Goal: Information Seeking & Learning: Learn about a topic

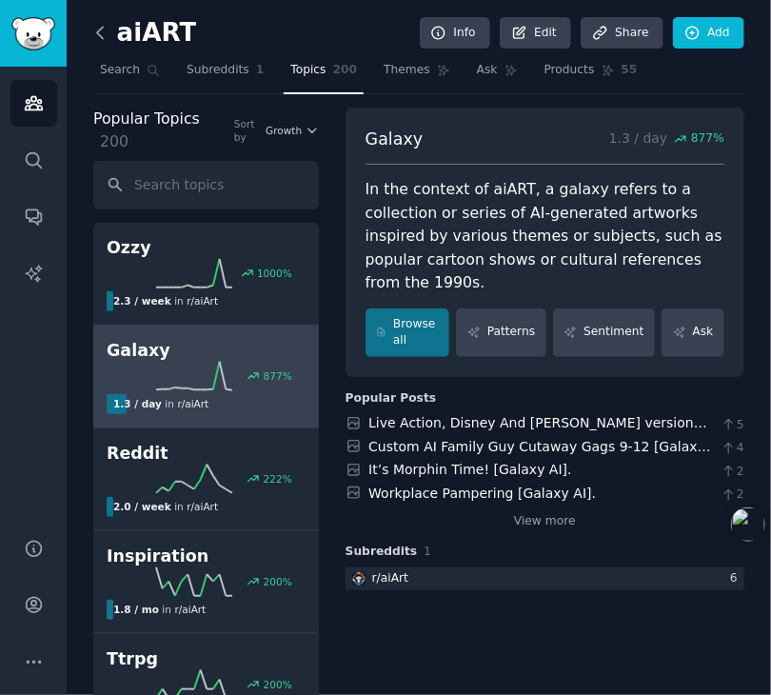
click at [96, 29] on icon at bounding box center [100, 33] width 20 height 20
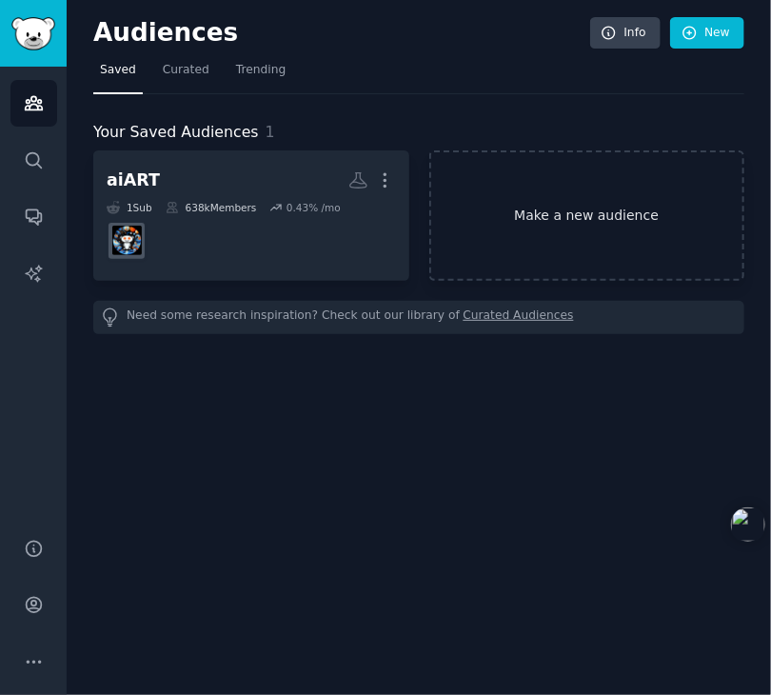
click at [596, 207] on link "Make a new audience" at bounding box center [587, 215] width 316 height 130
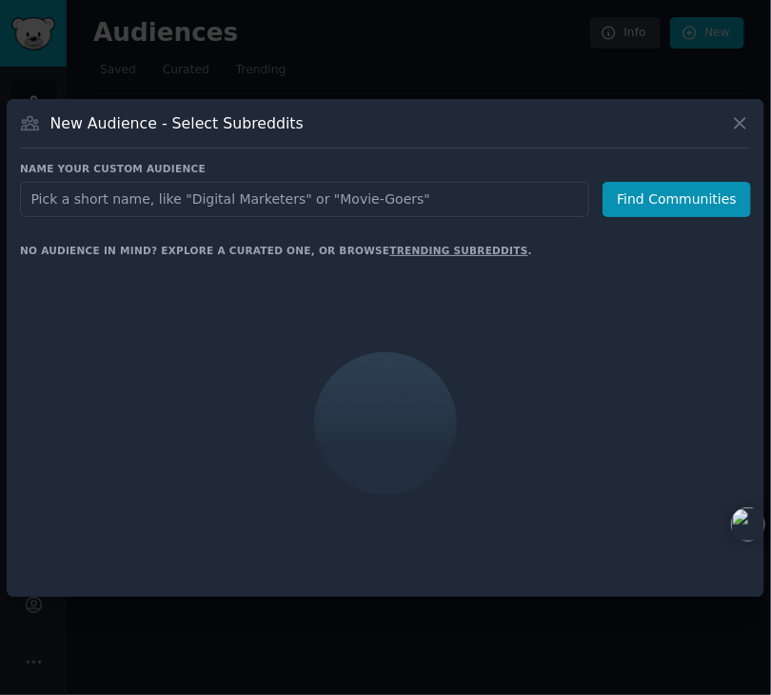
click at [311, 193] on input "text" at bounding box center [304, 199] width 569 height 35
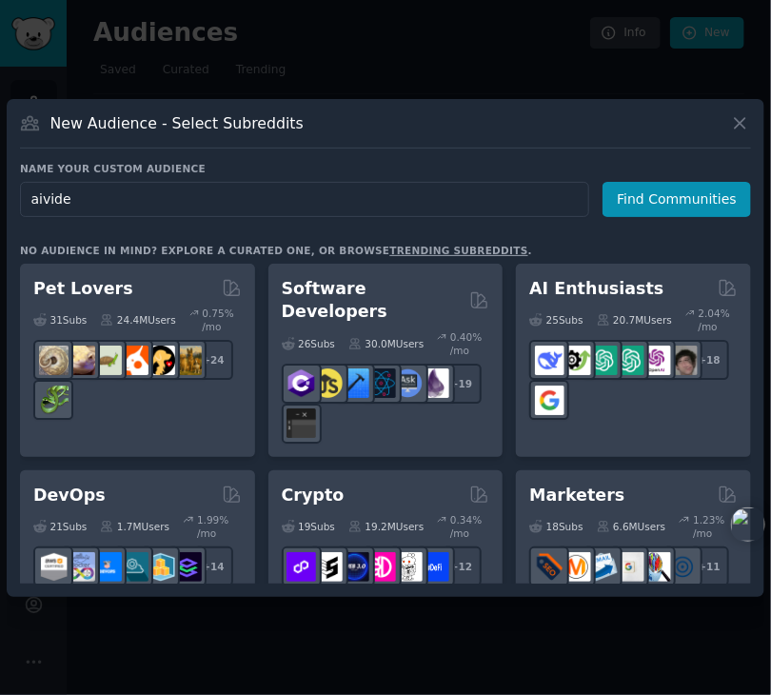
type input "aivideo"
click button "Find Communities" at bounding box center [677, 199] width 148 height 35
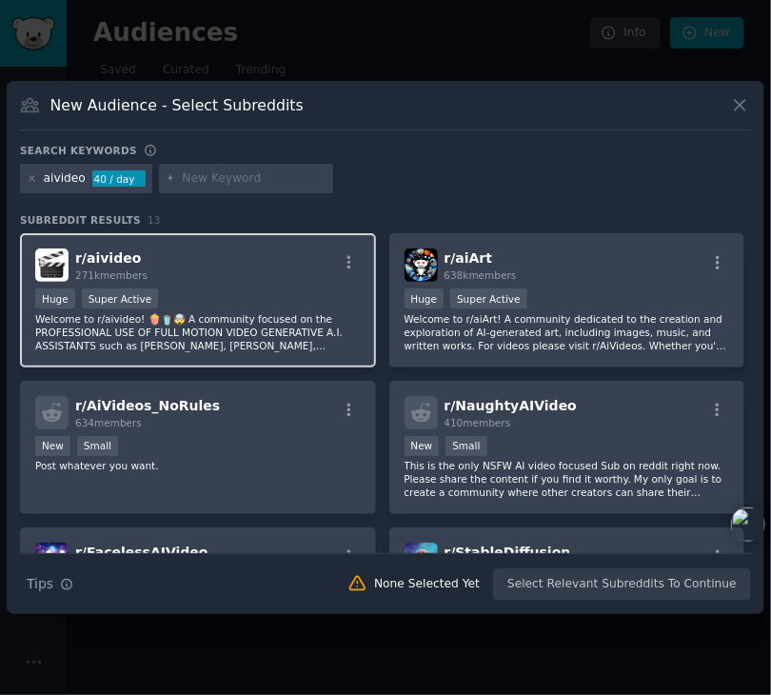
click at [263, 254] on div "r/ aivideo 271k members" at bounding box center [198, 264] width 326 height 33
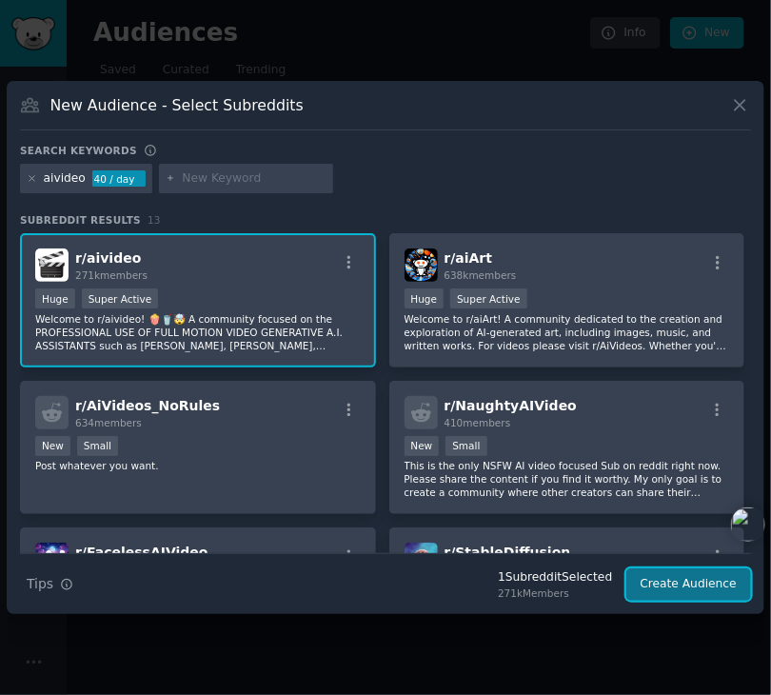
click at [697, 592] on button "Create Audience" at bounding box center [689, 584] width 126 height 32
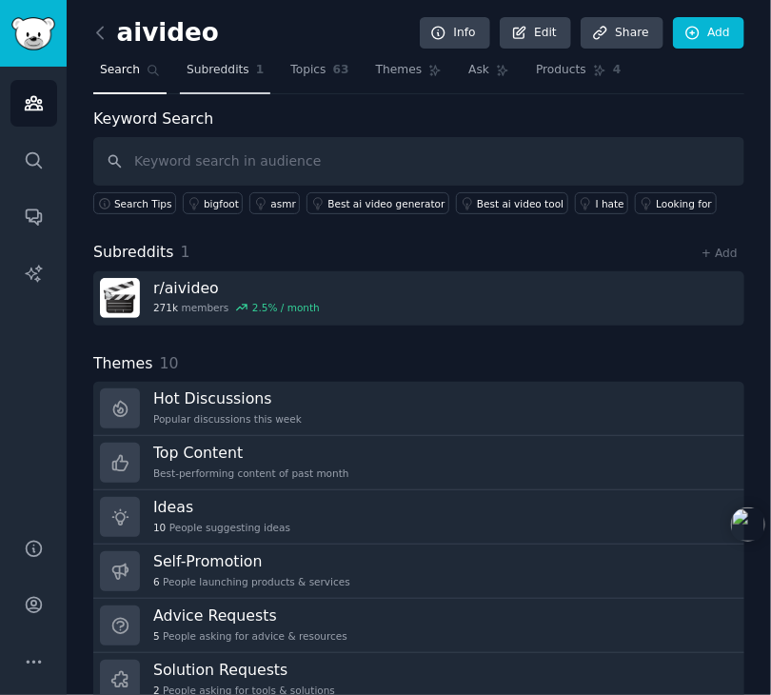
click at [229, 75] on span "Subreddits" at bounding box center [218, 70] width 63 height 17
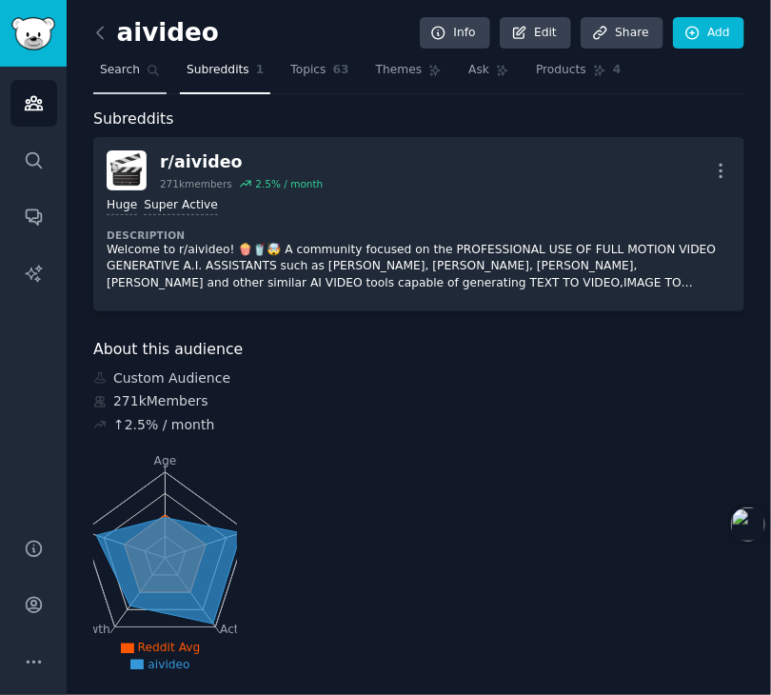
click at [109, 65] on span "Search" at bounding box center [120, 70] width 40 height 17
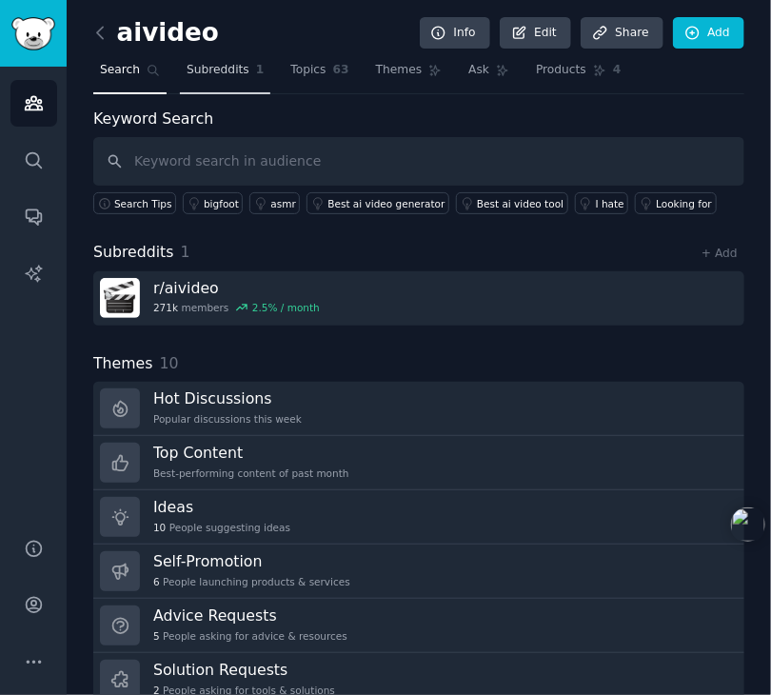
click at [209, 76] on span "Subreddits" at bounding box center [218, 70] width 63 height 17
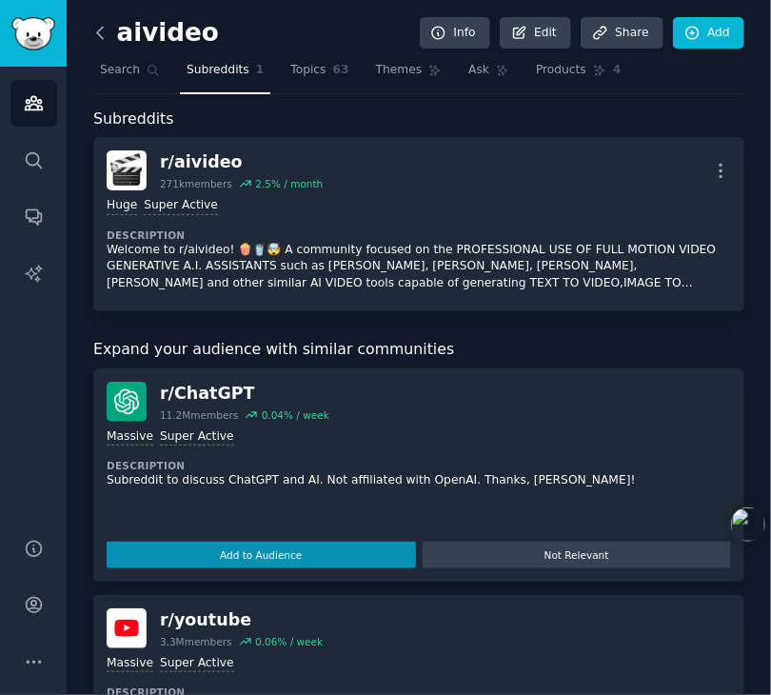
click at [102, 39] on icon at bounding box center [100, 33] width 20 height 20
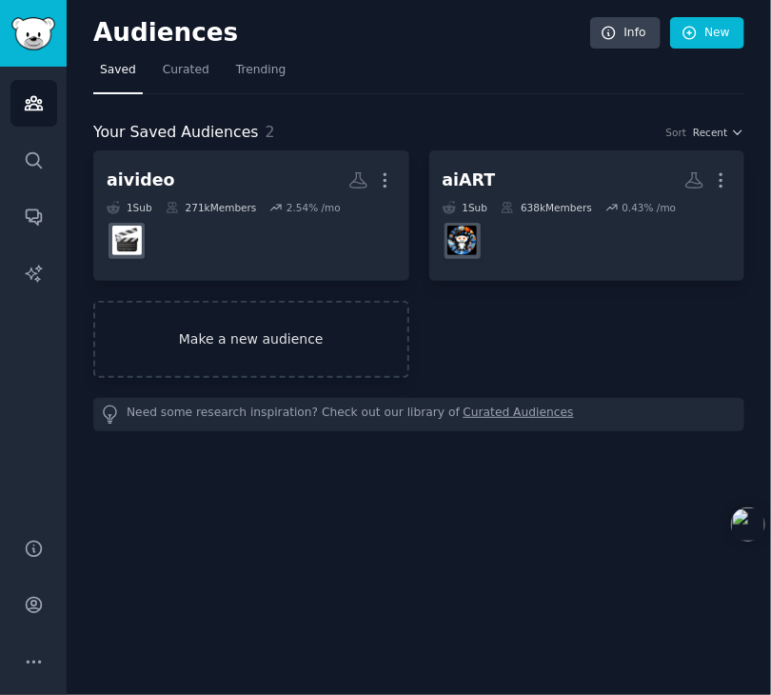
click at [232, 339] on link "Make a new audience" at bounding box center [251, 339] width 316 height 77
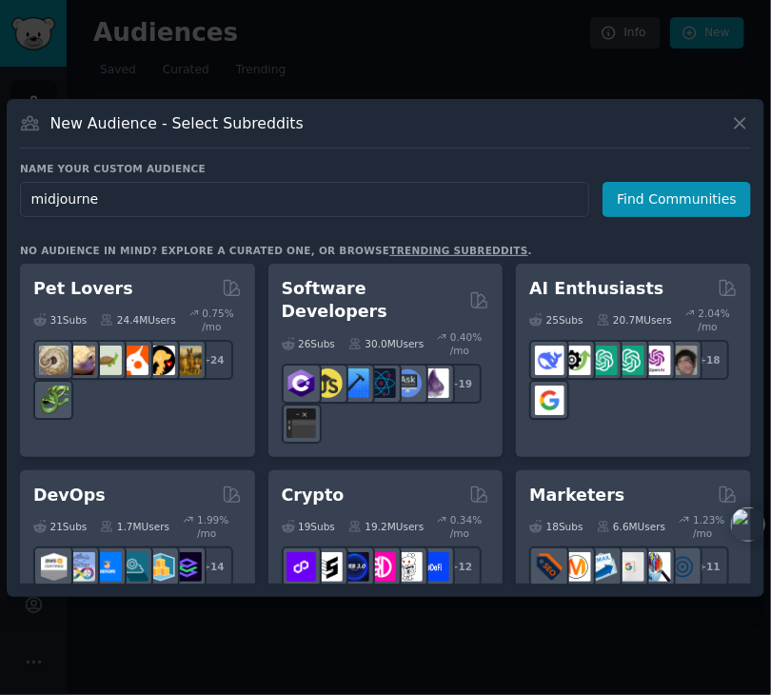
type input "midjourney"
click button "Find Communities" at bounding box center [677, 199] width 148 height 35
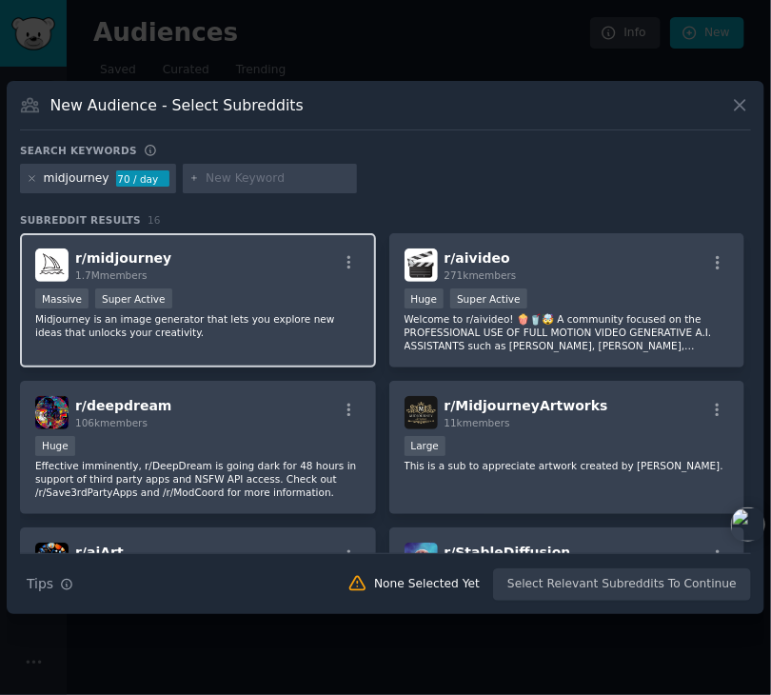
click at [234, 260] on div "r/ midjourney 1.7M members" at bounding box center [198, 264] width 326 height 33
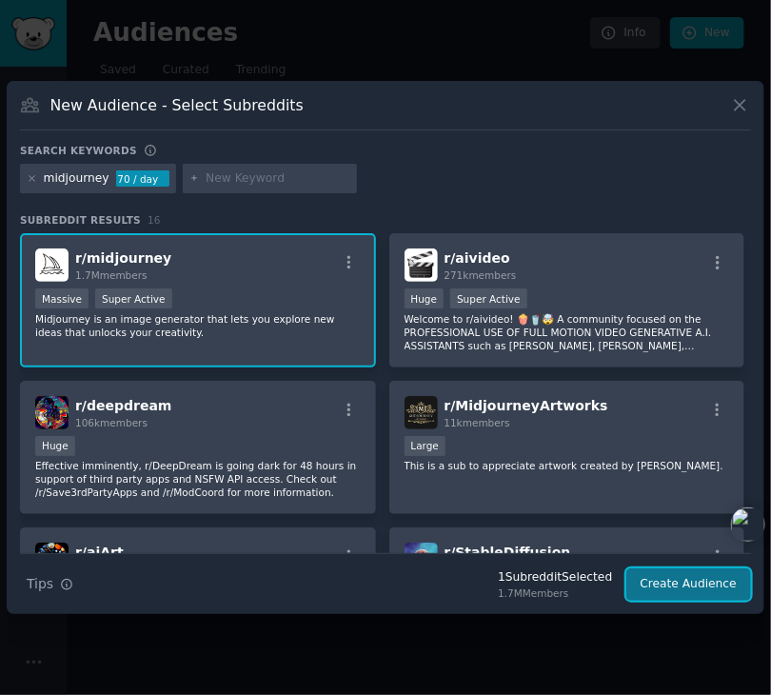
click at [689, 584] on button "Create Audience" at bounding box center [689, 584] width 126 height 32
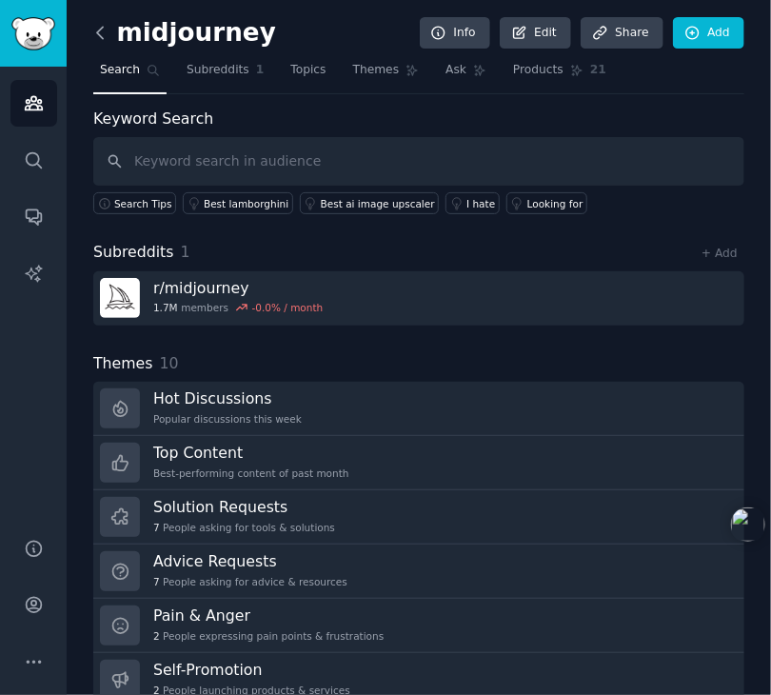
click at [105, 27] on icon at bounding box center [100, 33] width 20 height 20
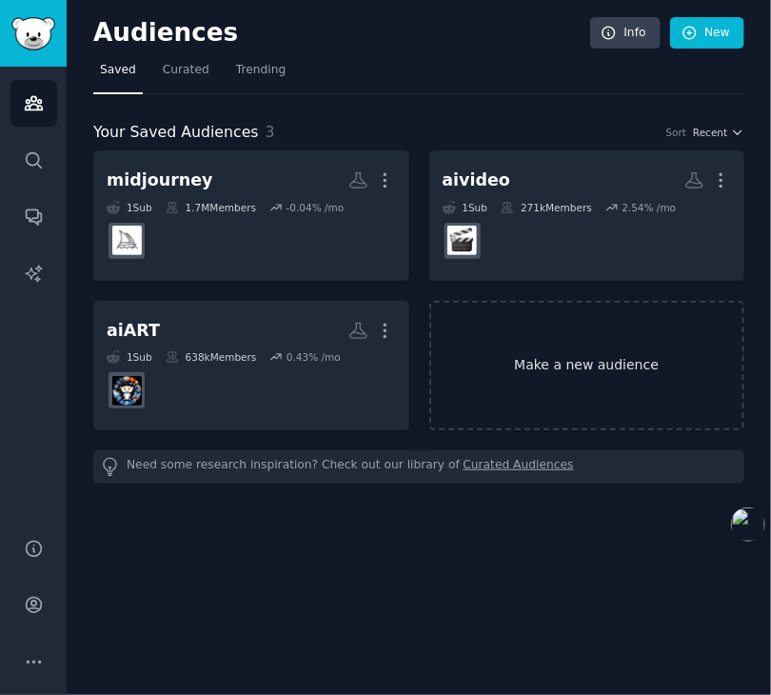
click at [534, 347] on link "Make a new audience" at bounding box center [587, 366] width 316 height 130
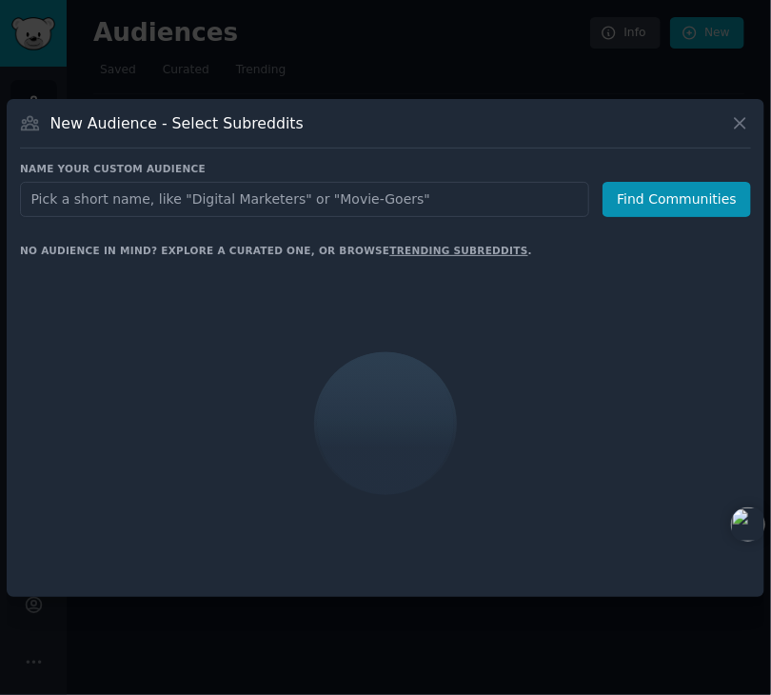
click at [233, 200] on input "text" at bounding box center [304, 199] width 569 height 35
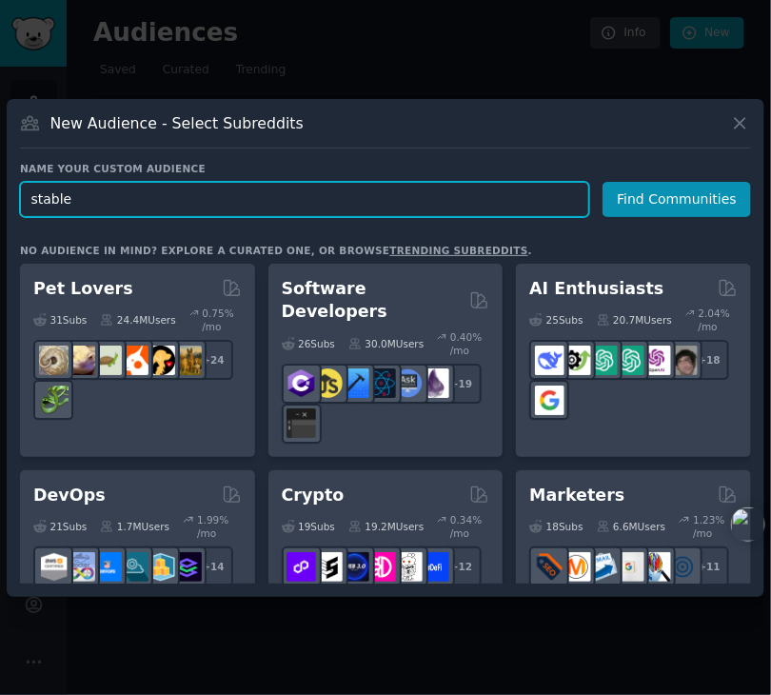
click at [236, 201] on input "stable" at bounding box center [304, 199] width 569 height 35
type input "stablediffusion"
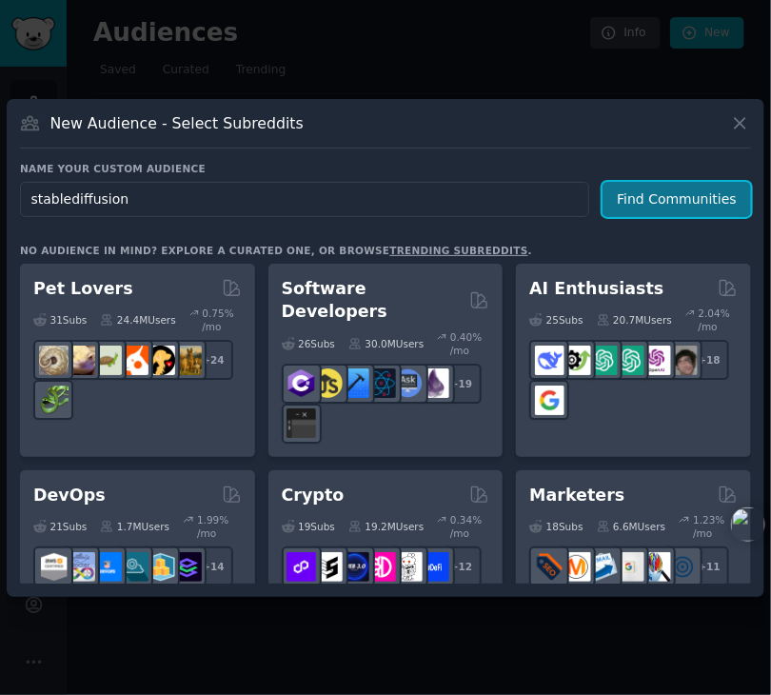
click at [677, 210] on button "Find Communities" at bounding box center [677, 199] width 148 height 35
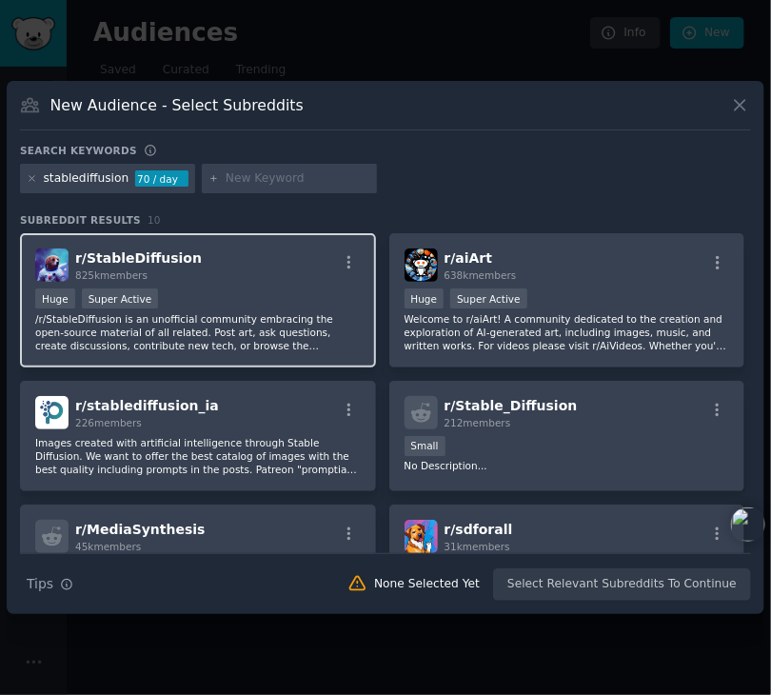
click at [210, 289] on div "Huge Super Active" at bounding box center [198, 300] width 326 height 24
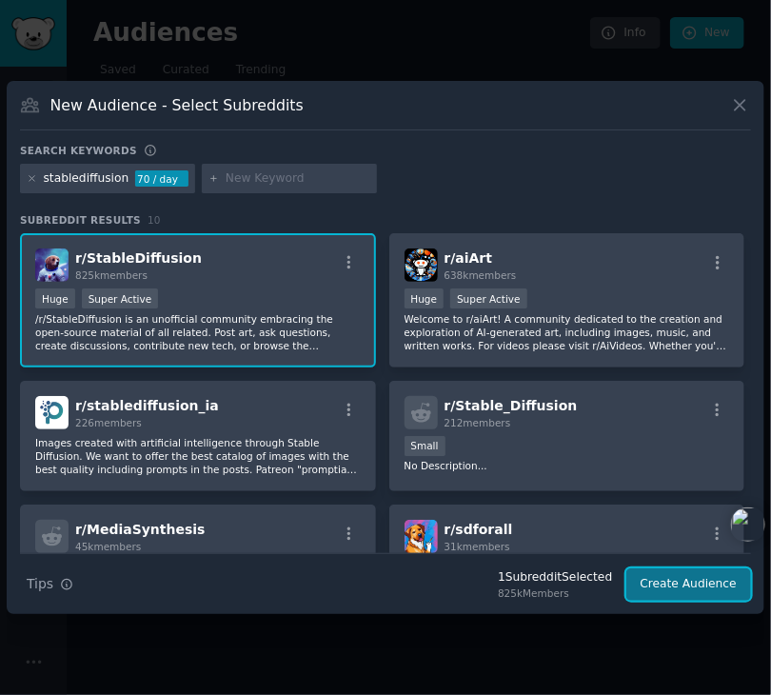
click at [644, 577] on button "Create Audience" at bounding box center [689, 584] width 126 height 32
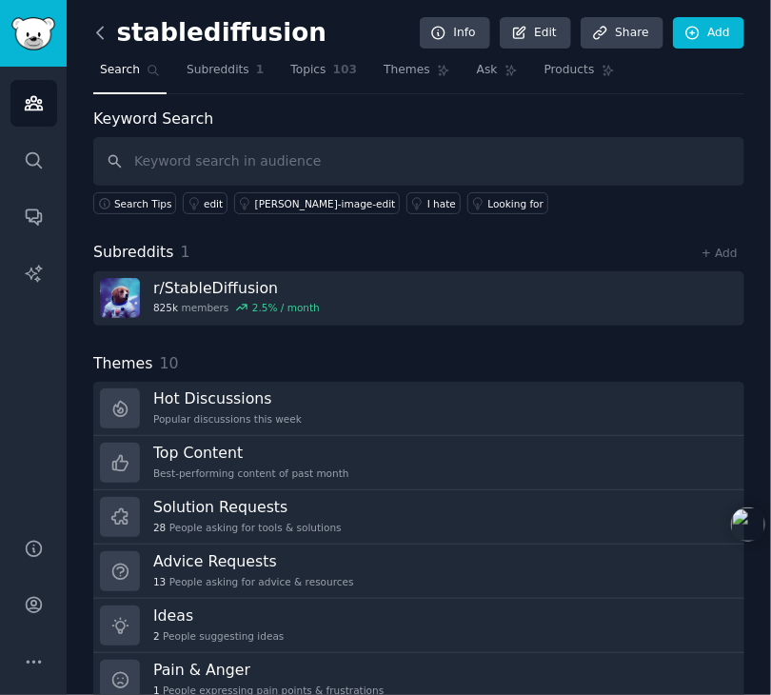
click at [95, 28] on icon at bounding box center [100, 33] width 20 height 20
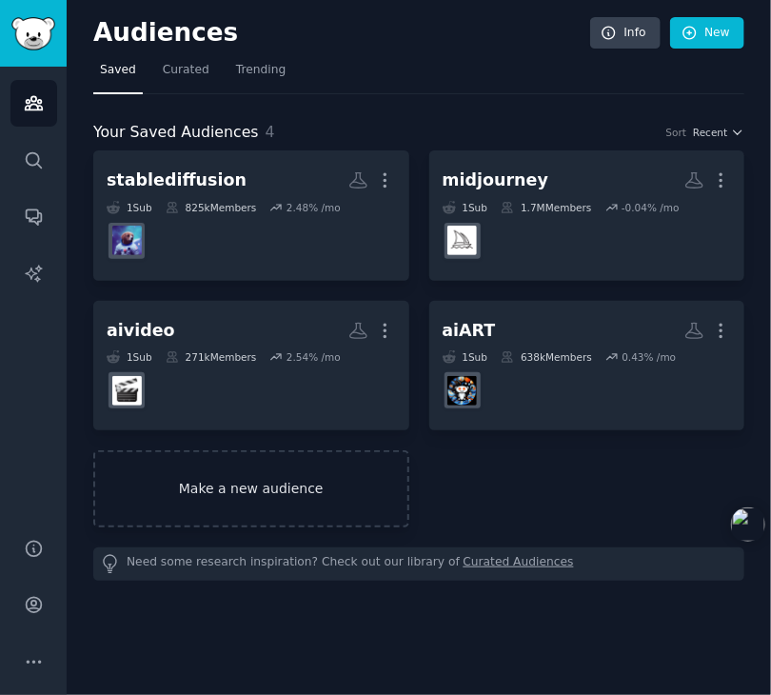
click at [301, 469] on link "Make a new audience" at bounding box center [251, 488] width 316 height 77
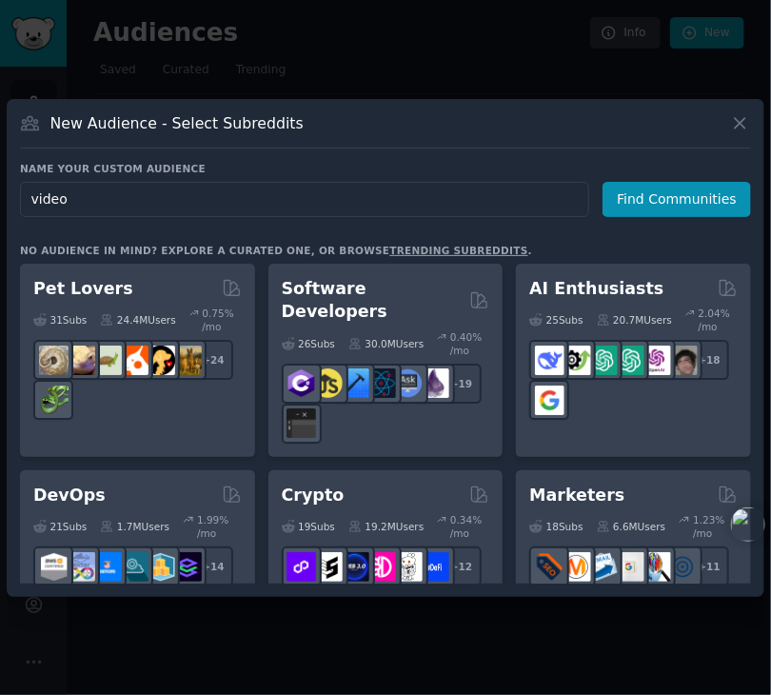
type input "videos"
click button "Find Communities" at bounding box center [677, 199] width 148 height 35
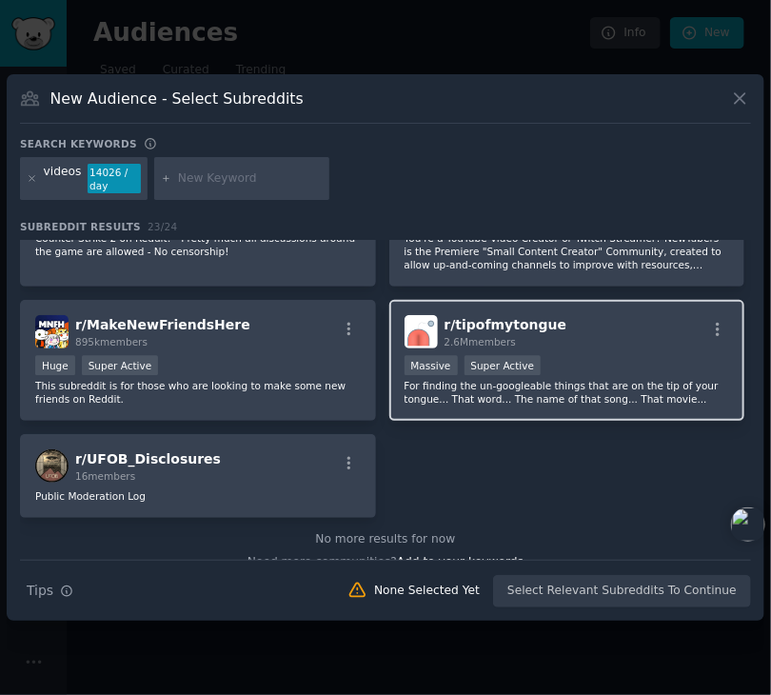
scroll to position [1345, 0]
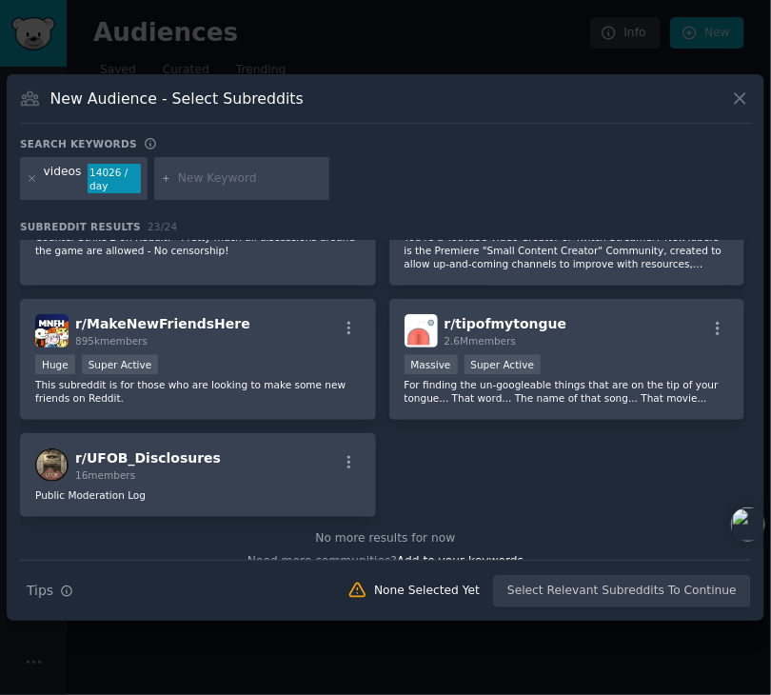
click at [726, 92] on div "New Audience - Select Subreddits" at bounding box center [385, 106] width 731 height 36
click at [733, 96] on icon at bounding box center [740, 99] width 20 height 20
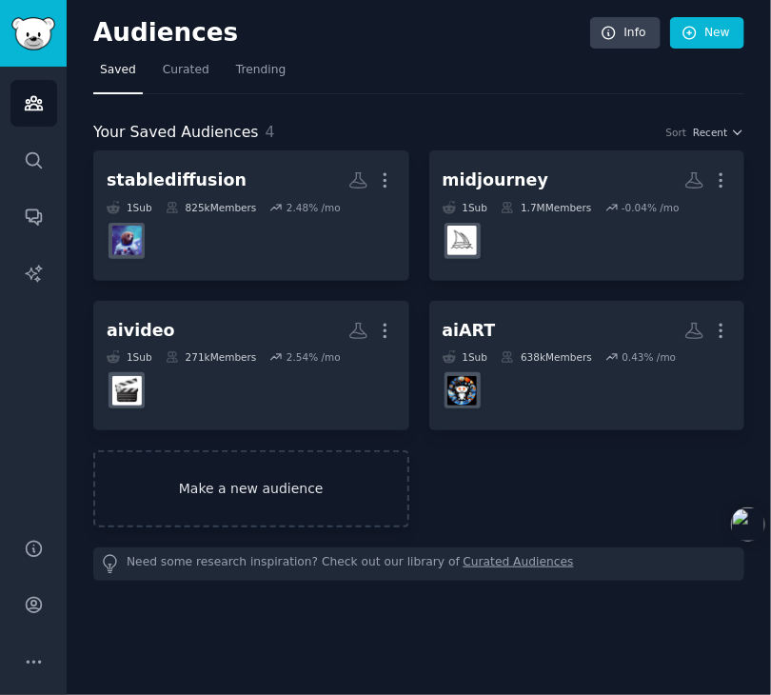
click at [235, 491] on link "Make a new audience" at bounding box center [251, 488] width 316 height 77
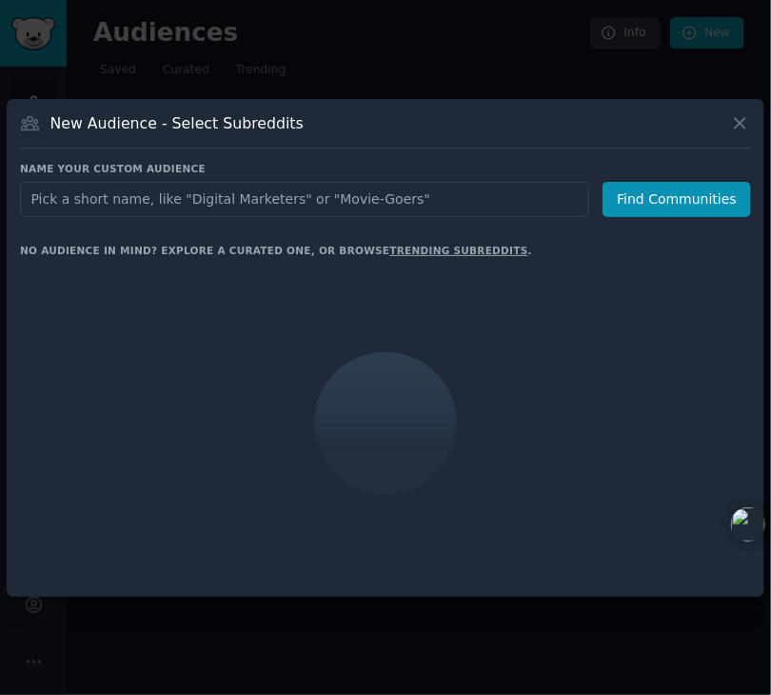
click at [154, 198] on input "text" at bounding box center [304, 199] width 569 height 35
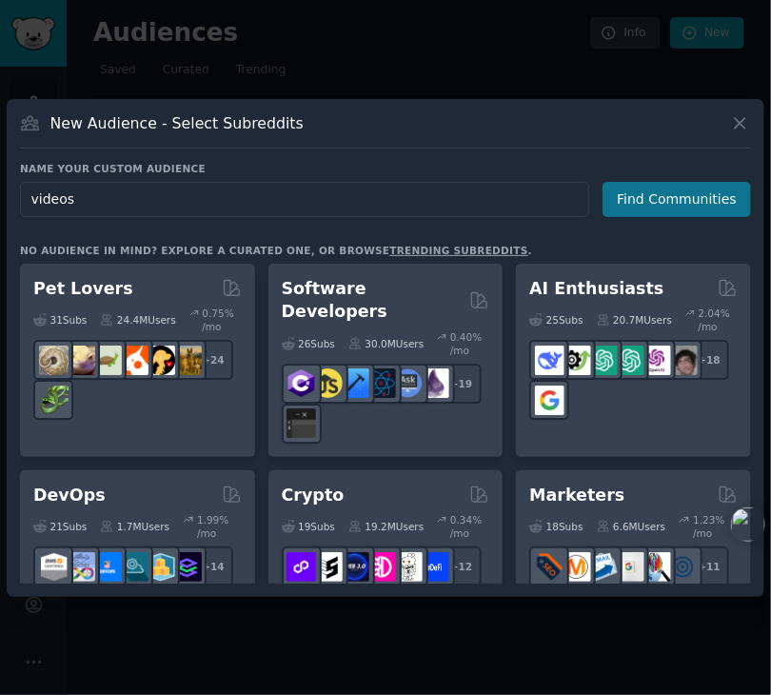
type input "videos"
click at [683, 188] on button "Find Communities" at bounding box center [677, 199] width 148 height 35
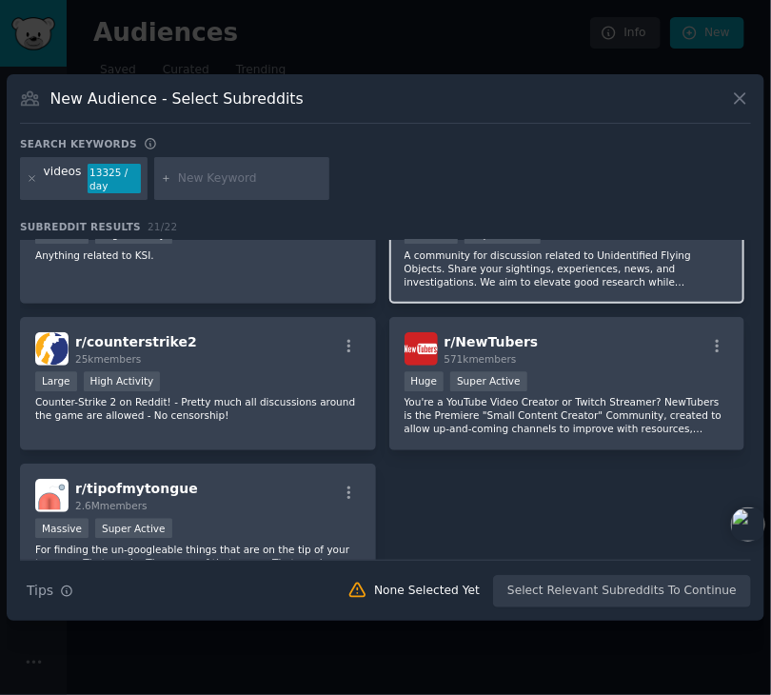
scroll to position [1058, 0]
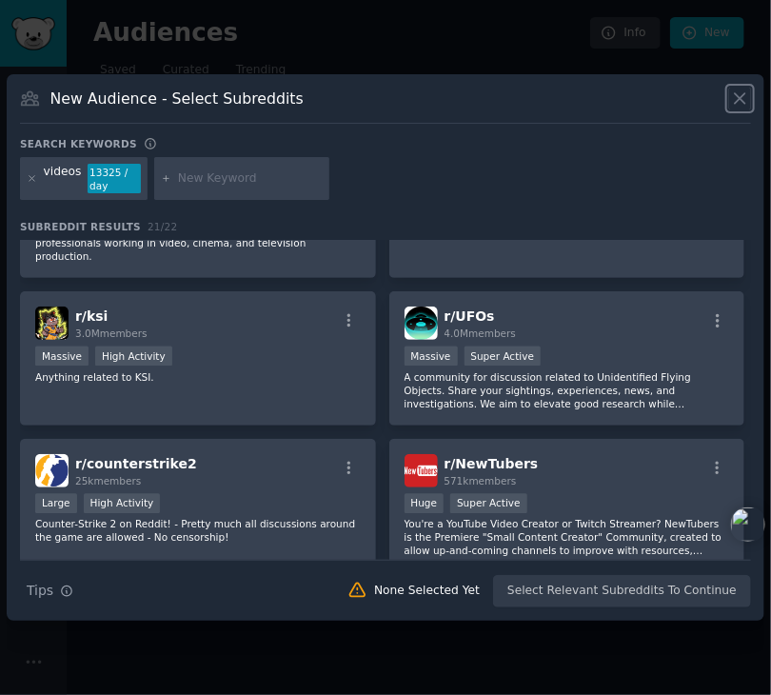
click at [735, 89] on icon at bounding box center [740, 99] width 20 height 20
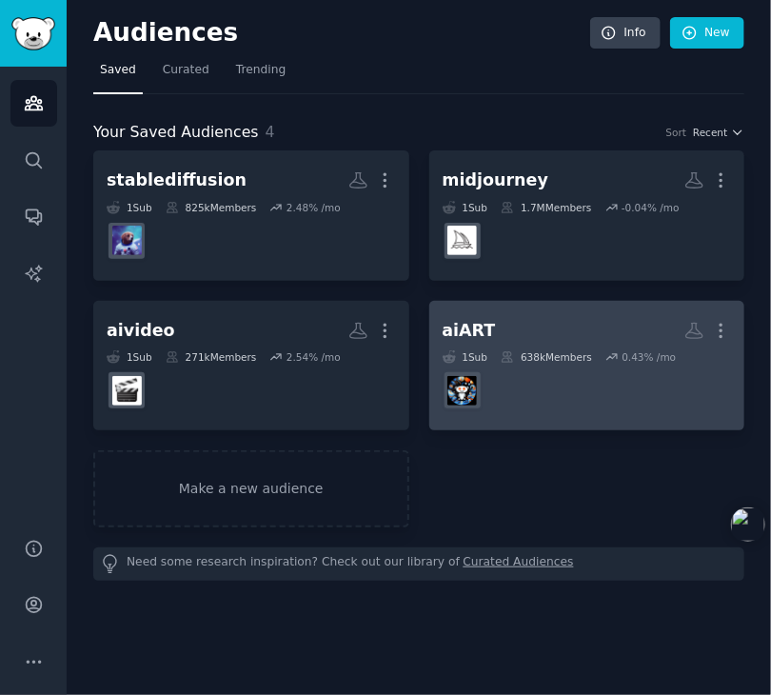
click at [503, 355] on icon at bounding box center [507, 356] width 13 height 13
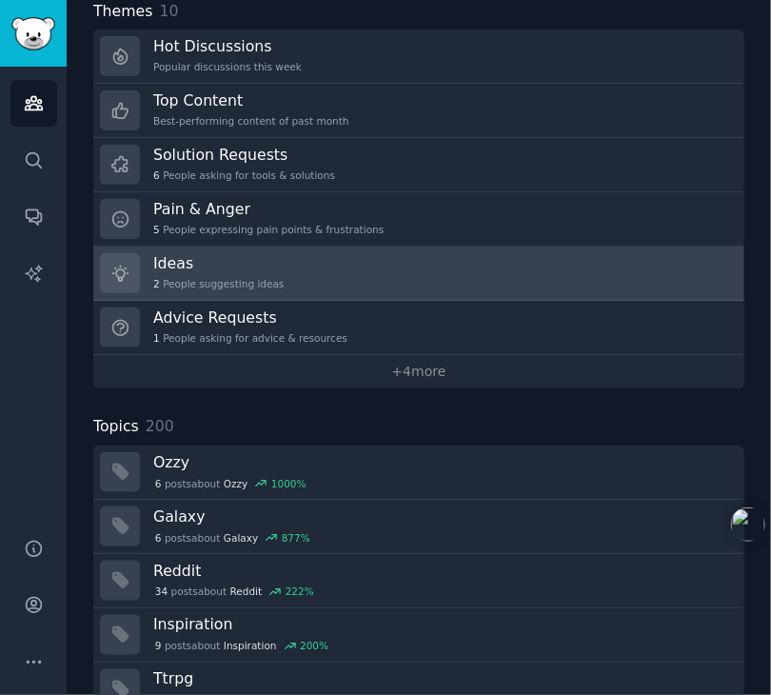
scroll to position [476, 0]
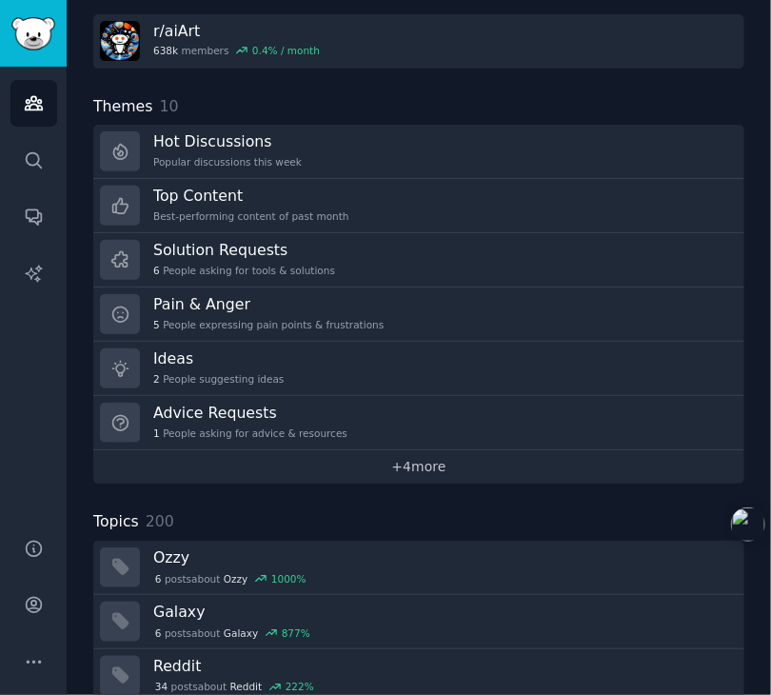
click at [393, 450] on link "+ 4 more" at bounding box center [418, 466] width 651 height 33
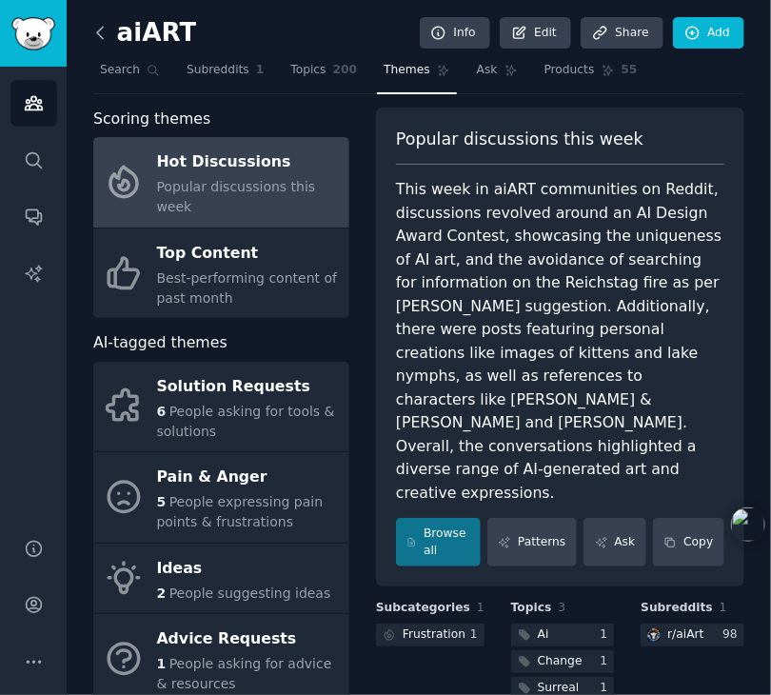
click at [99, 31] on icon at bounding box center [100, 33] width 20 height 20
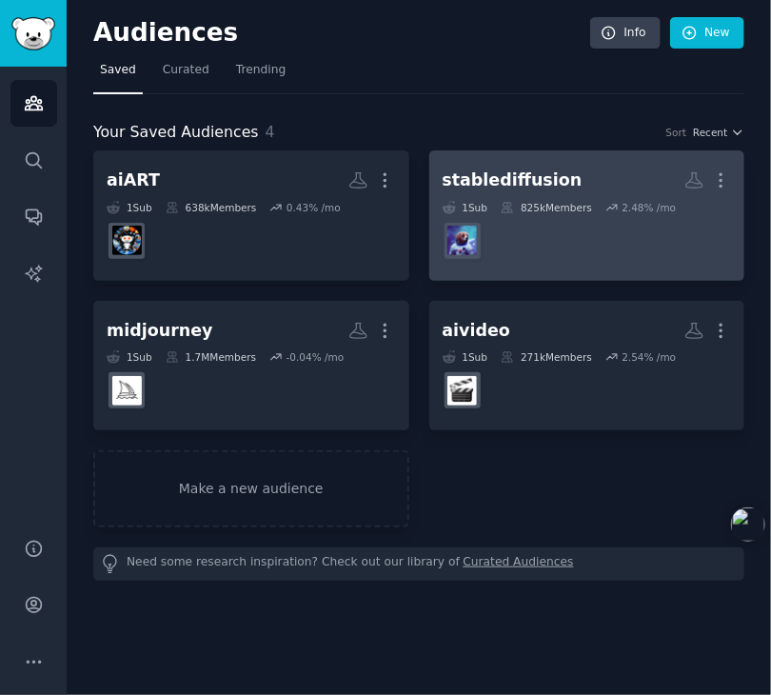
click at [503, 190] on div "stablediffusion" at bounding box center [513, 180] width 140 height 24
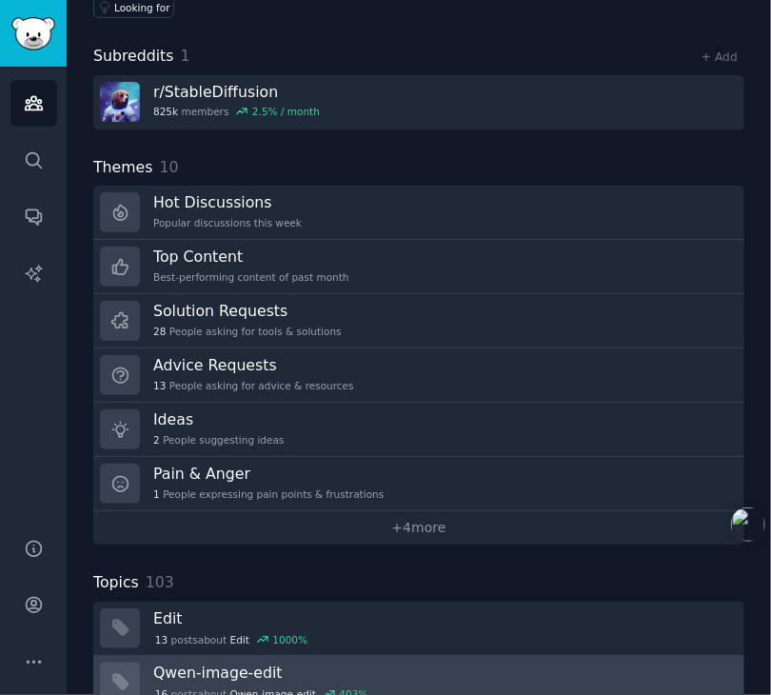
scroll to position [484, 0]
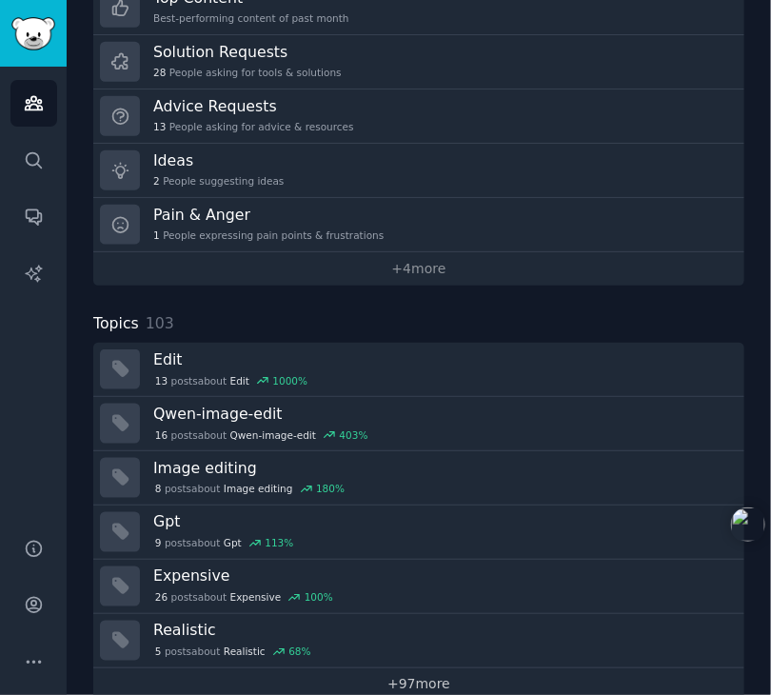
click at [407, 668] on link "+ 97 more" at bounding box center [418, 684] width 651 height 33
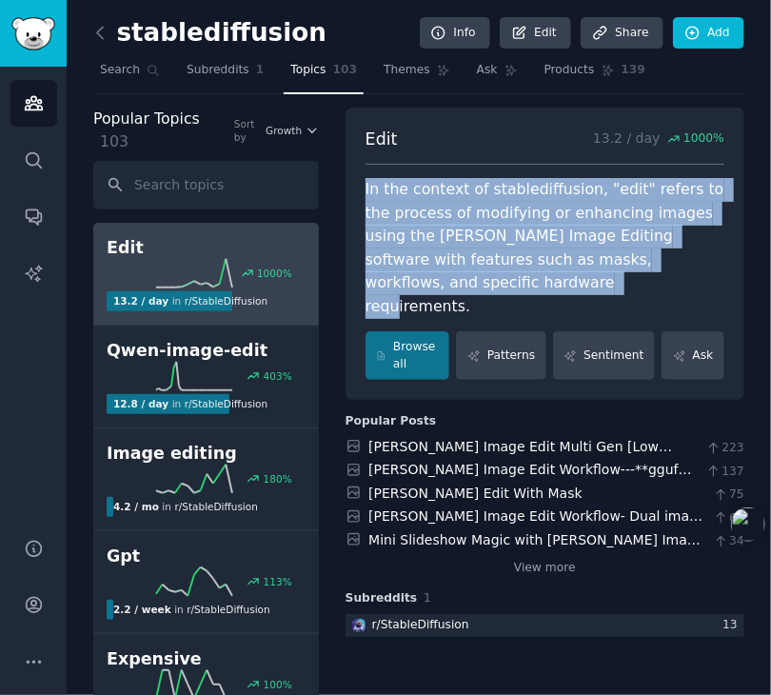
drag, startPoint x: 371, startPoint y: 182, endPoint x: 544, endPoint y: 277, distance: 197.7
click at [544, 277] on div "In the context of stablediffusion, "edit" refers to the process of modifying or…" at bounding box center [545, 248] width 359 height 140
click at [455, 237] on div "In the context of stablediffusion, "edit" refers to the process of modifying or…" at bounding box center [545, 248] width 359 height 140
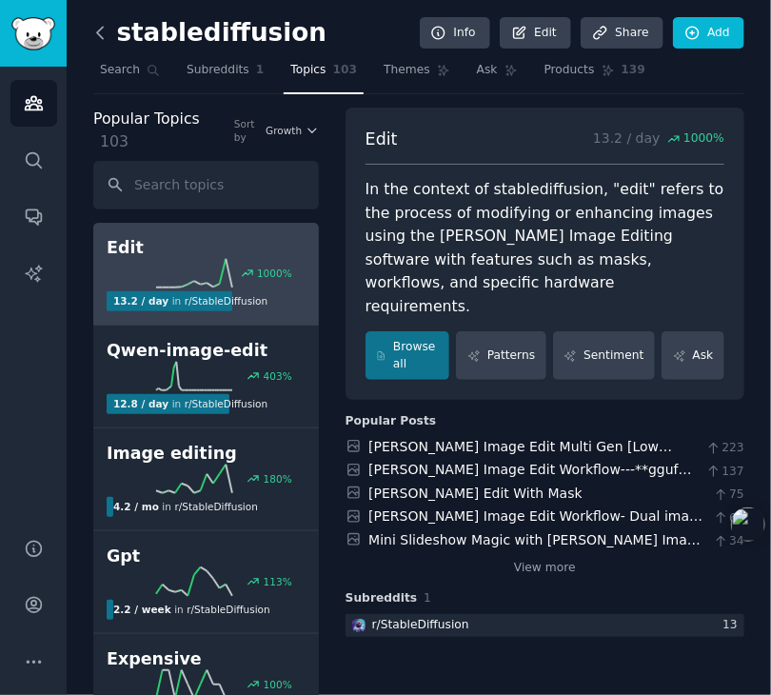
click at [105, 32] on icon at bounding box center [100, 33] width 20 height 20
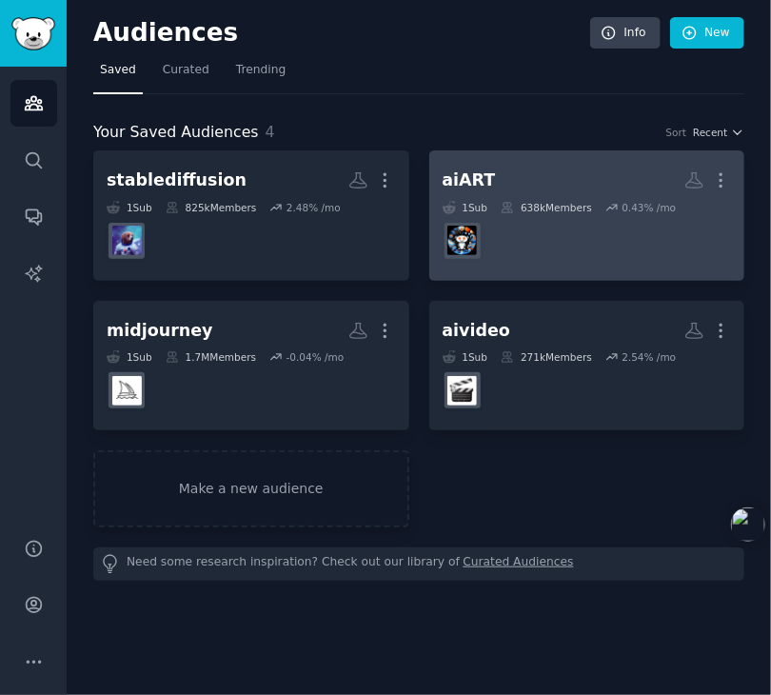
click at [464, 209] on div "1 Sub" at bounding box center [466, 207] width 46 height 13
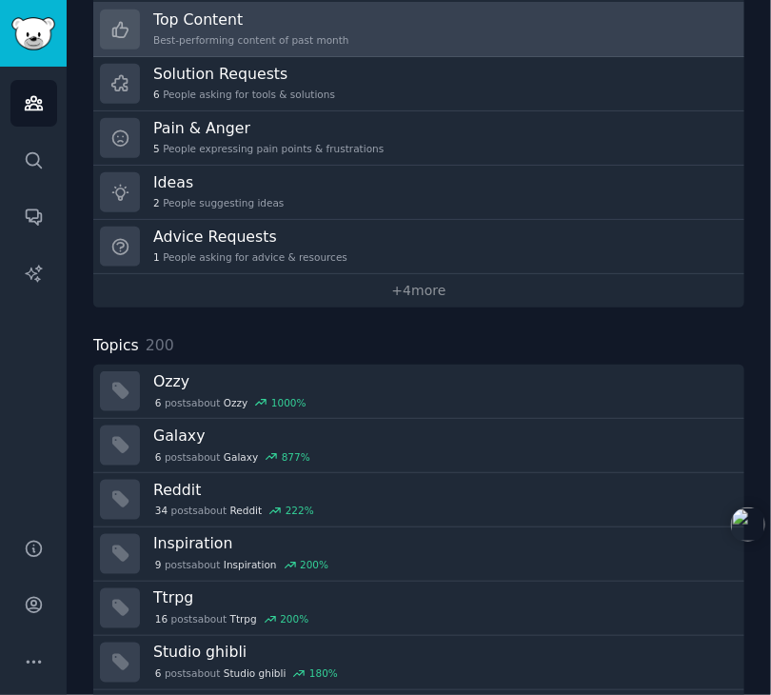
scroll to position [484, 0]
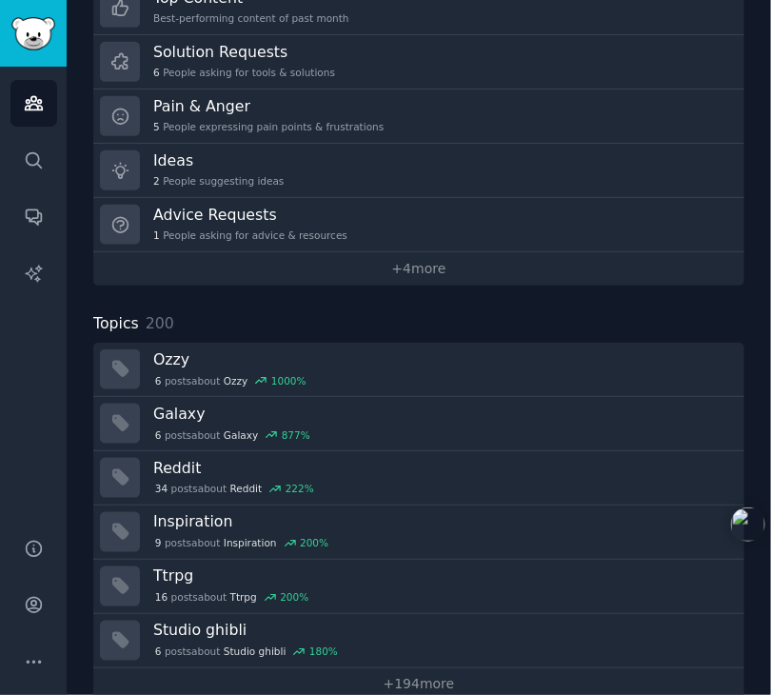
drag, startPoint x: 387, startPoint y: 649, endPoint x: 5, endPoint y: 336, distance: 494.5
click at [387, 668] on link "+ 194 more" at bounding box center [418, 684] width 651 height 33
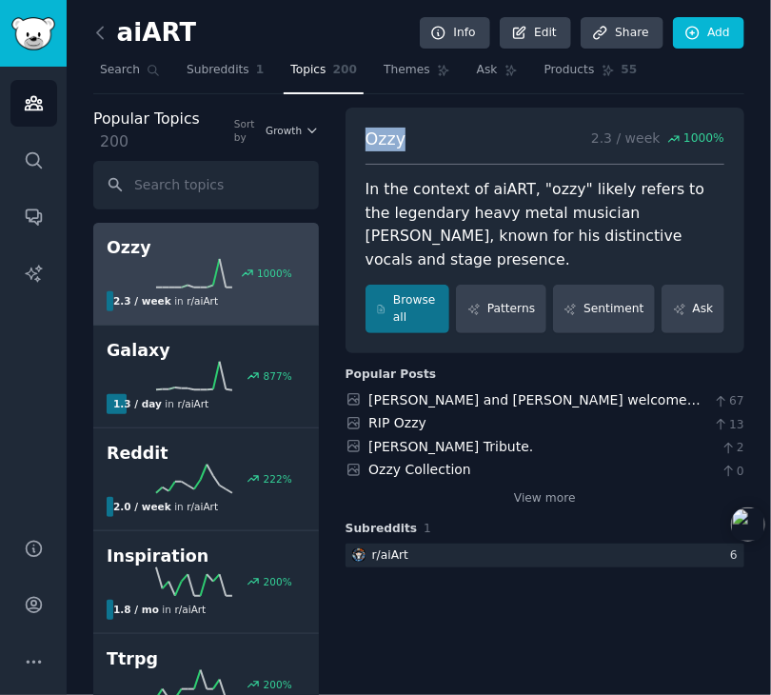
drag, startPoint x: 374, startPoint y: 139, endPoint x: 415, endPoint y: 147, distance: 41.6
click at [415, 147] on div "Ozzy 2.3 / week 1000 %" at bounding box center [545, 147] width 359 height 38
copy span "Ozzy"
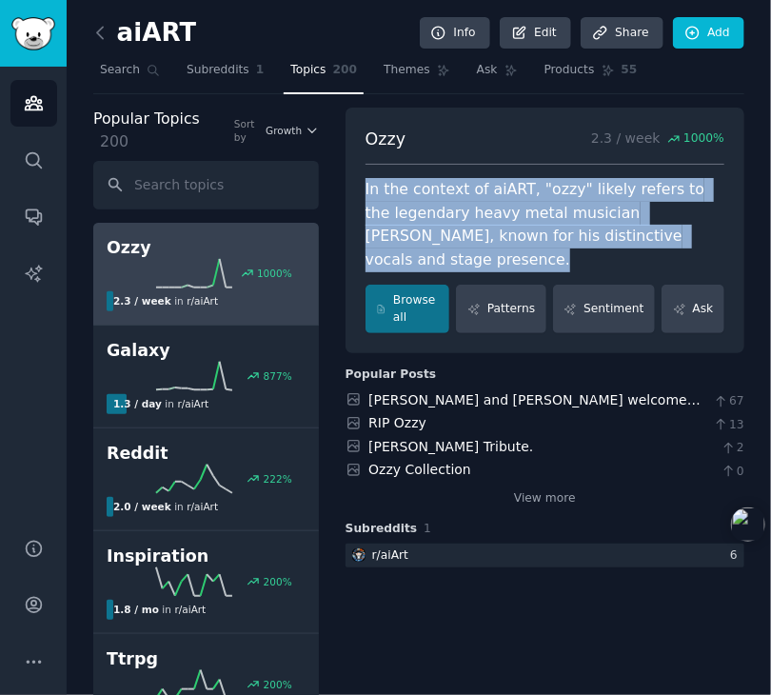
drag, startPoint x: 372, startPoint y: 190, endPoint x: 492, endPoint y: 261, distance: 139.1
click at [492, 261] on div "In the context of aiART, "ozzy" likely refers to the legendary heavy metal musi…" at bounding box center [545, 224] width 359 height 93
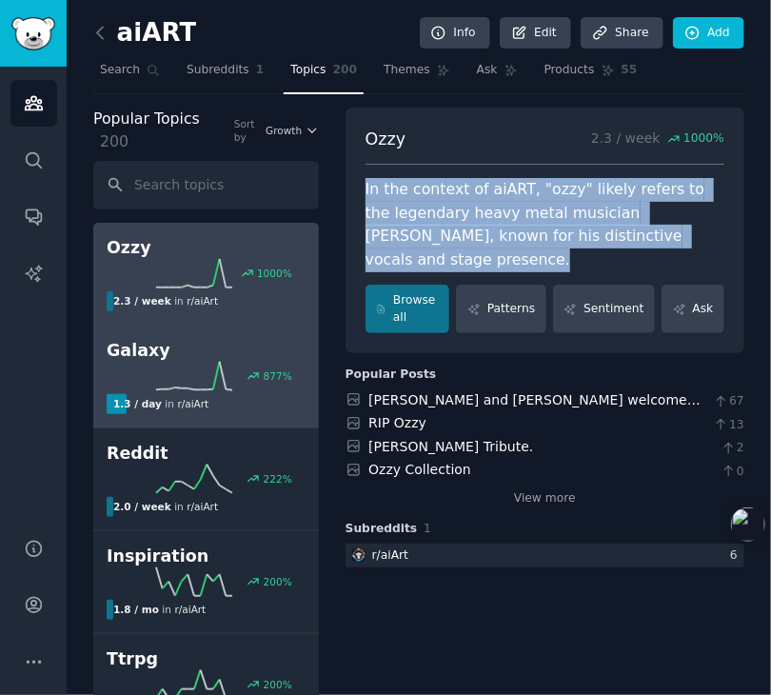
click at [168, 382] on icon at bounding box center [194, 376] width 76 height 29
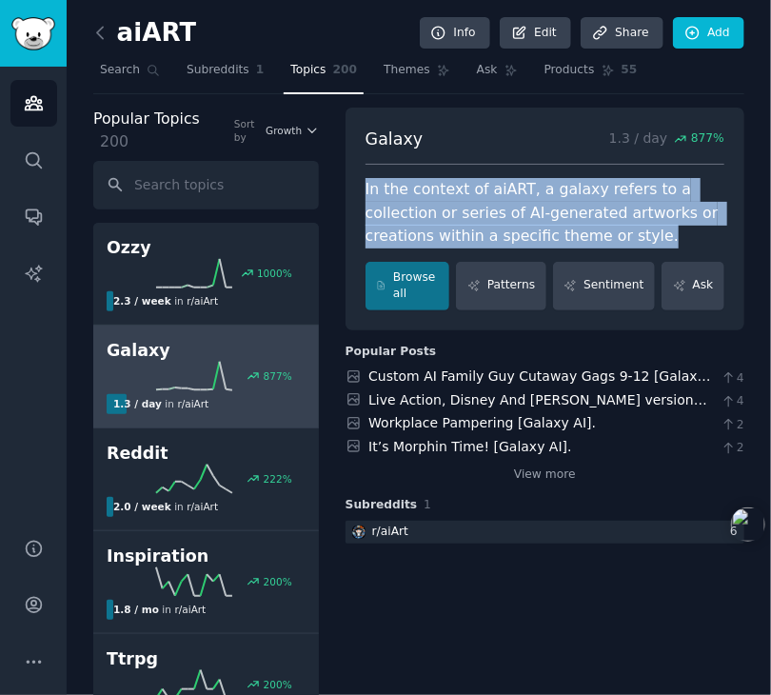
drag, startPoint x: 368, startPoint y: 183, endPoint x: 682, endPoint y: 241, distance: 318.5
click at [682, 241] on div "Galaxy 1.3 / day 877 % In the context of aiART, a galaxy refers to a collection…" at bounding box center [545, 219] width 399 height 223
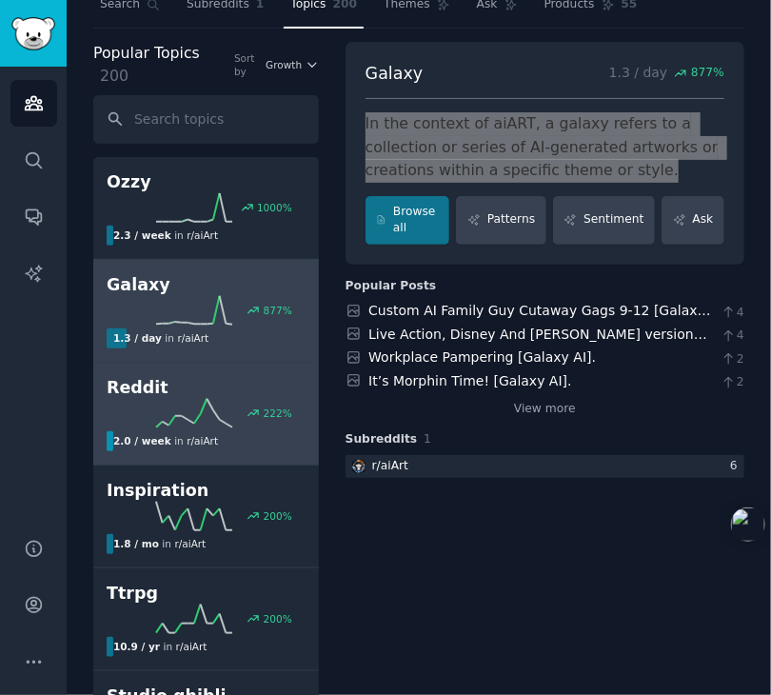
scroll to position [95, 0]
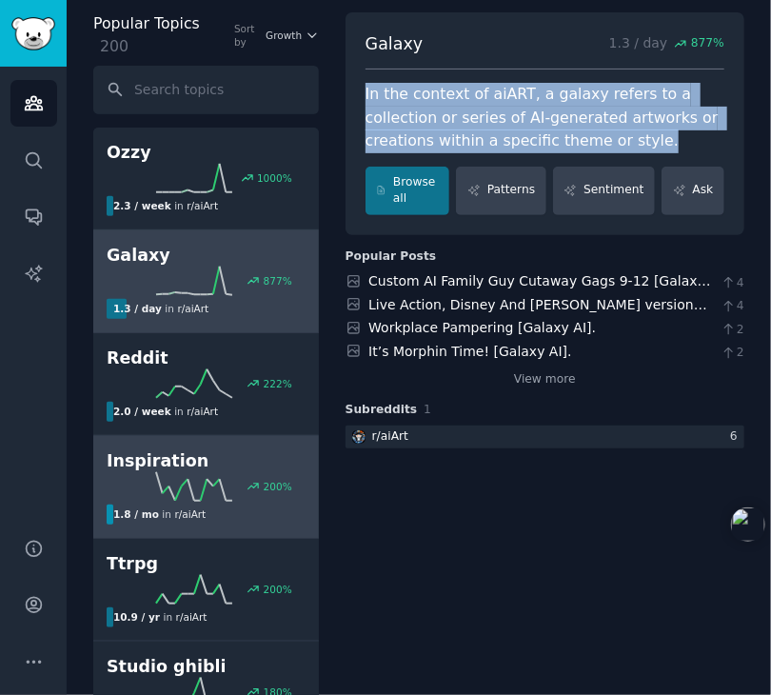
click at [209, 453] on h2 "Inspiration" at bounding box center [206, 461] width 199 height 24
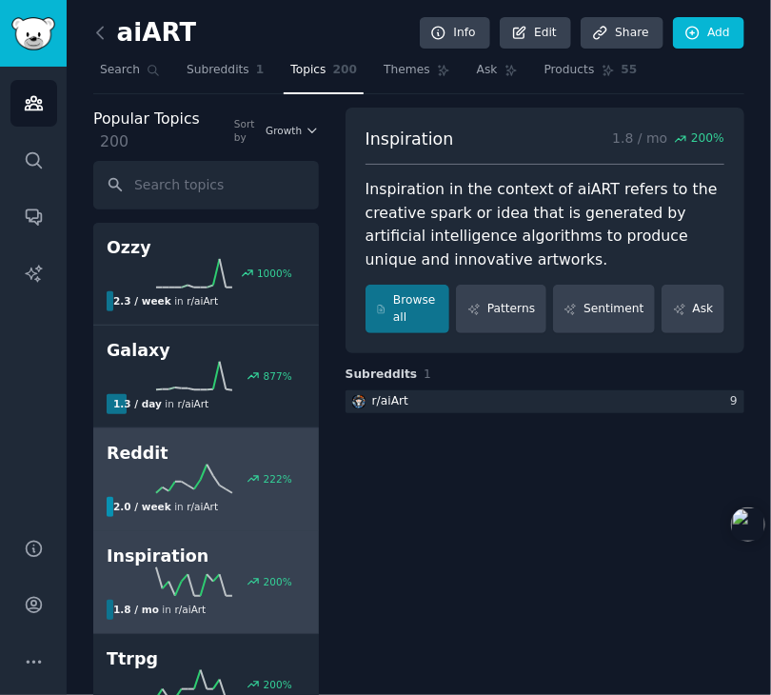
click at [265, 493] on div "Reddit 222 % 2.0 / week in r/ aiArt" at bounding box center [206, 479] width 199 height 75
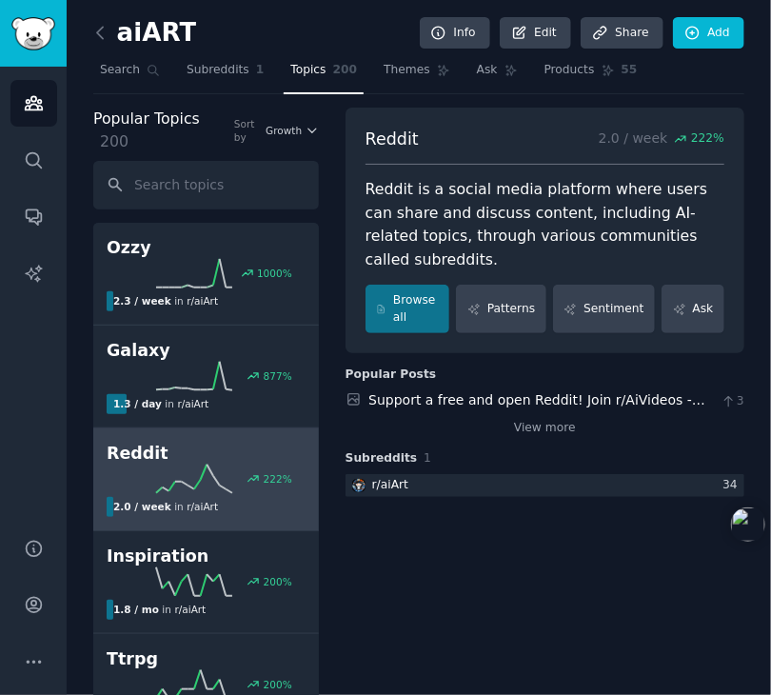
click at [585, 274] on div "Reddit 2.0 / week 222 % Reddit is a social media platform where users can share…" at bounding box center [545, 231] width 399 height 247
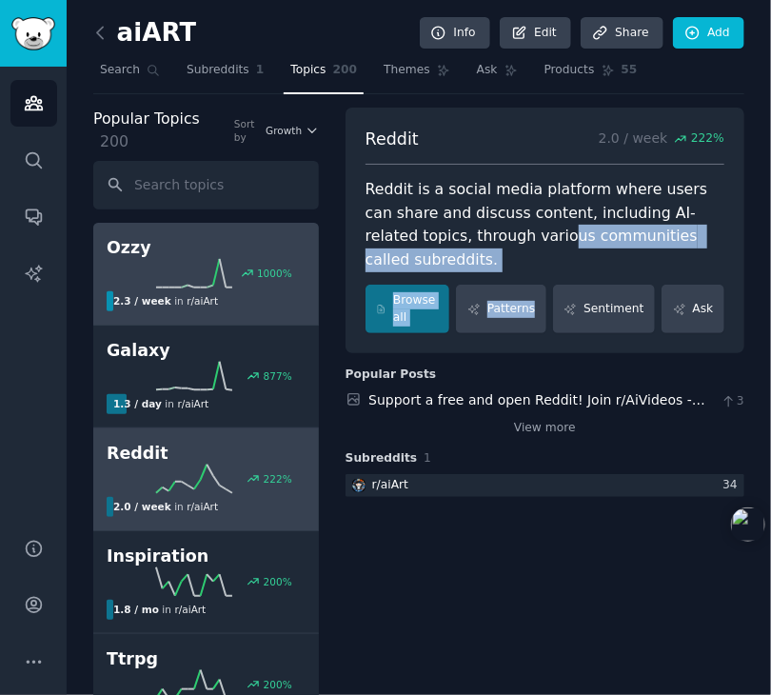
click at [160, 284] on div "1000 %" at bounding box center [206, 273] width 199 height 29
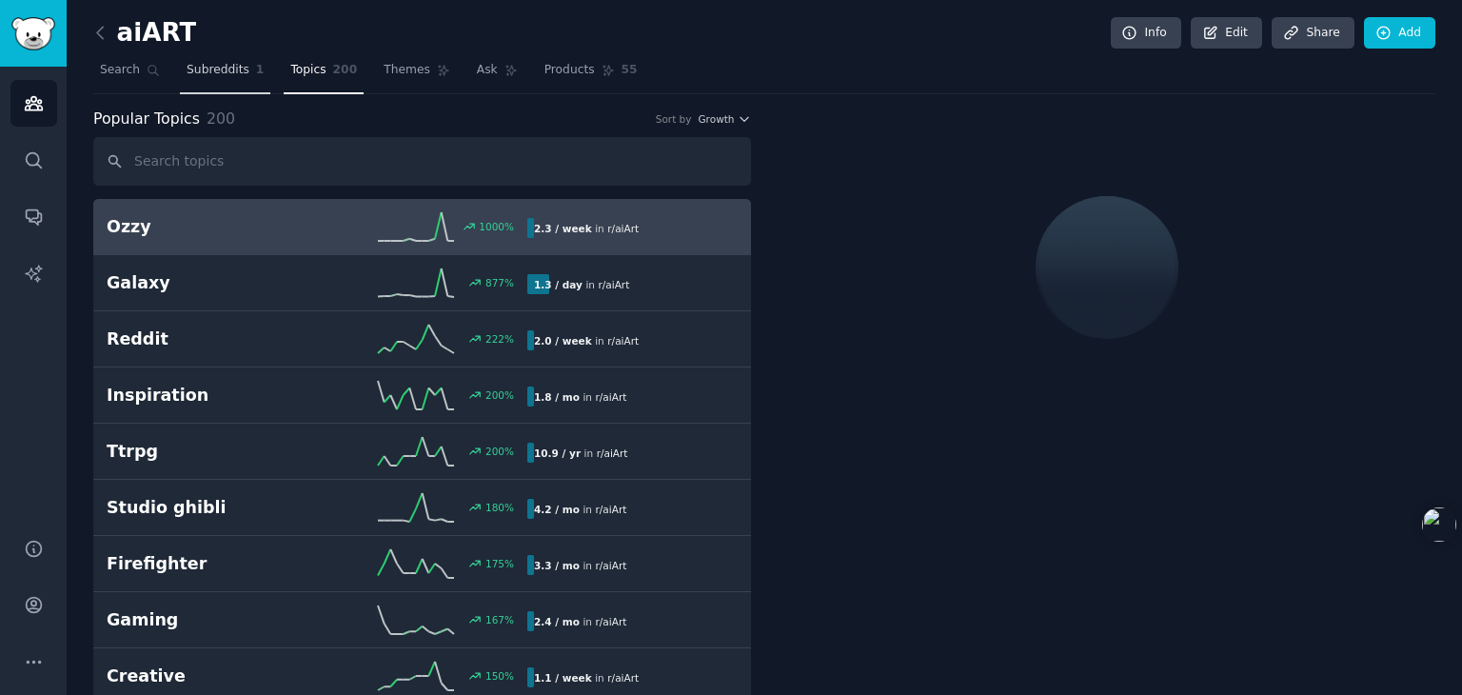
click at [202, 74] on span "Subreddits" at bounding box center [218, 70] width 63 height 17
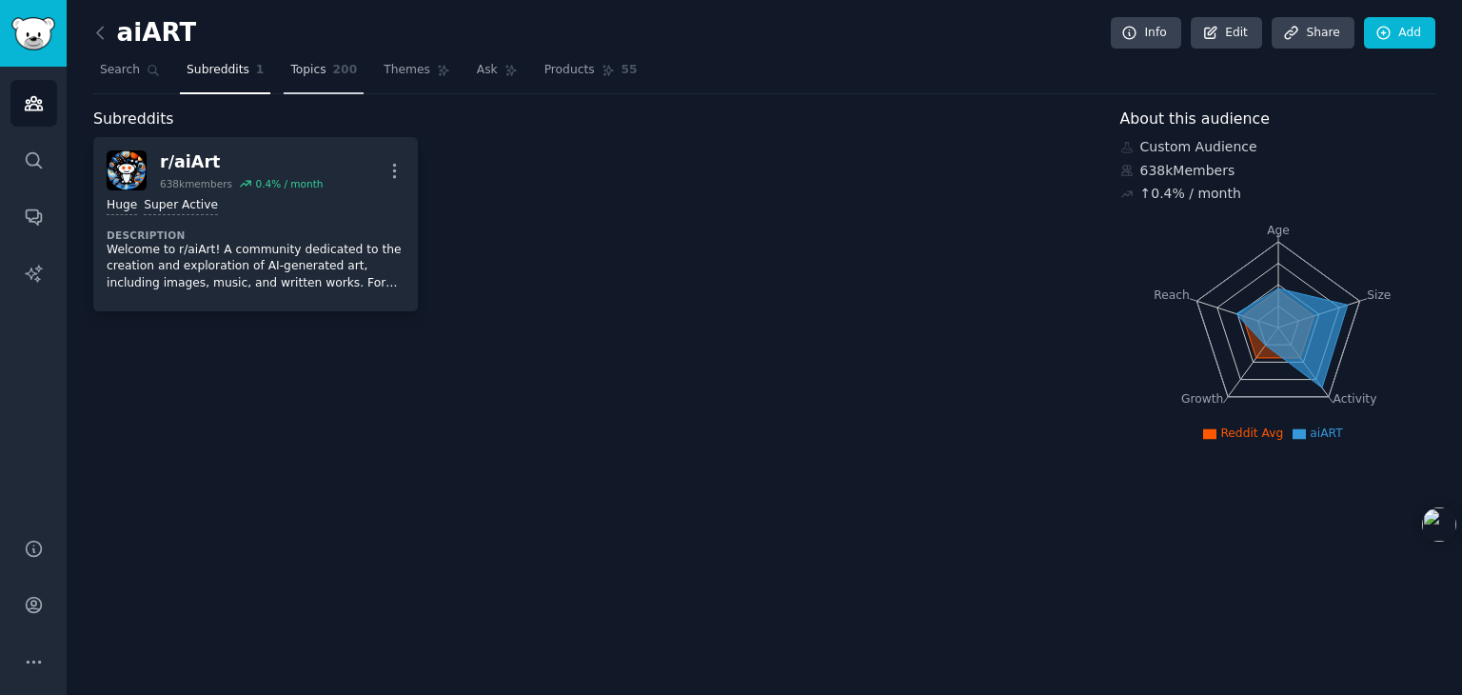
click at [333, 71] on span "200" at bounding box center [345, 70] width 25 height 17
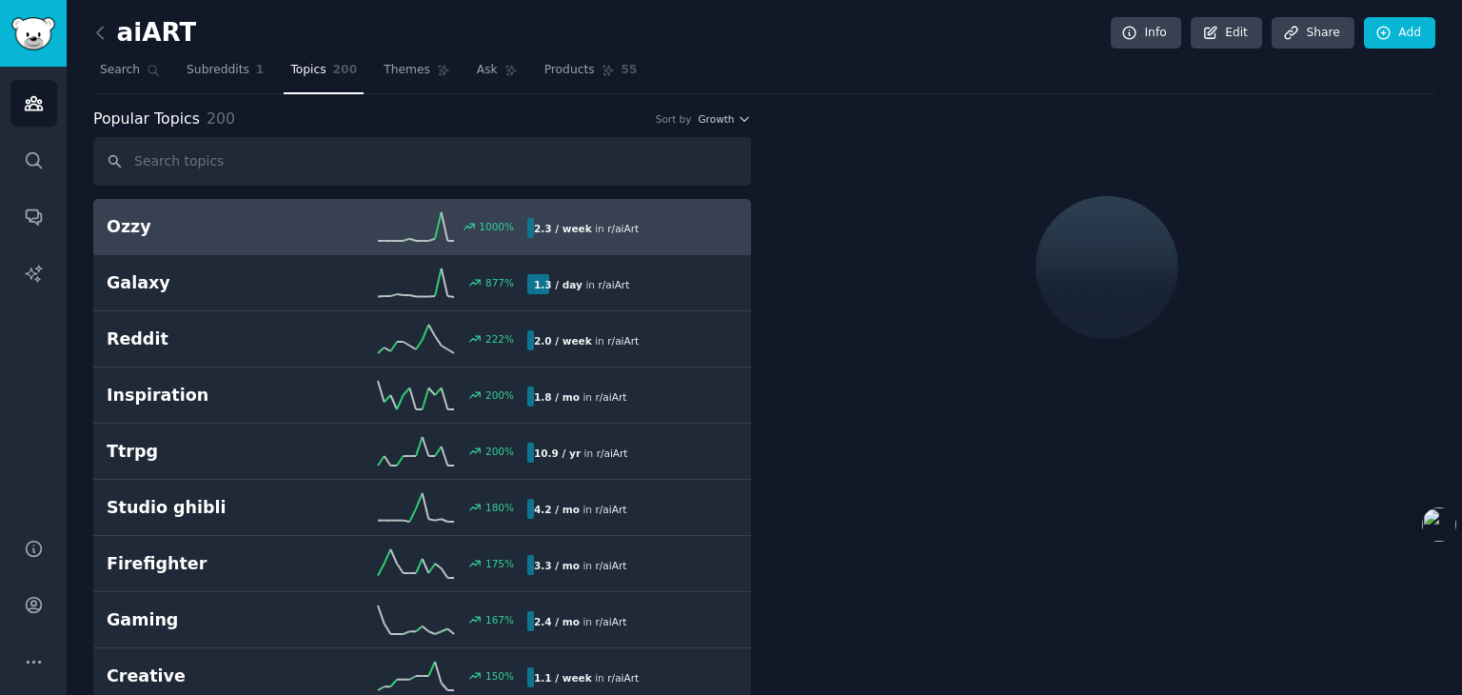
drag, startPoint x: 548, startPoint y: 66, endPoint x: 362, endPoint y: 77, distance: 186.9
click at [548, 66] on span "Products" at bounding box center [569, 70] width 50 height 17
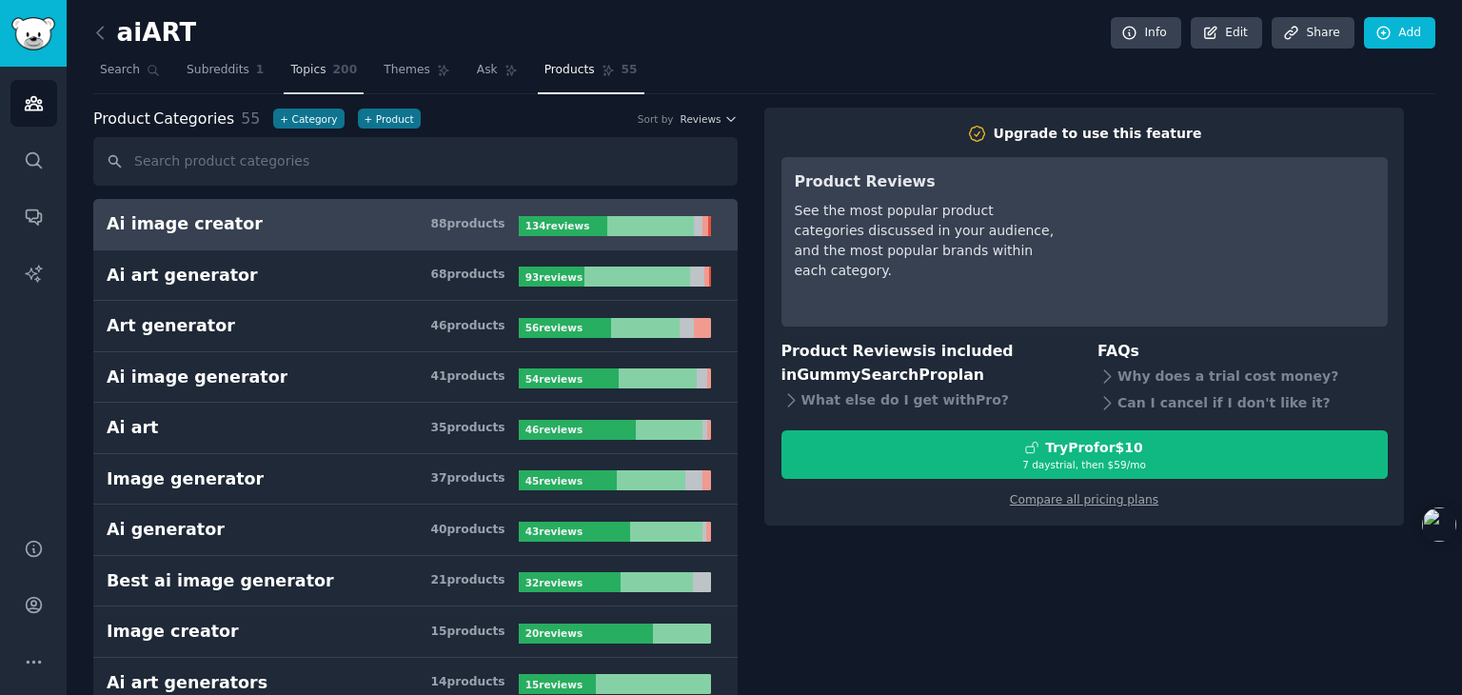
click at [302, 69] on span "Topics" at bounding box center [307, 70] width 35 height 17
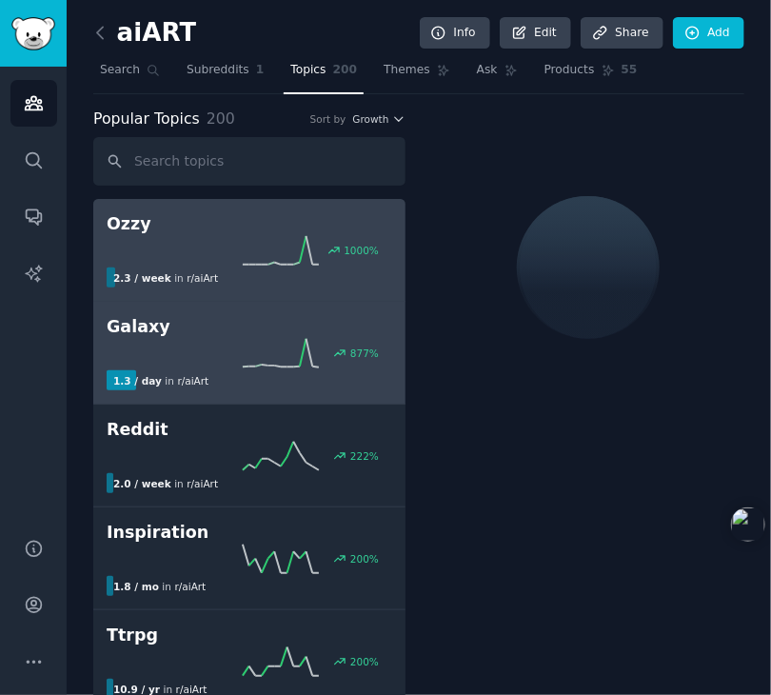
click at [176, 332] on h2 "Galaxy" at bounding box center [250, 327] width 286 height 24
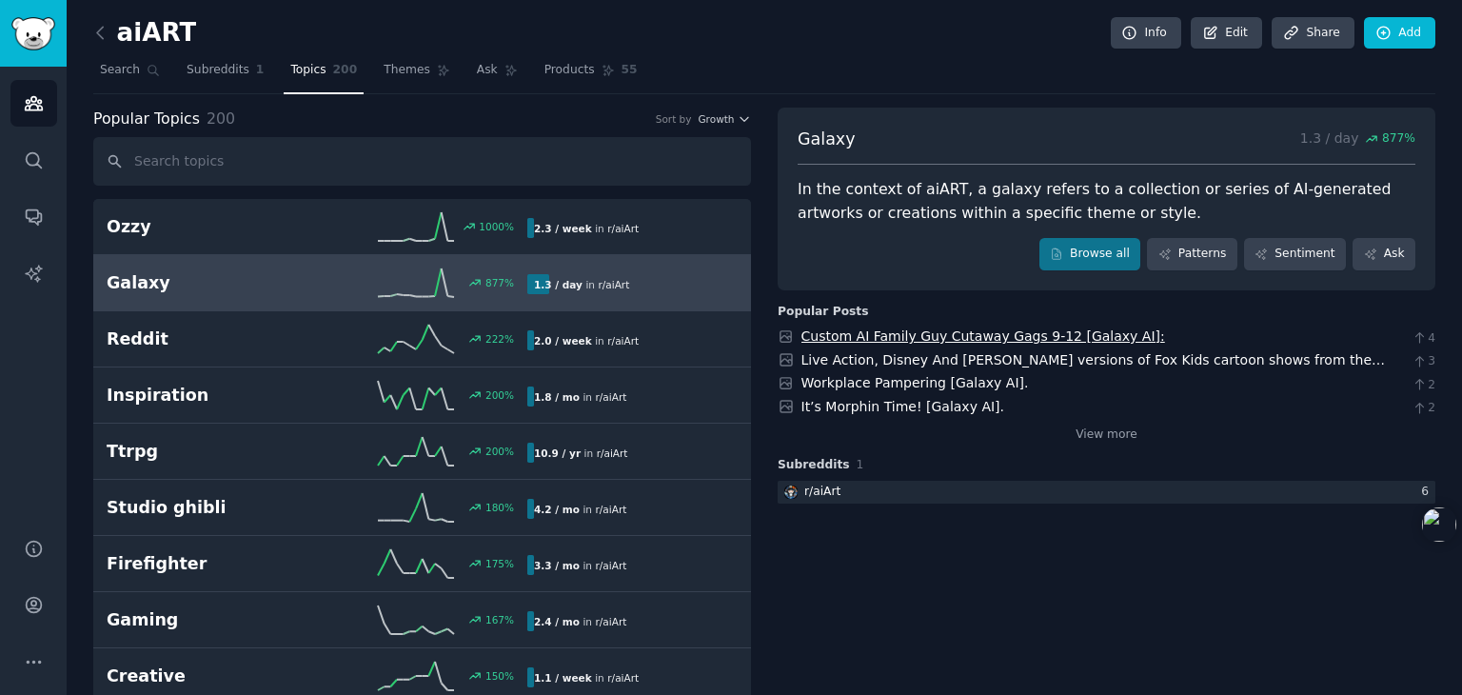
click at [770, 340] on link "Custom AI Family Guy Cutaway Gags 9-12 [Galaxy AI]:" at bounding box center [983, 335] width 364 height 15
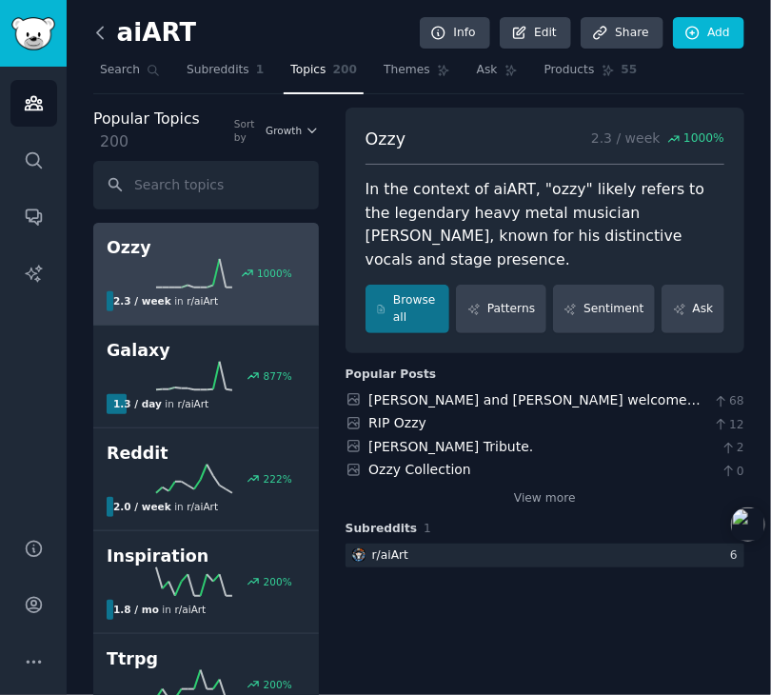
click at [99, 35] on icon at bounding box center [100, 33] width 20 height 20
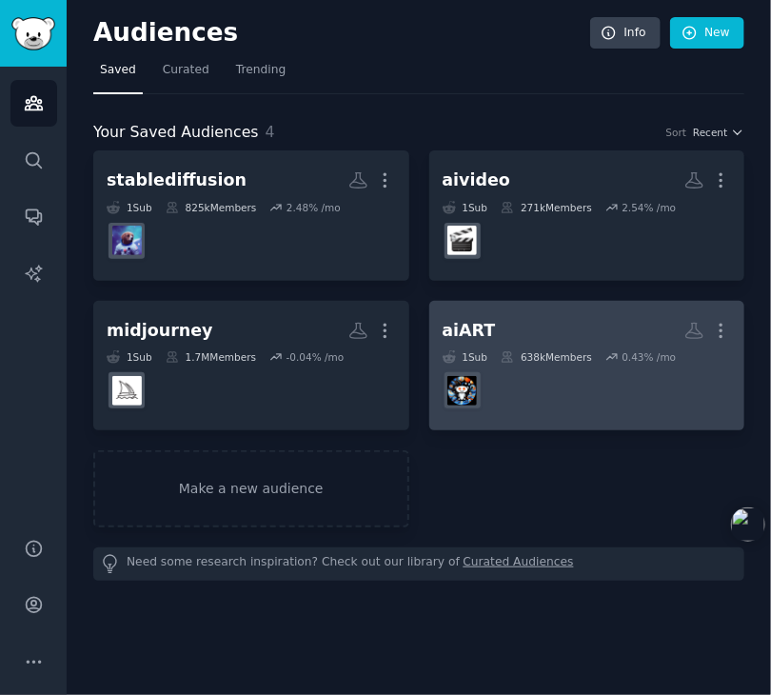
click at [514, 362] on icon at bounding box center [507, 356] width 13 height 13
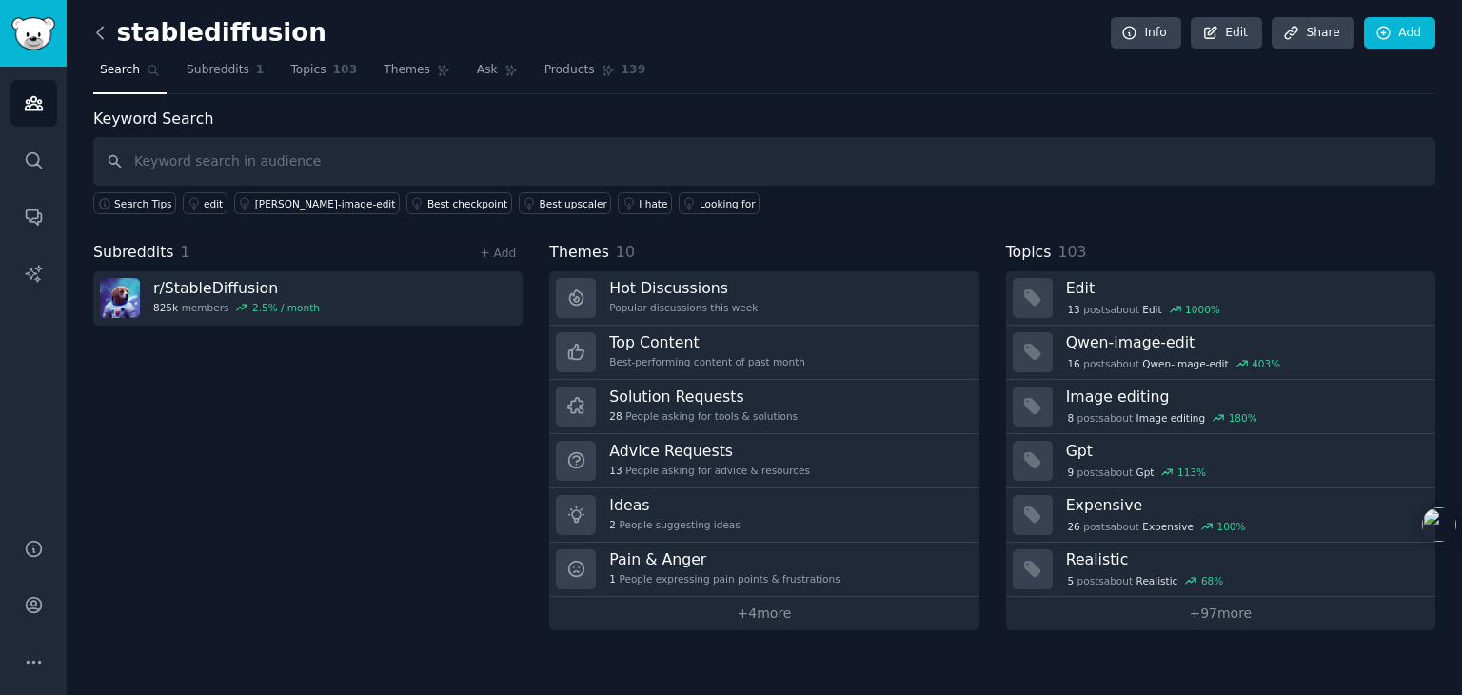
click at [99, 24] on icon at bounding box center [100, 33] width 20 height 20
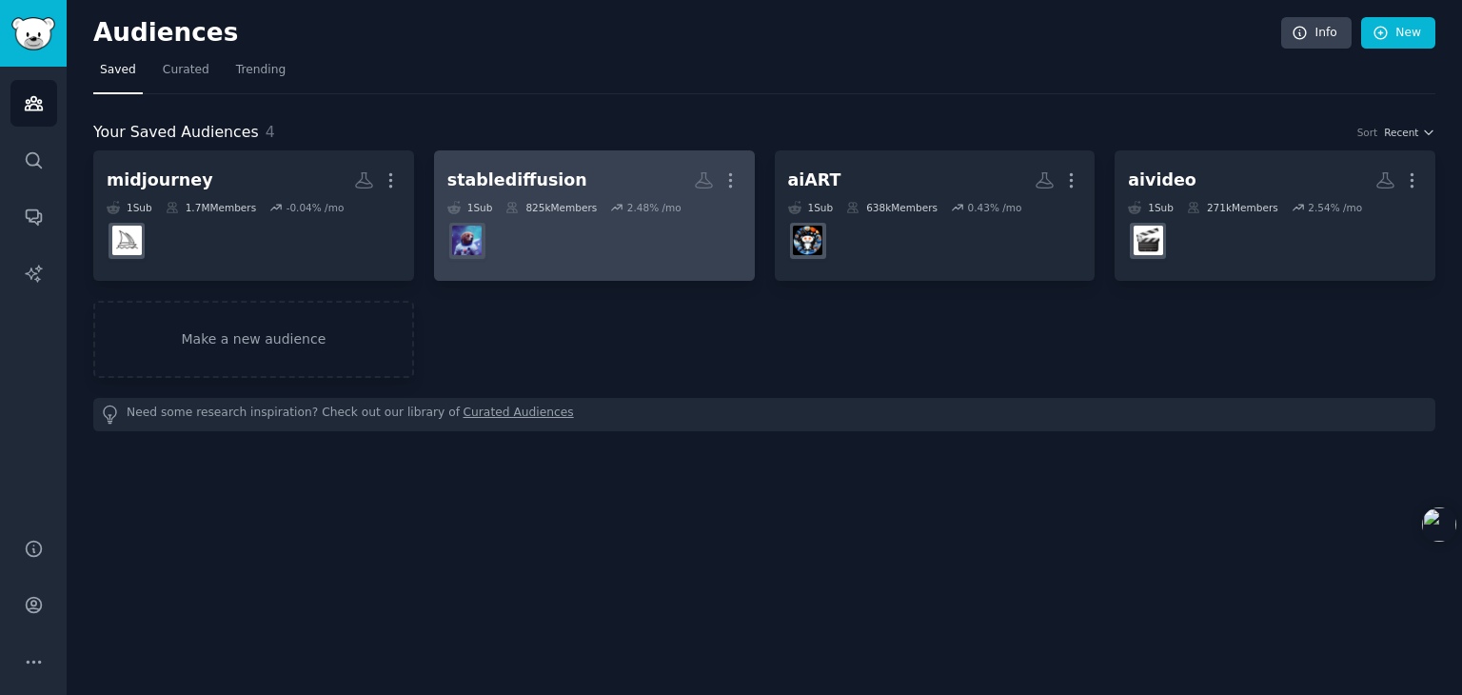
click at [523, 186] on div "stablediffusion" at bounding box center [517, 180] width 140 height 24
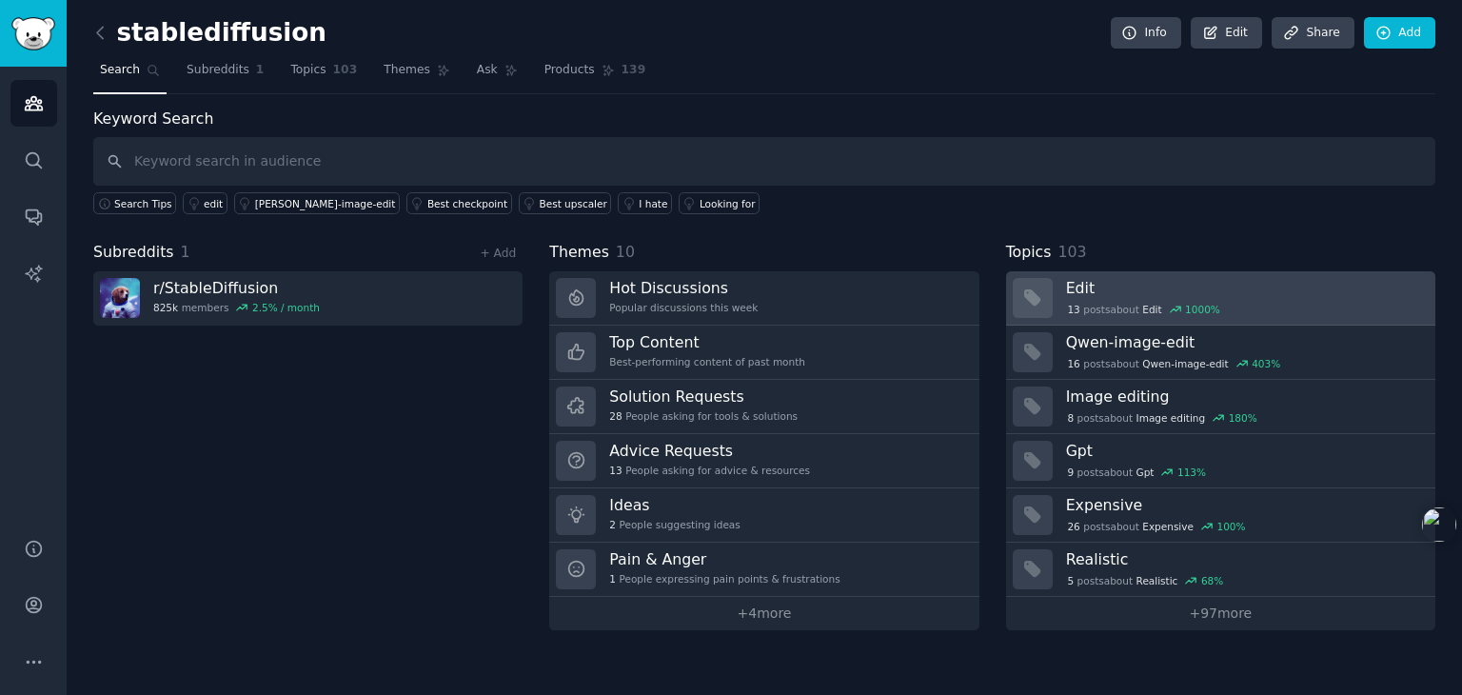
click at [1096, 302] on div "13 post s about Edit 1000 %" at bounding box center [1144, 309] width 156 height 17
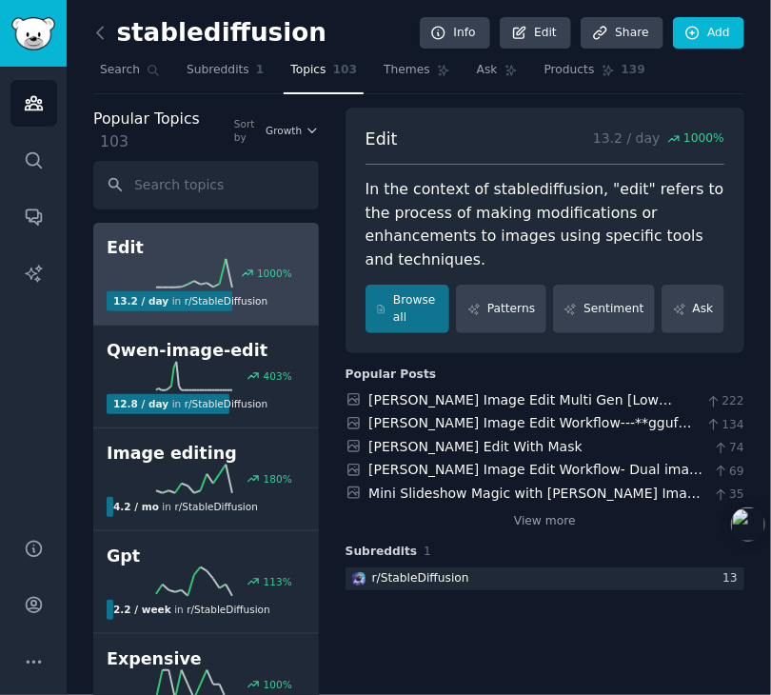
click at [103, 18] on link at bounding box center [105, 33] width 24 height 30
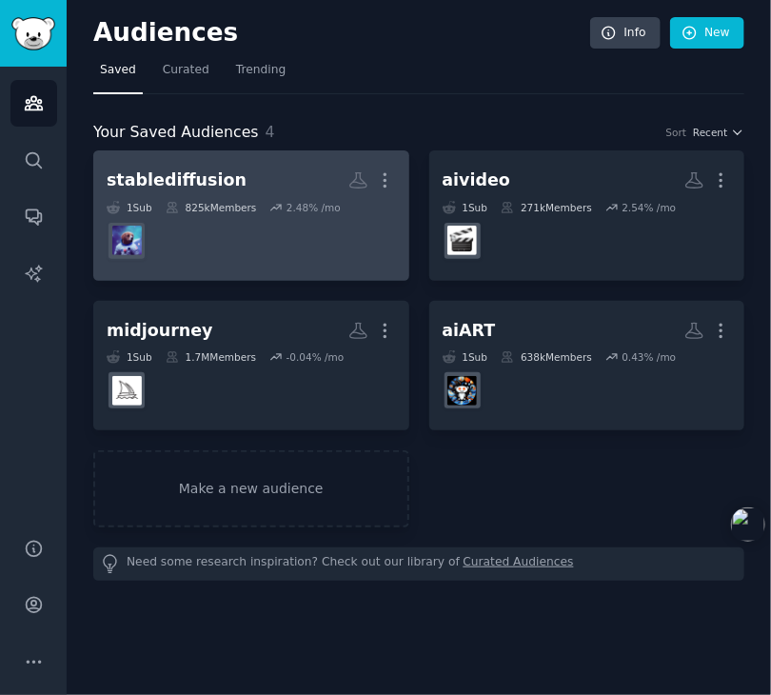
click at [266, 214] on div "1 Sub 825k Members 2.48 % /mo" at bounding box center [251, 231] width 289 height 60
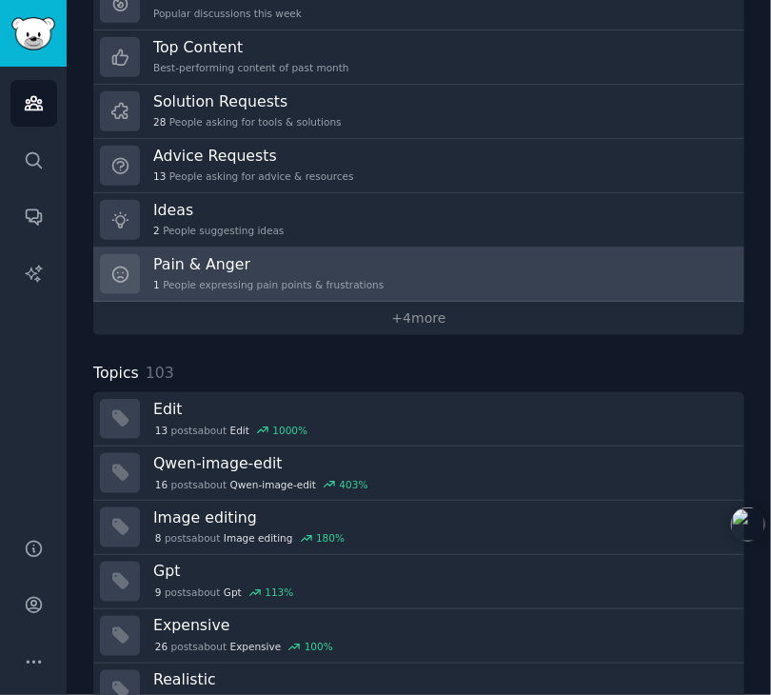
scroll to position [484, 0]
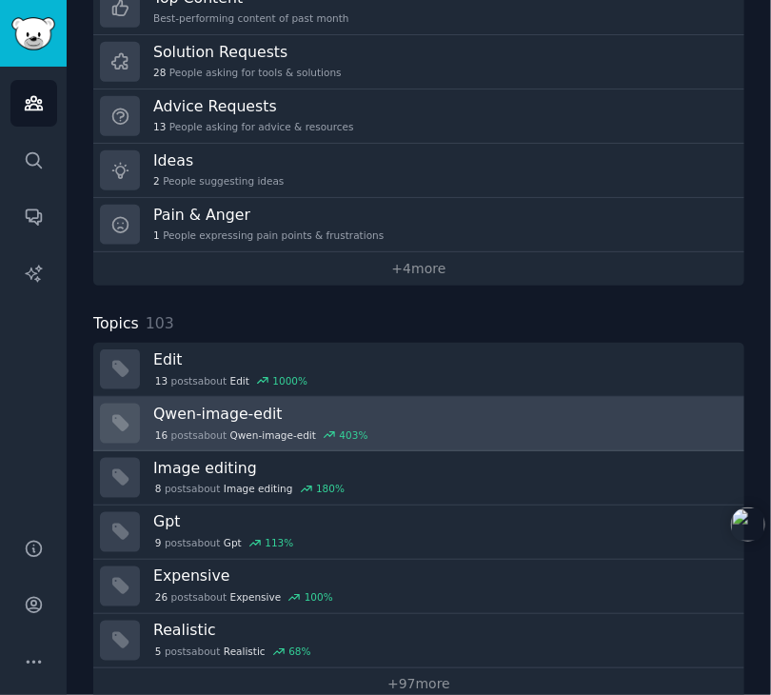
click at [195, 404] on h3 "Qwen-image-edit" at bounding box center [442, 414] width 578 height 20
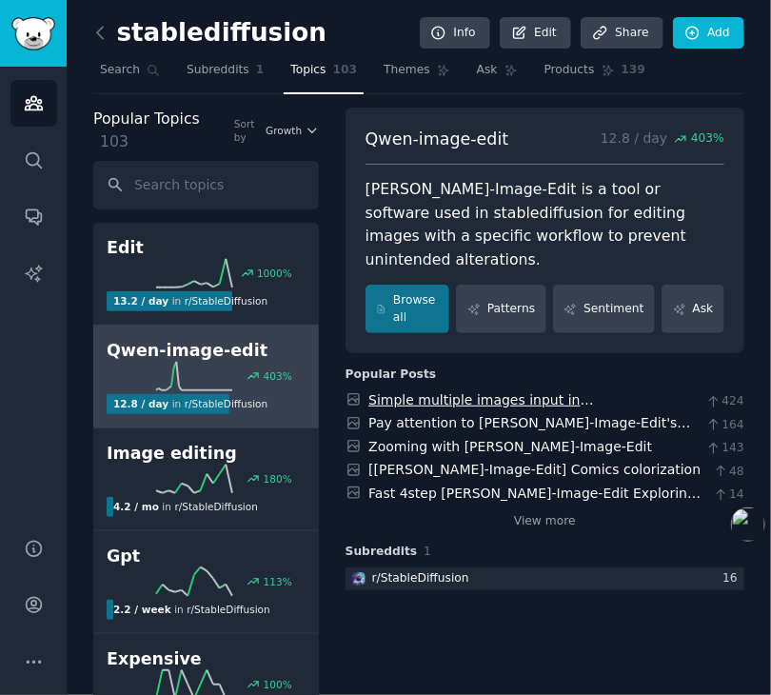
click at [426, 392] on link "Simple multiple images input in Qwen-Image-Edit" at bounding box center [480, 409] width 225 height 35
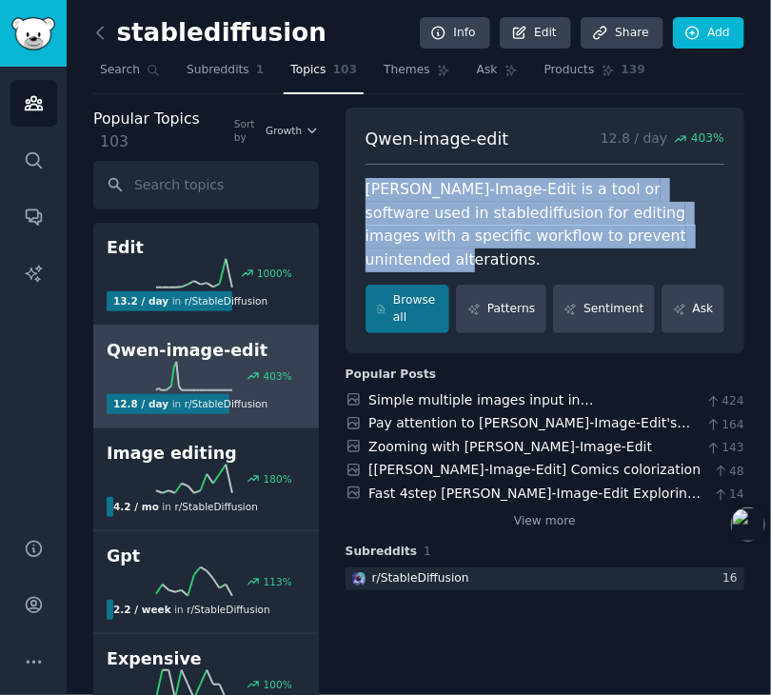
drag, startPoint x: 376, startPoint y: 185, endPoint x: 700, endPoint y: 232, distance: 327.1
click at [700, 232] on div "Qwen-Image-Edit is a tool or software used in stablediffusion for editing image…" at bounding box center [545, 224] width 359 height 93
click at [476, 392] on link "Simple multiple images input in Qwen-Image-Edit" at bounding box center [480, 409] width 225 height 35
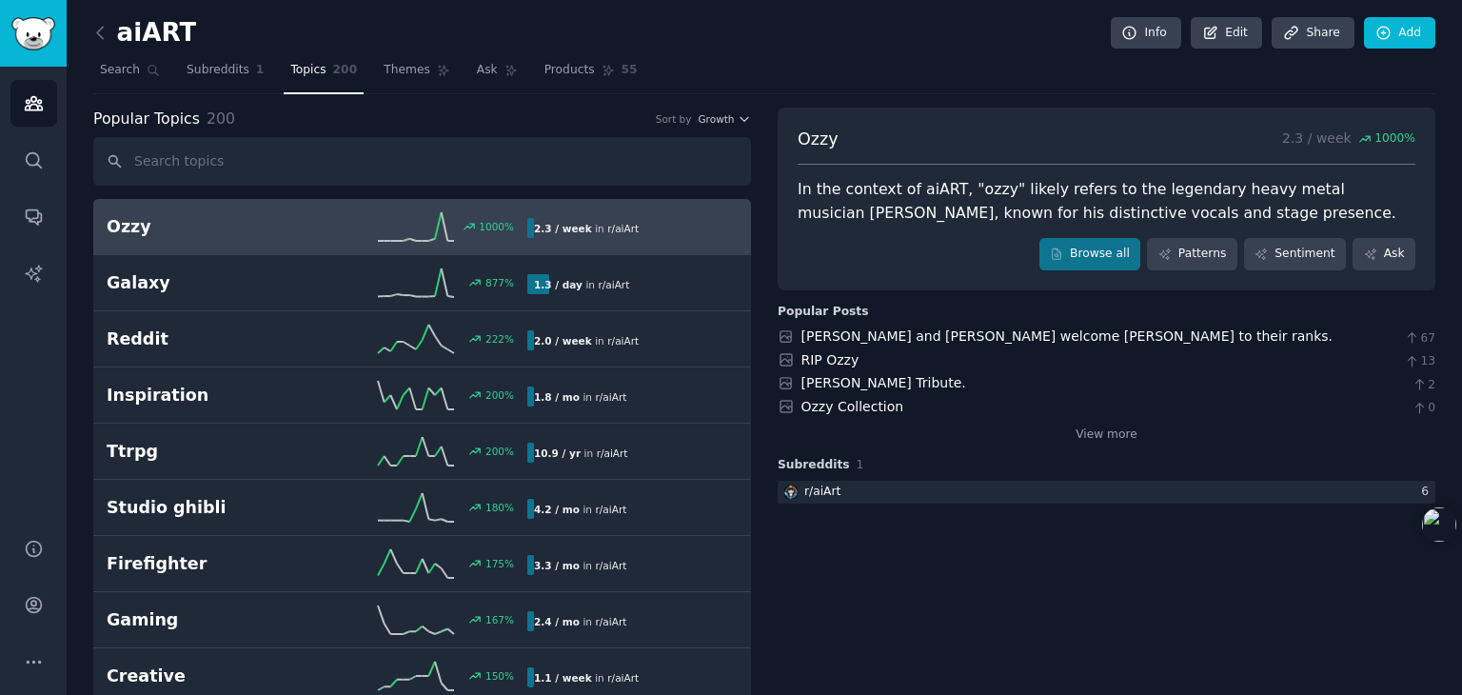
click at [96, 21] on link at bounding box center [105, 33] width 24 height 30
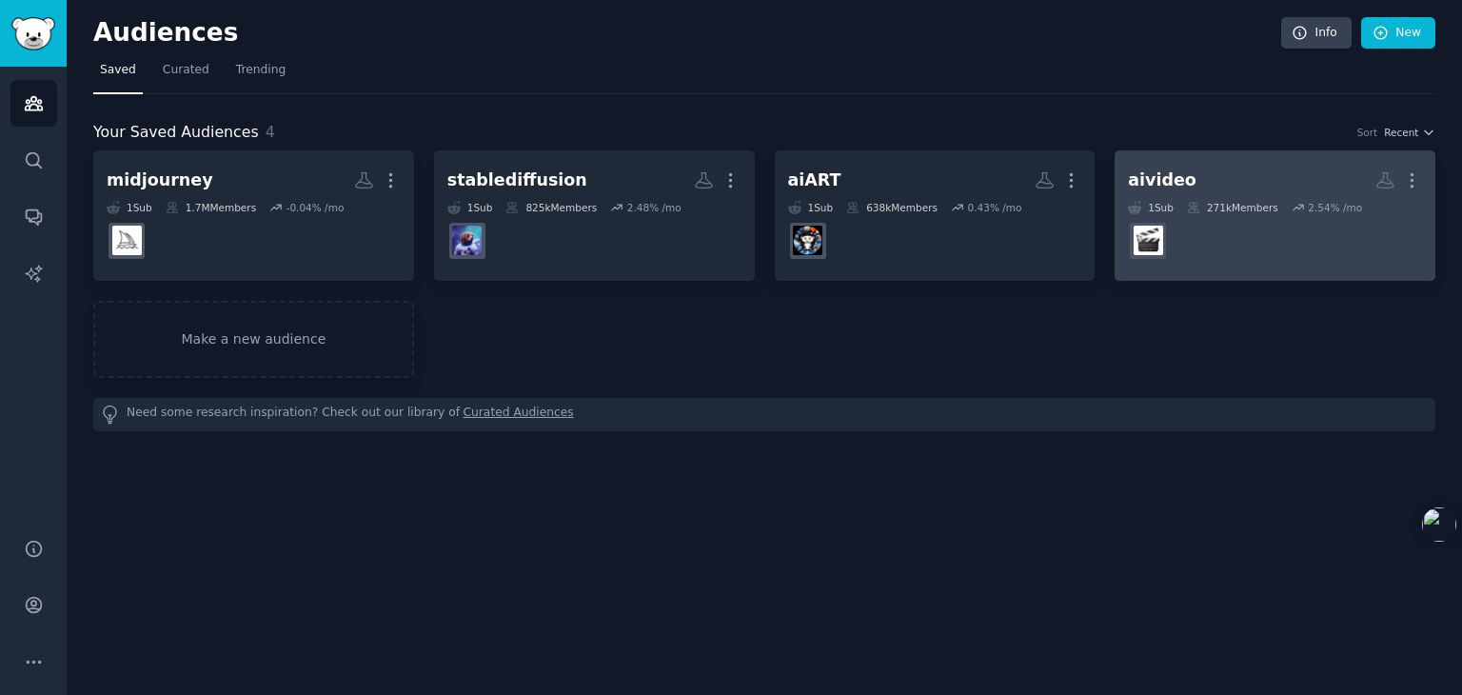
click at [1171, 176] on div "aivideo" at bounding box center [1162, 180] width 69 height 24
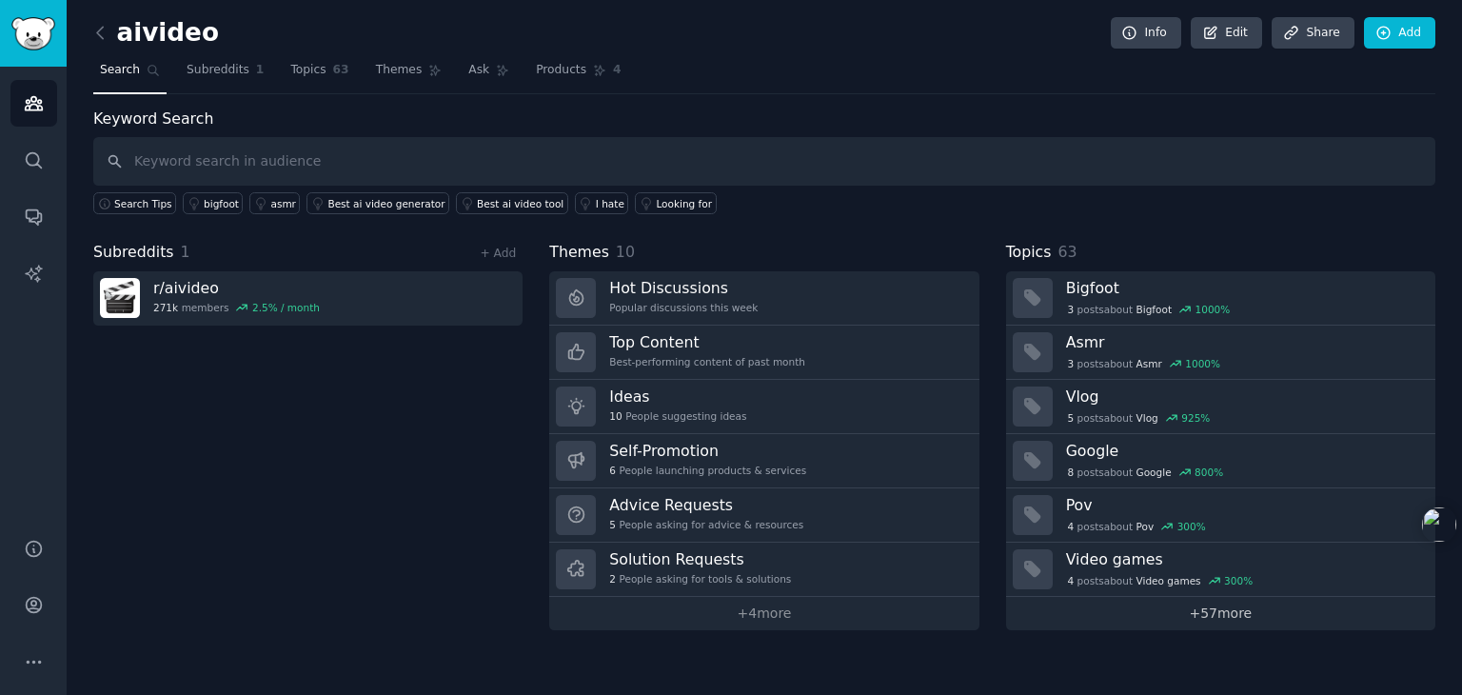
click at [1237, 604] on link "+ 57 more" at bounding box center [1220, 613] width 429 height 33
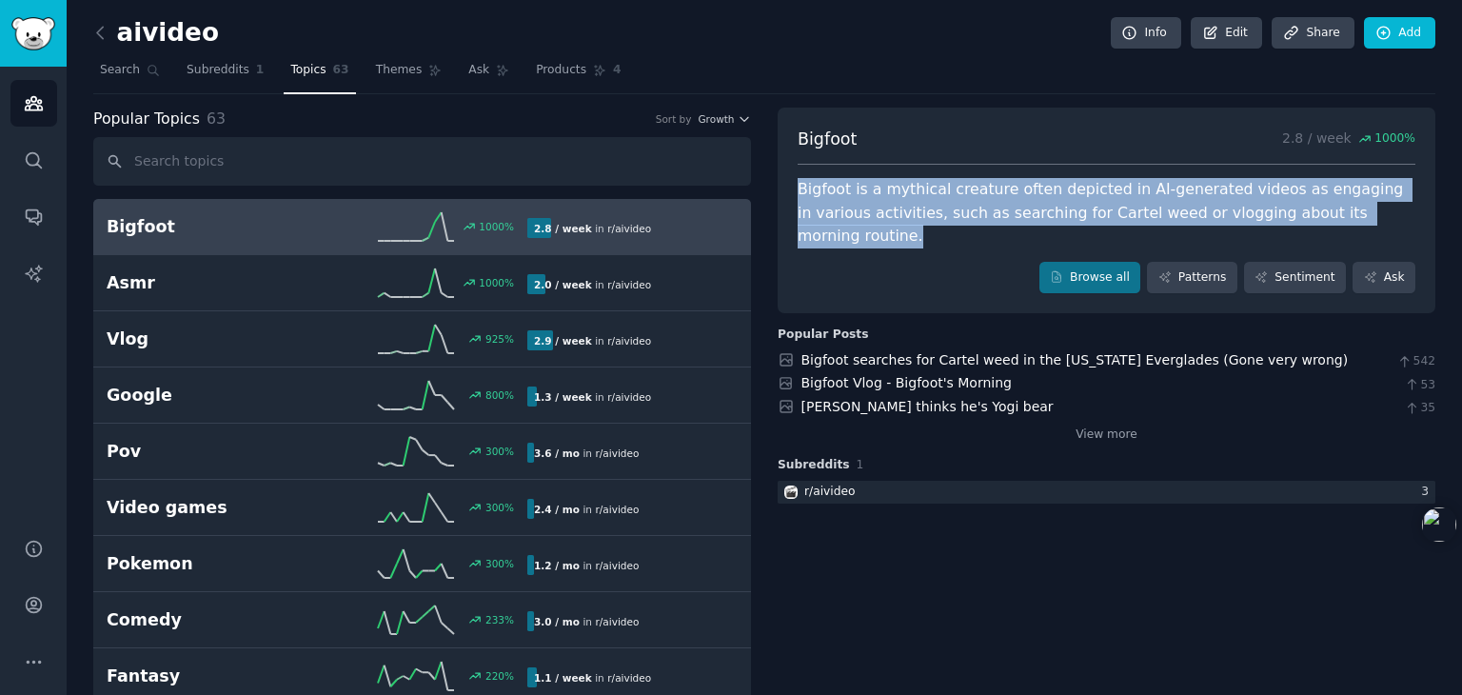
drag, startPoint x: 920, startPoint y: 252, endPoint x: 798, endPoint y: 188, distance: 138.4
click at [798, 188] on div "Bigfoot 2.8 / week 1000 % Bigfoot is a mythical creature often depicted in AI-g…" at bounding box center [1107, 211] width 658 height 207
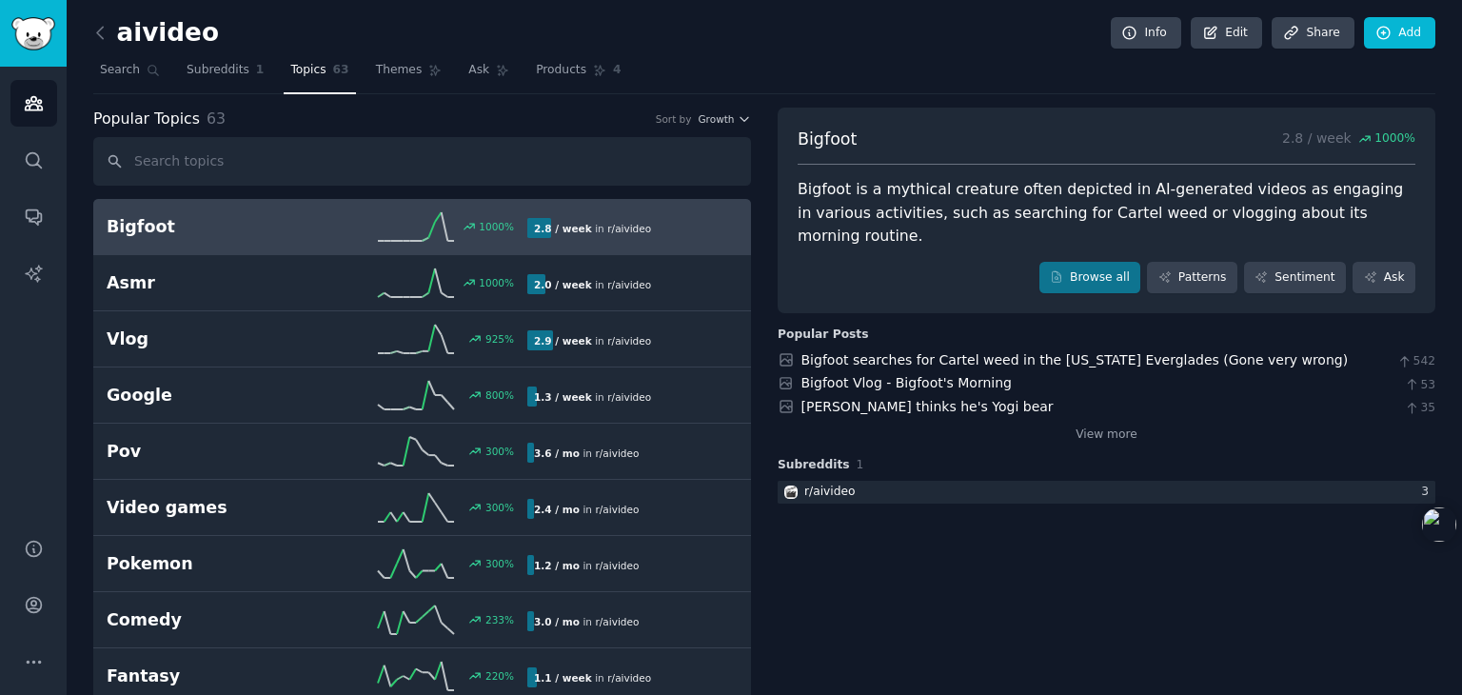
click at [933, 58] on nav "Search Subreddits 1 Topics 63 Themes Ask Products 4" at bounding box center [764, 74] width 1342 height 39
click at [919, 354] on link "Bigfoot searches for Cartel weed in the Florida Everglades (Gone very wrong)" at bounding box center [1074, 359] width 547 height 15
click at [873, 383] on link "Bigfoot Vlog - Bigfoot's Morning" at bounding box center [906, 382] width 210 height 15
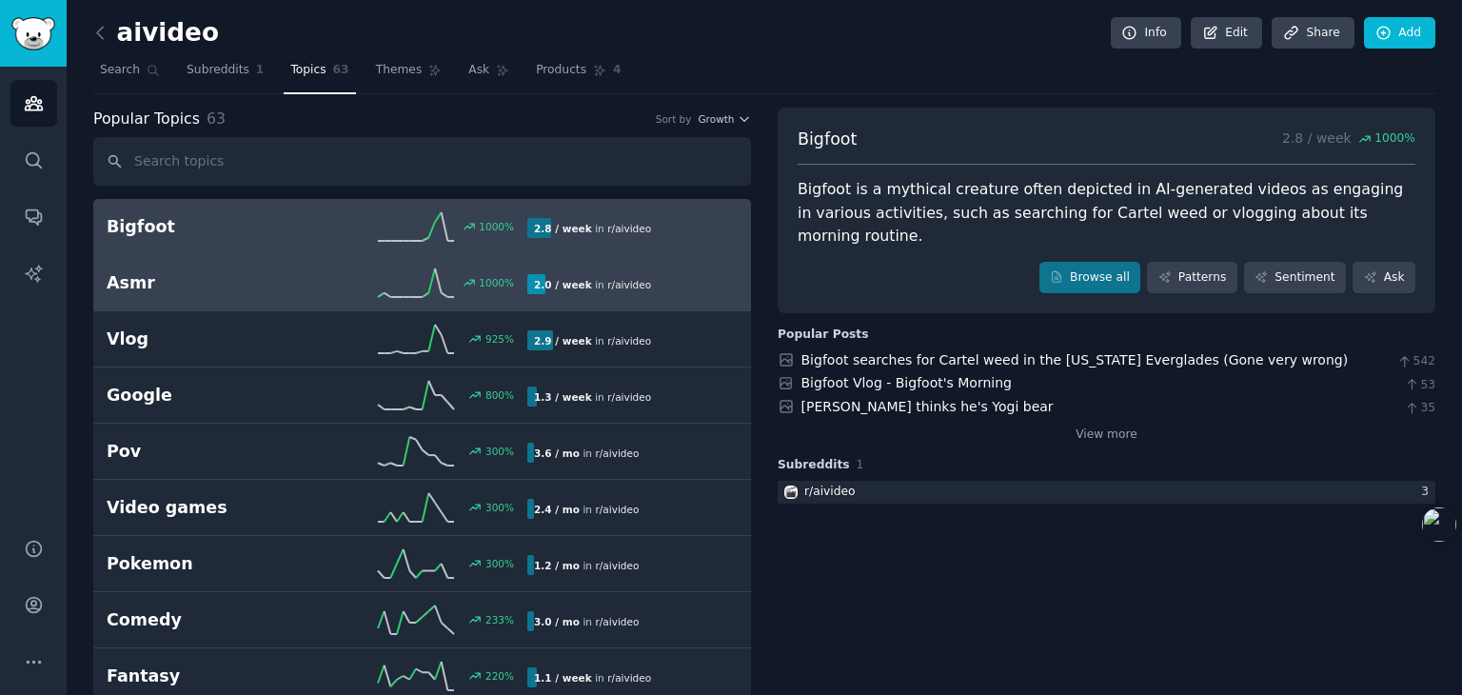
click at [246, 278] on h2 "Asmr" at bounding box center [212, 283] width 210 height 24
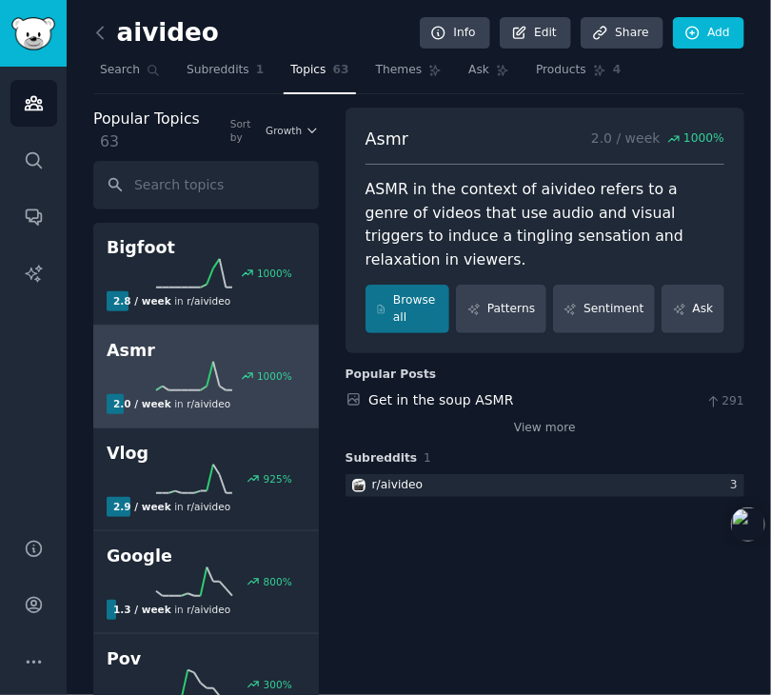
click at [100, 20] on link at bounding box center [105, 33] width 24 height 30
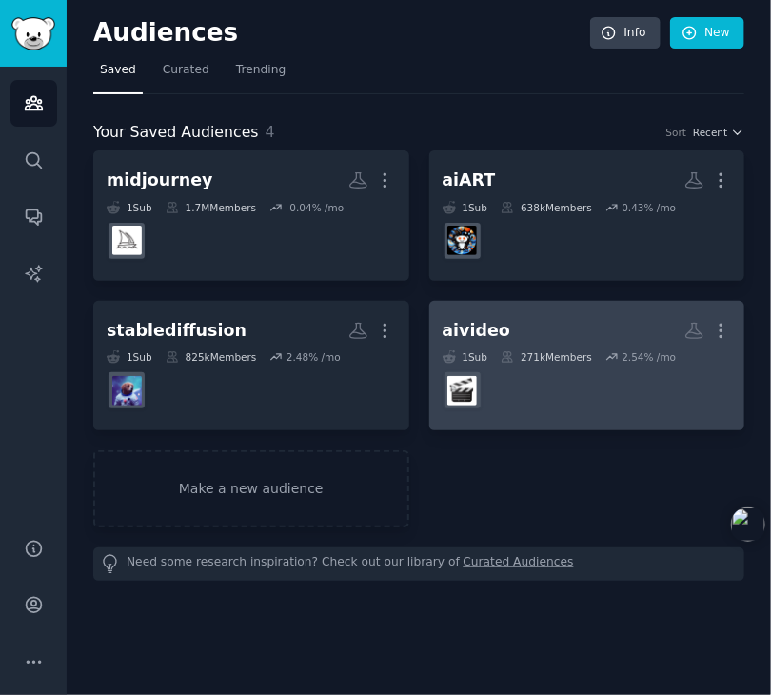
click at [586, 331] on h2 "aivideo More" at bounding box center [587, 330] width 289 height 33
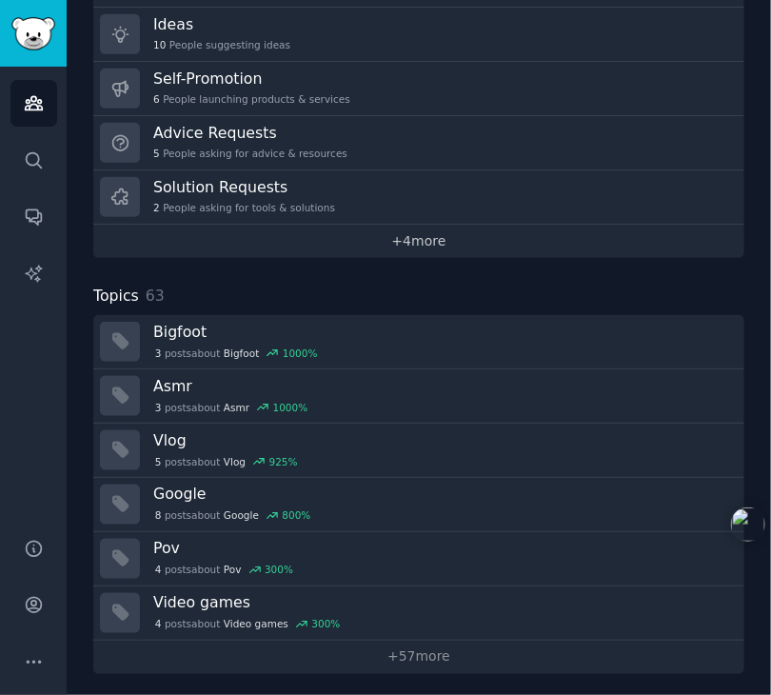
scroll to position [484, 0]
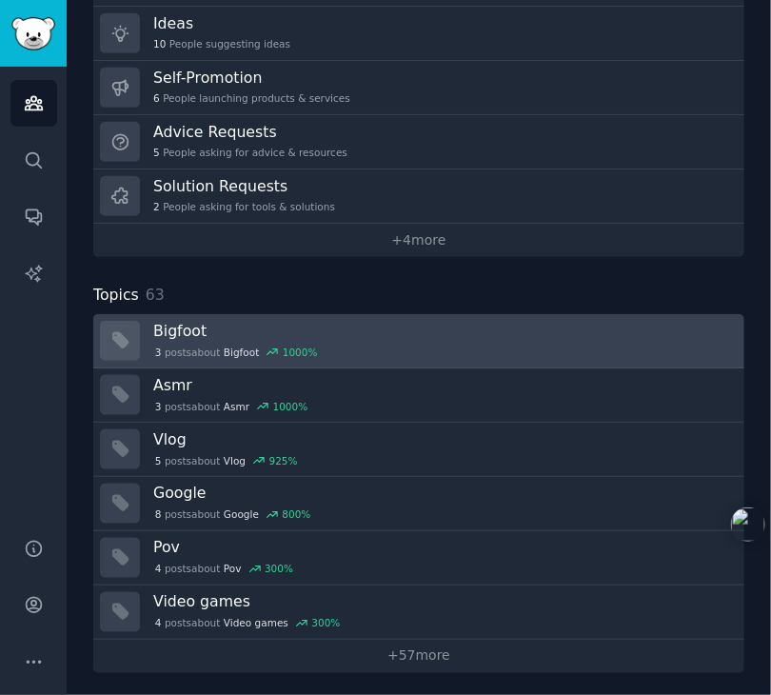
click at [194, 332] on h3 "Bigfoot" at bounding box center [442, 331] width 578 height 20
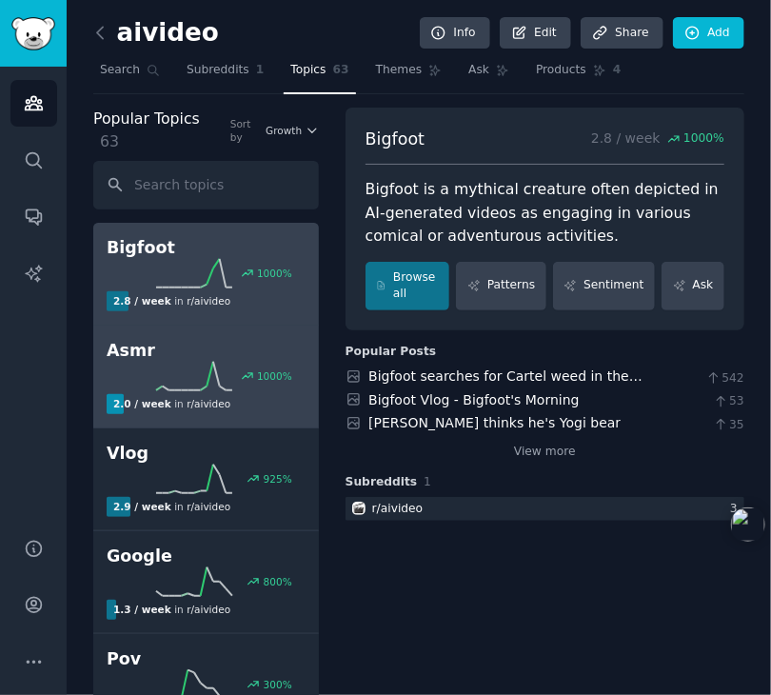
click at [148, 375] on div "1000 %" at bounding box center [206, 376] width 199 height 29
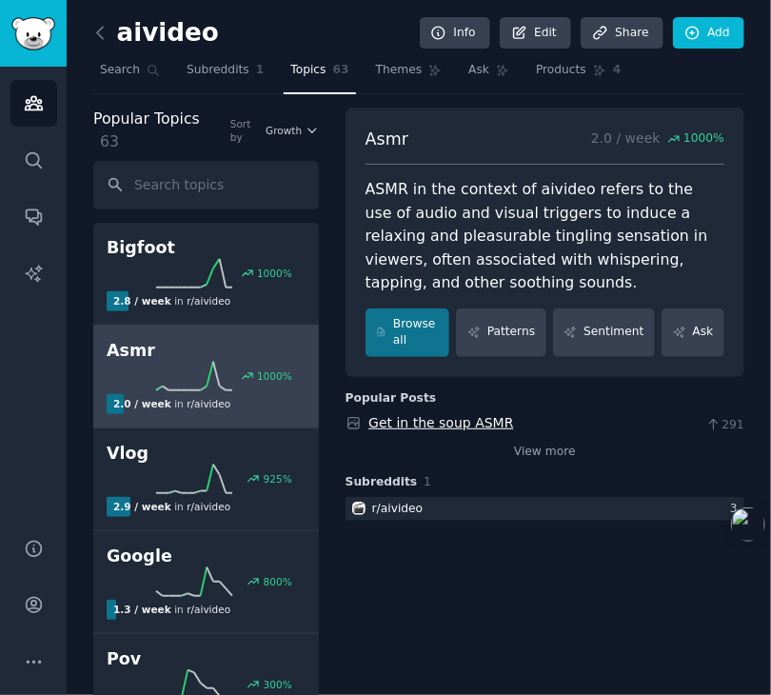
click at [487, 425] on link "Get in the soup ASMR" at bounding box center [440, 422] width 145 height 15
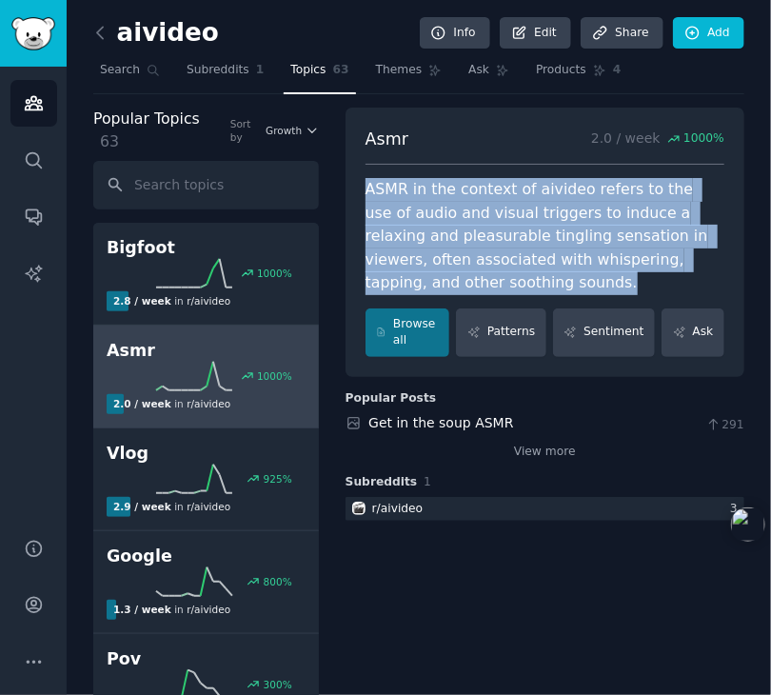
drag, startPoint x: 388, startPoint y: 188, endPoint x: 552, endPoint y: 283, distance: 189.4
click at [552, 283] on div "ASMR in the context of aivideo refers to the use of audio and visual triggers t…" at bounding box center [545, 236] width 359 height 117
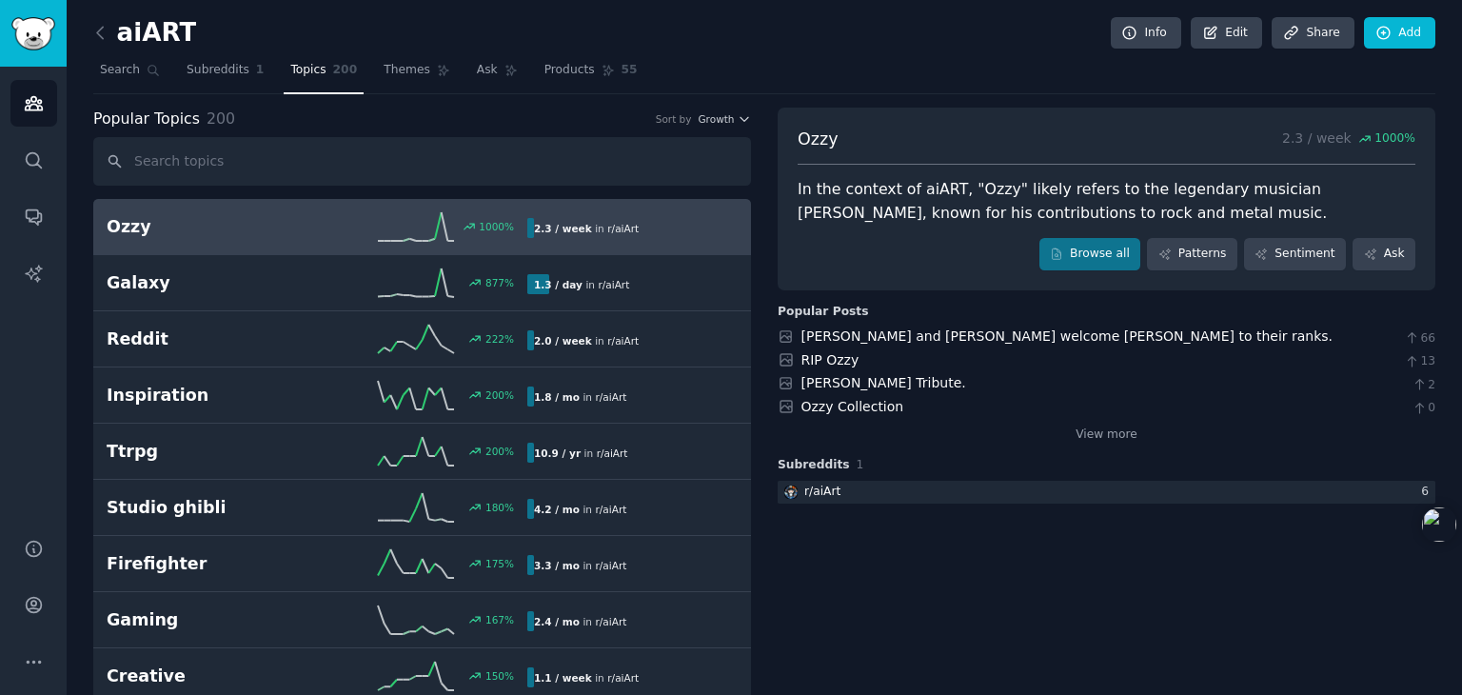
click at [95, 20] on link at bounding box center [105, 33] width 24 height 30
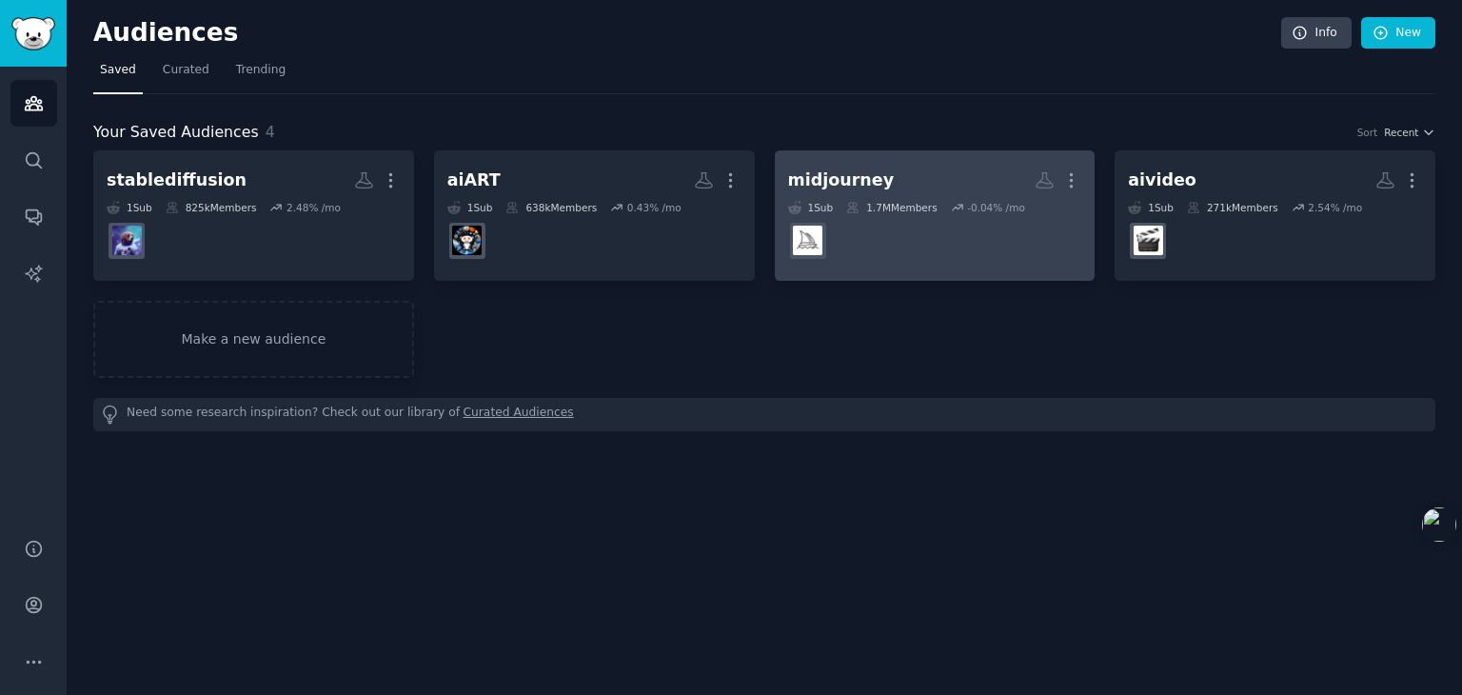
click at [1013, 227] on dd at bounding box center [935, 240] width 294 height 53
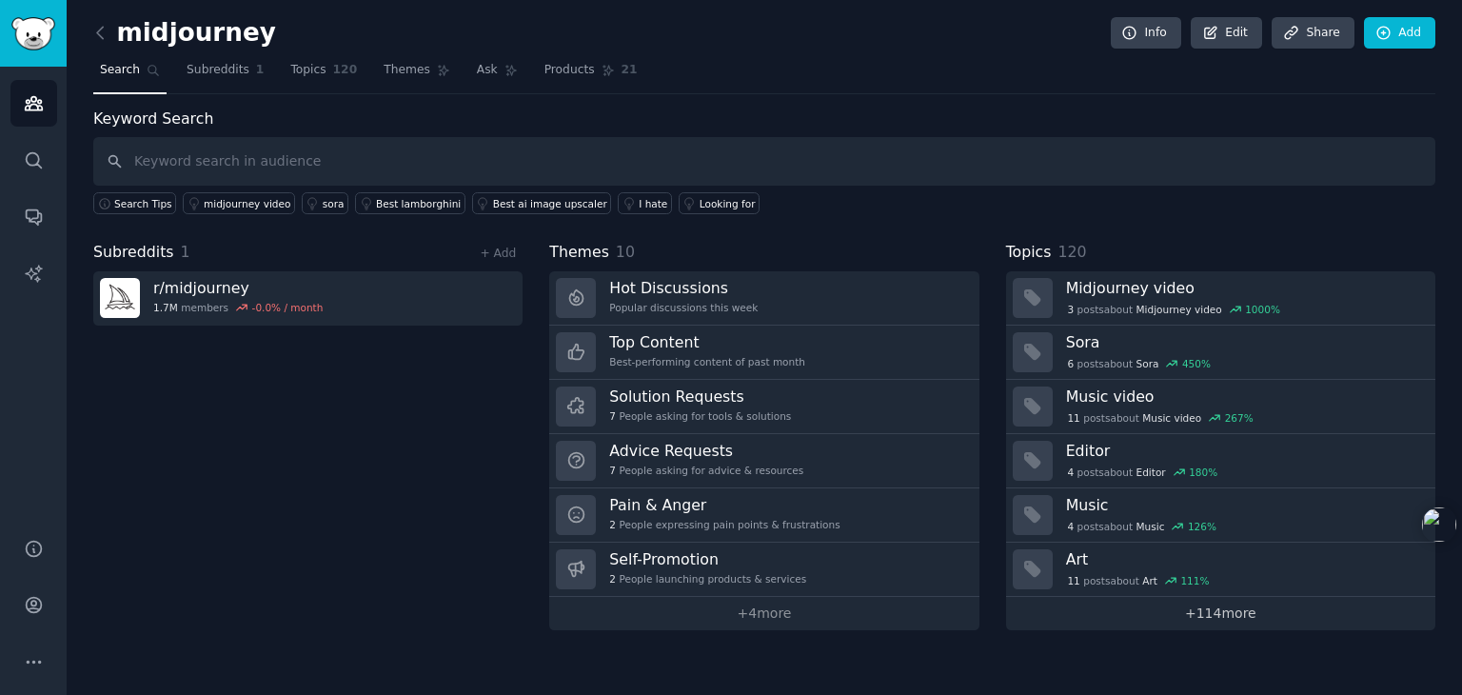
click at [1218, 605] on link "+ 114 more" at bounding box center [1220, 613] width 429 height 33
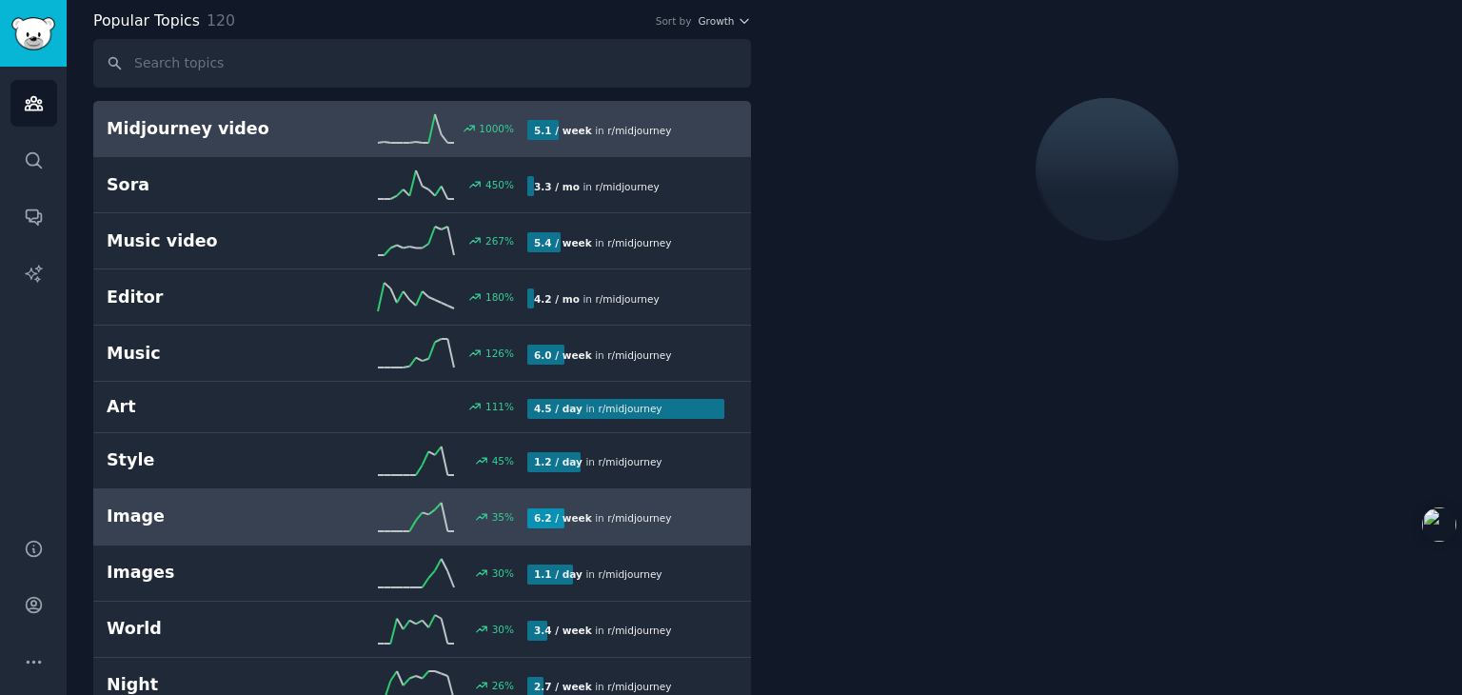
scroll to position [95, 0]
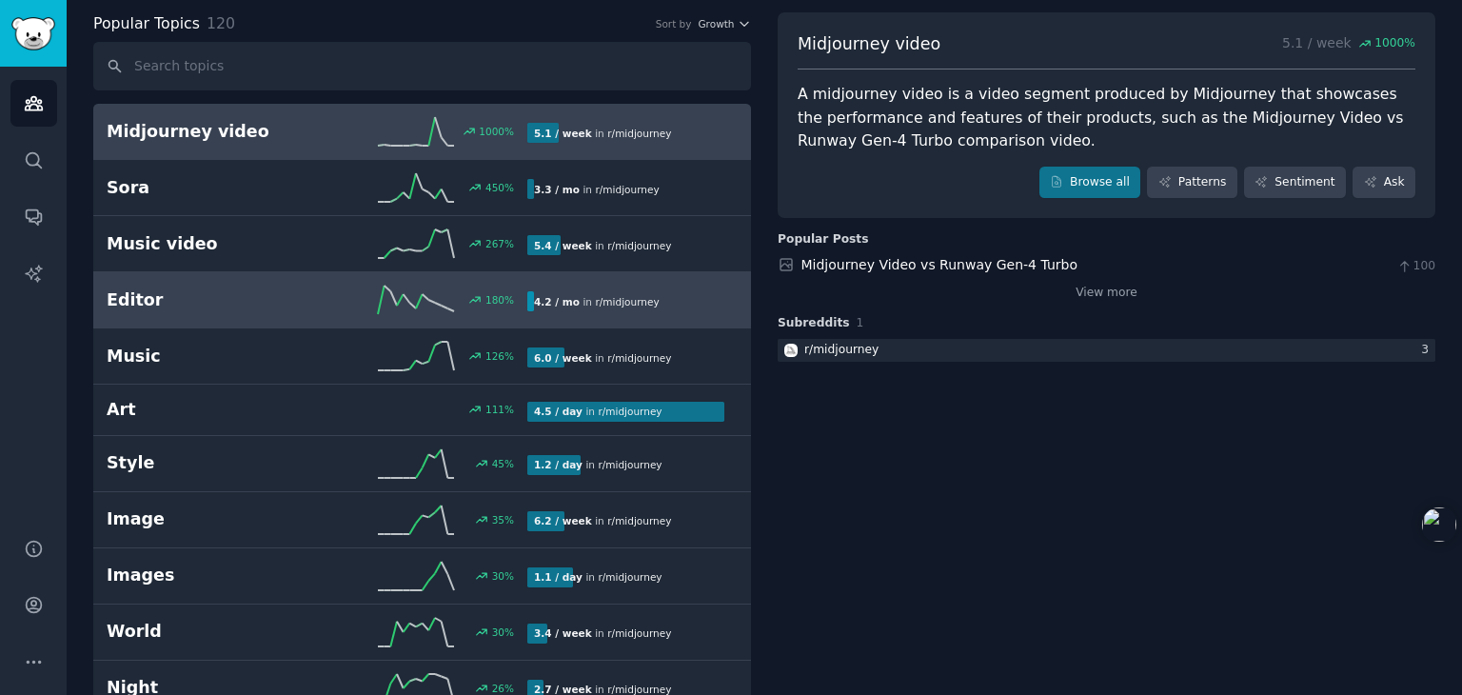
click at [309, 288] on h2 "Editor" at bounding box center [212, 300] width 210 height 24
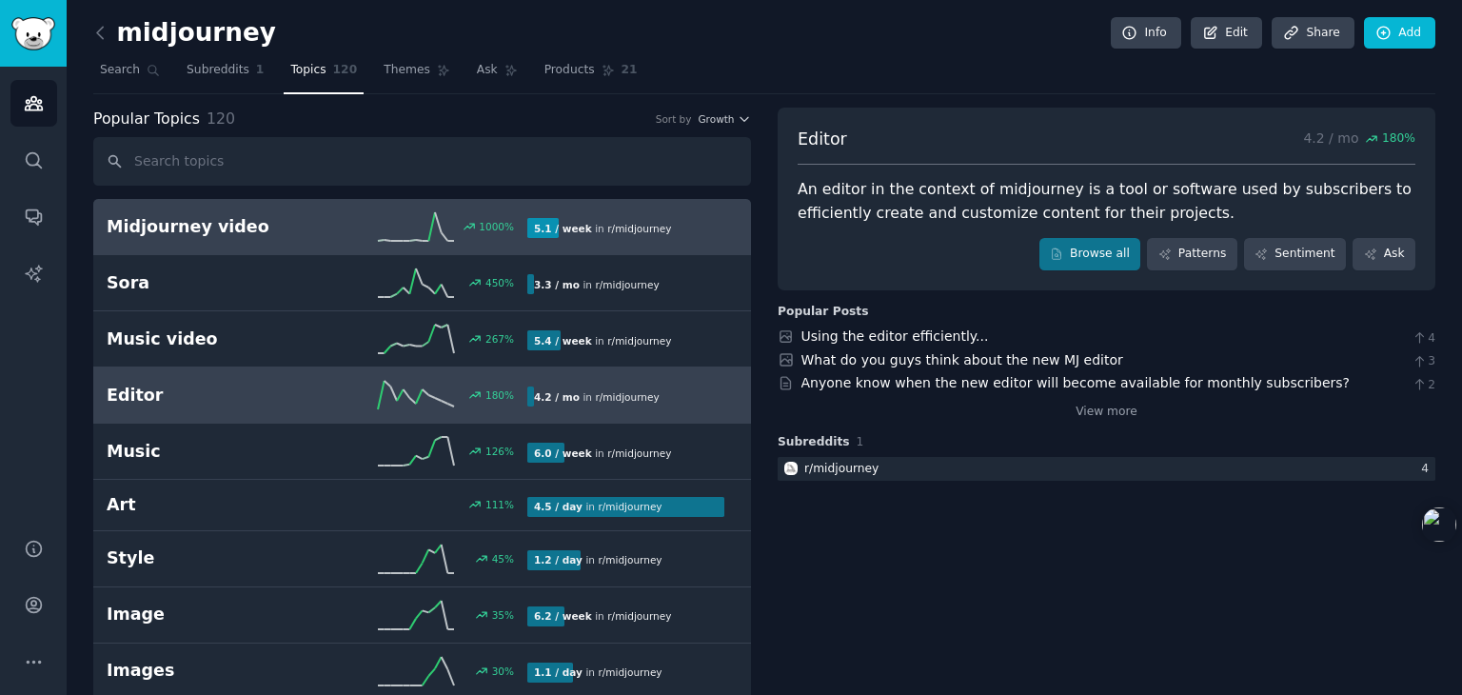
click at [360, 233] on div "1000 %" at bounding box center [422, 226] width 210 height 29
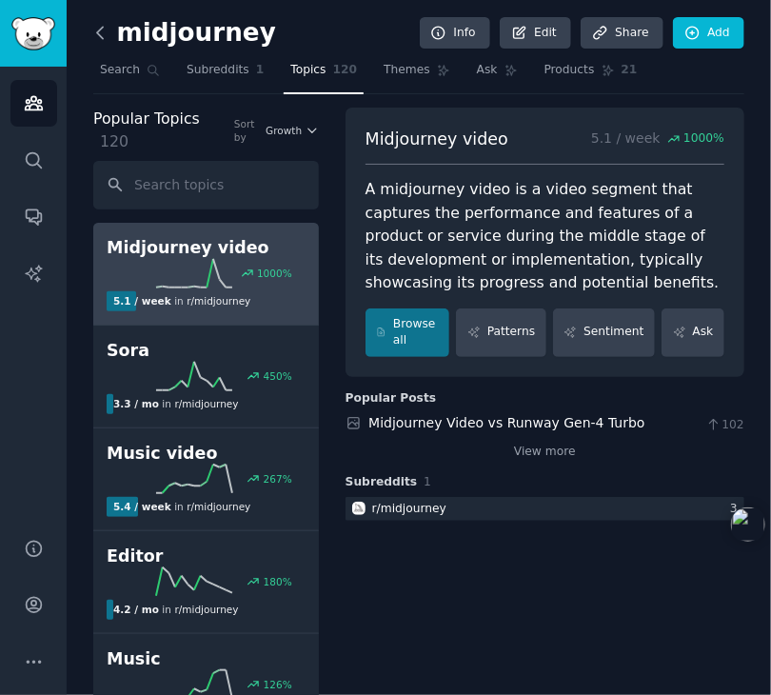
click at [101, 27] on icon at bounding box center [100, 32] width 6 height 11
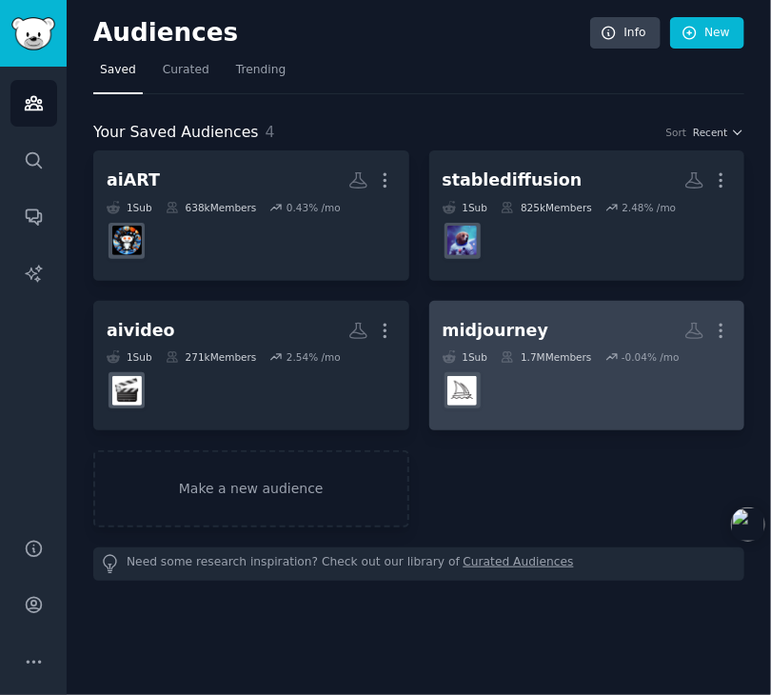
click at [468, 343] on h2 "midjourney More" at bounding box center [587, 330] width 289 height 33
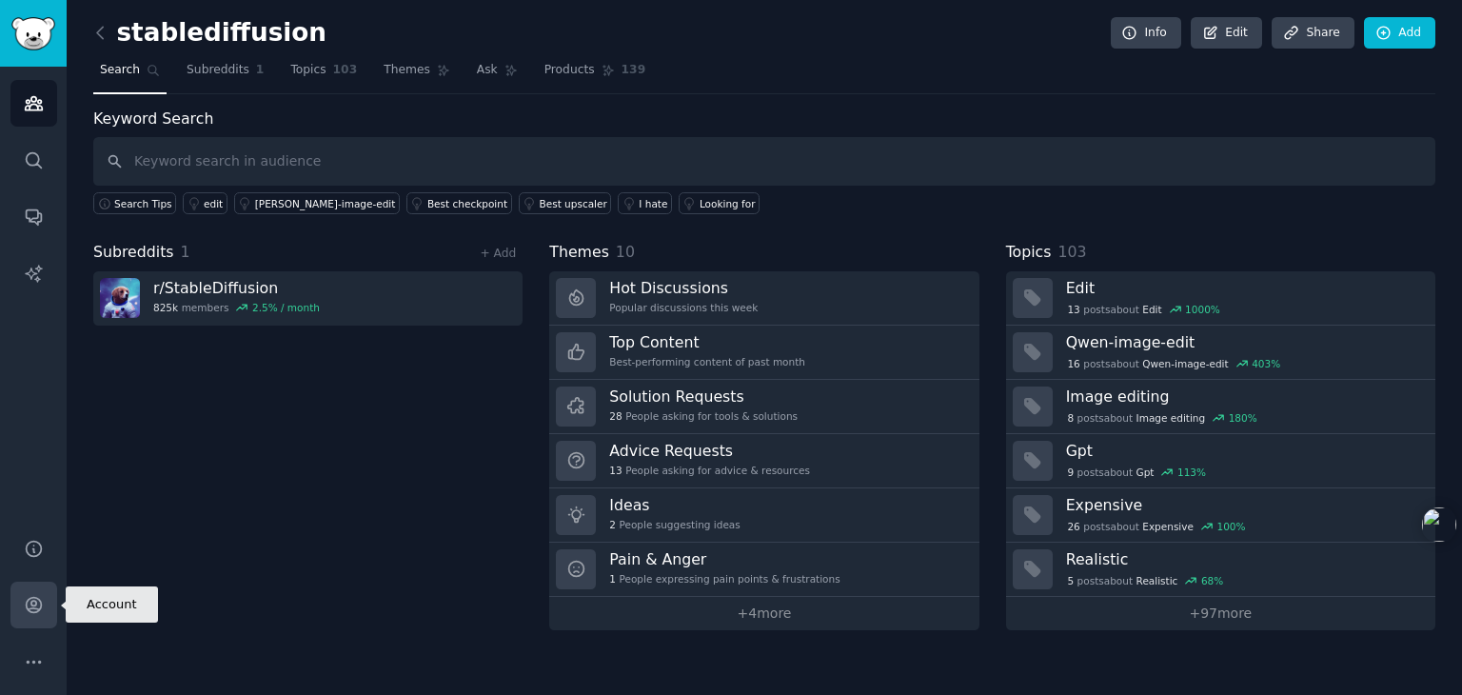
click at [27, 610] on icon "Sidebar" at bounding box center [34, 605] width 20 height 20
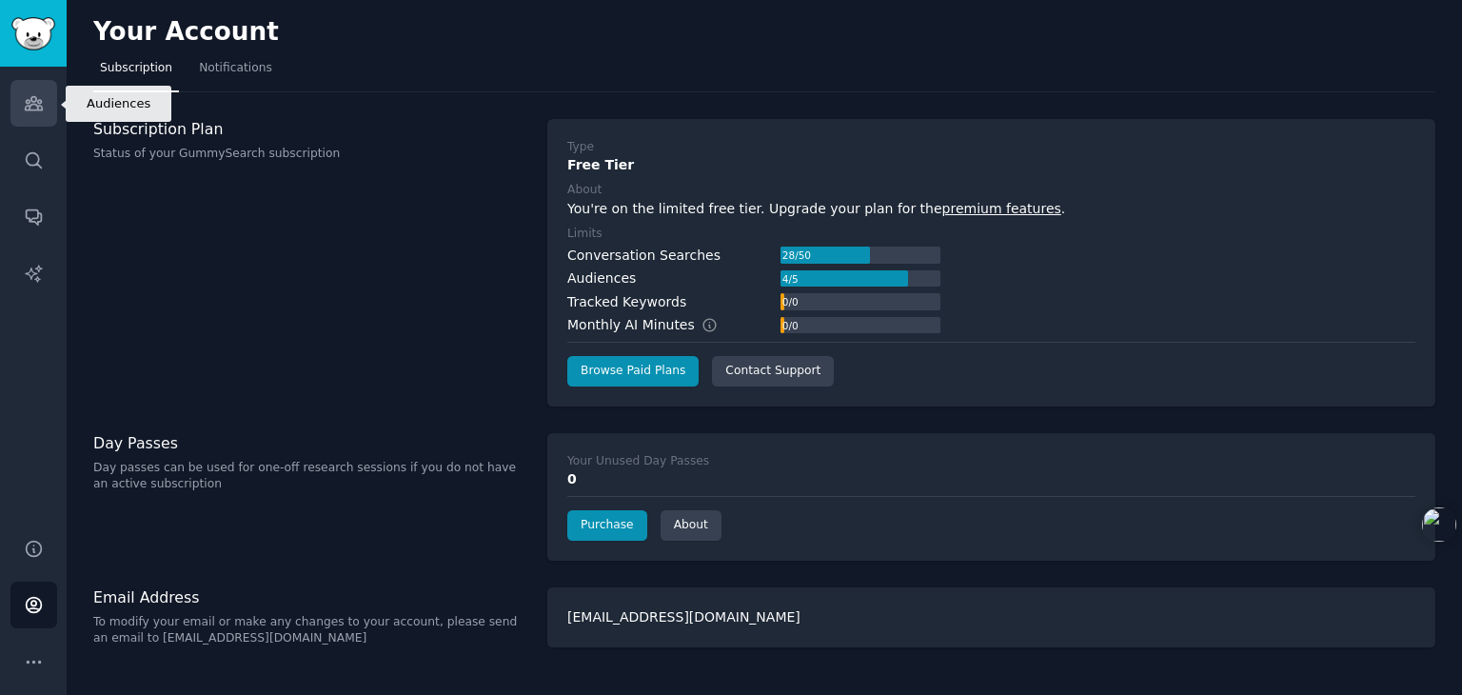
click at [47, 115] on link "Audiences" at bounding box center [33, 103] width 47 height 47
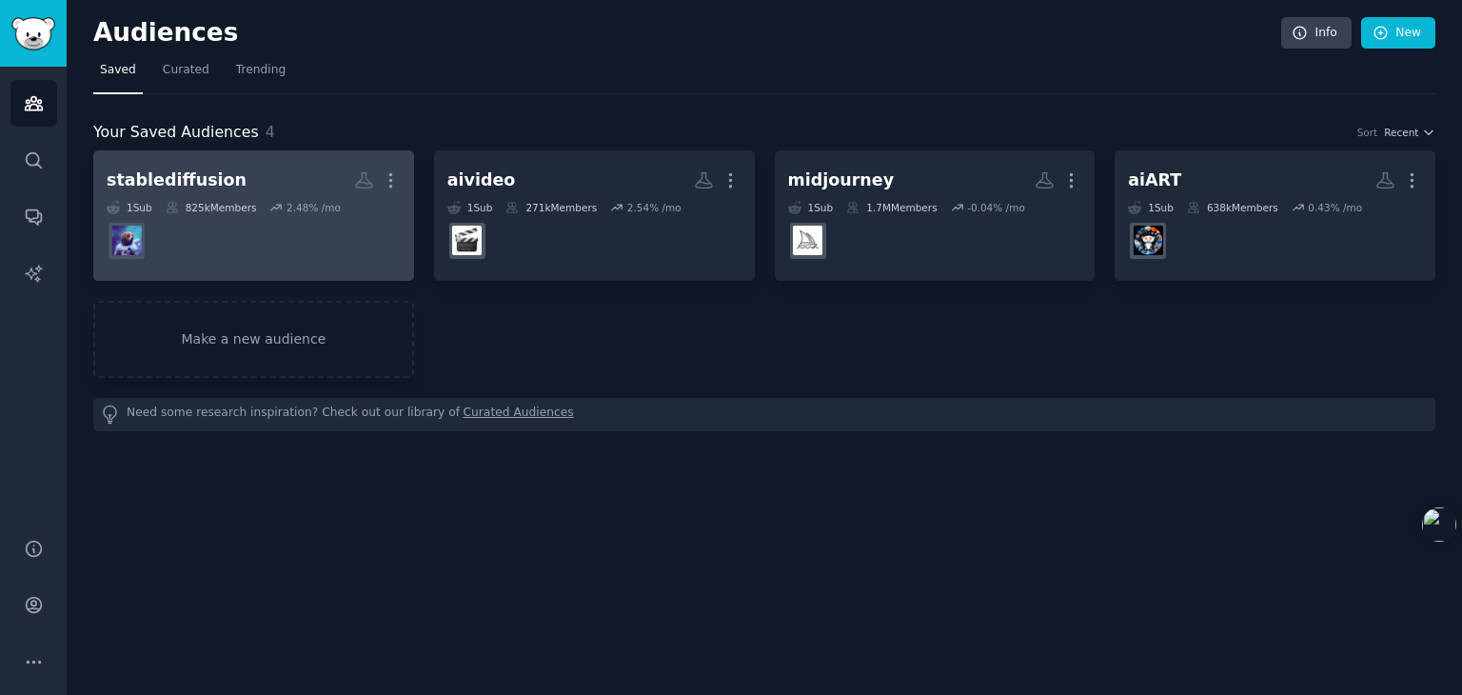
click at [293, 217] on dd at bounding box center [254, 240] width 294 height 53
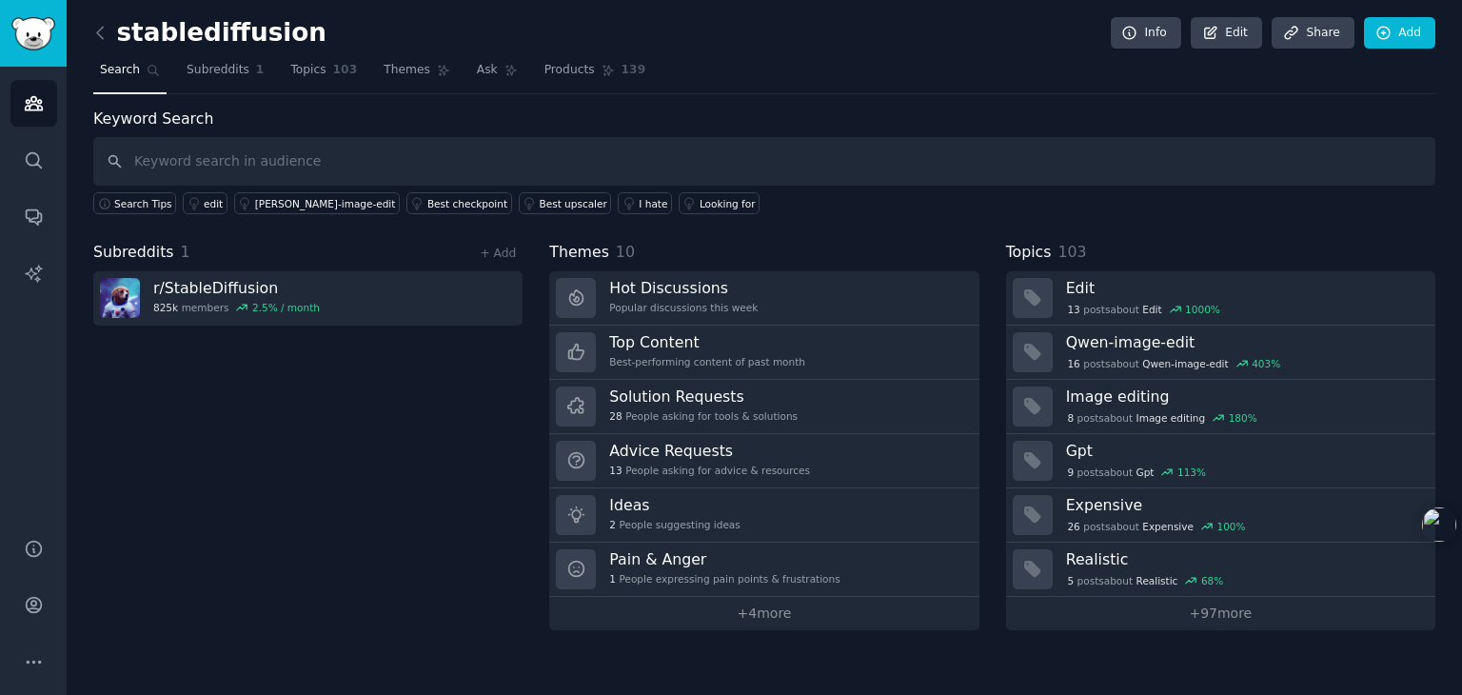
click at [729, 613] on link "+ 4 more" at bounding box center [763, 613] width 429 height 33
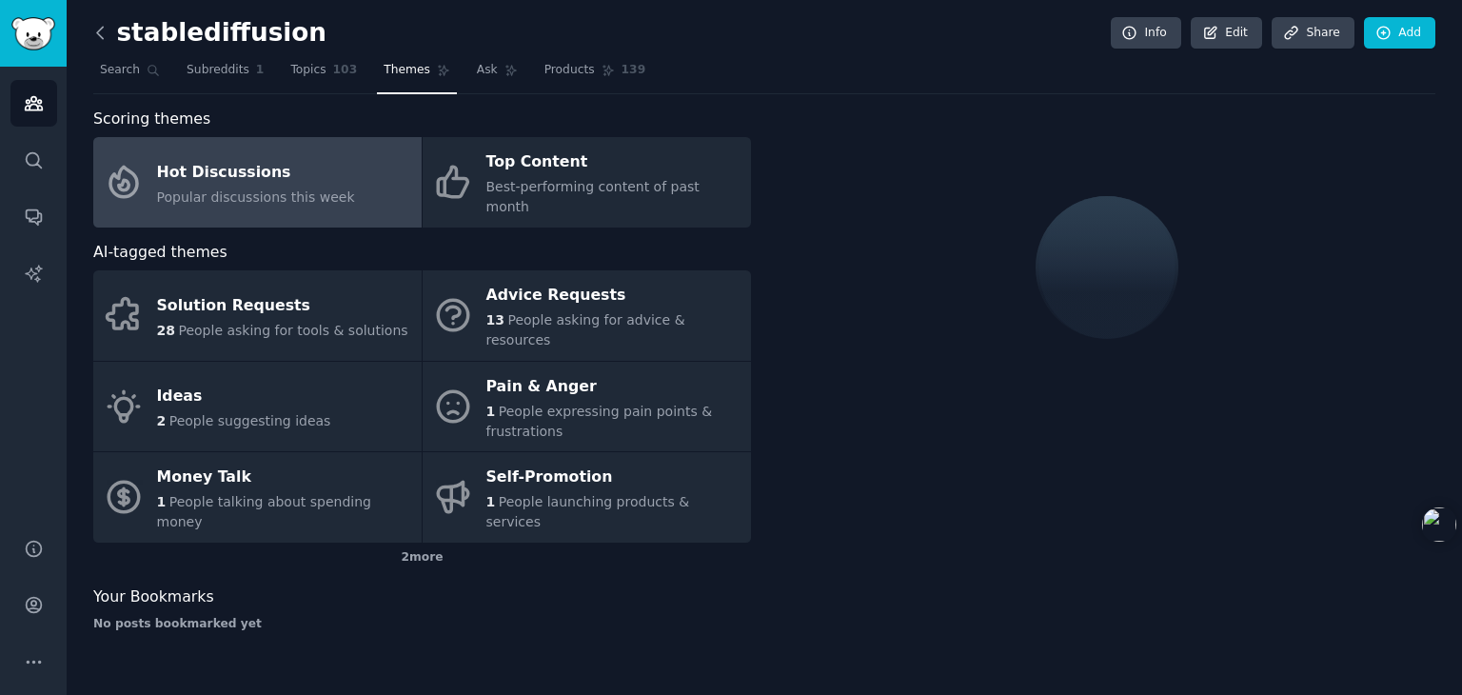
click at [97, 35] on icon at bounding box center [100, 33] width 20 height 20
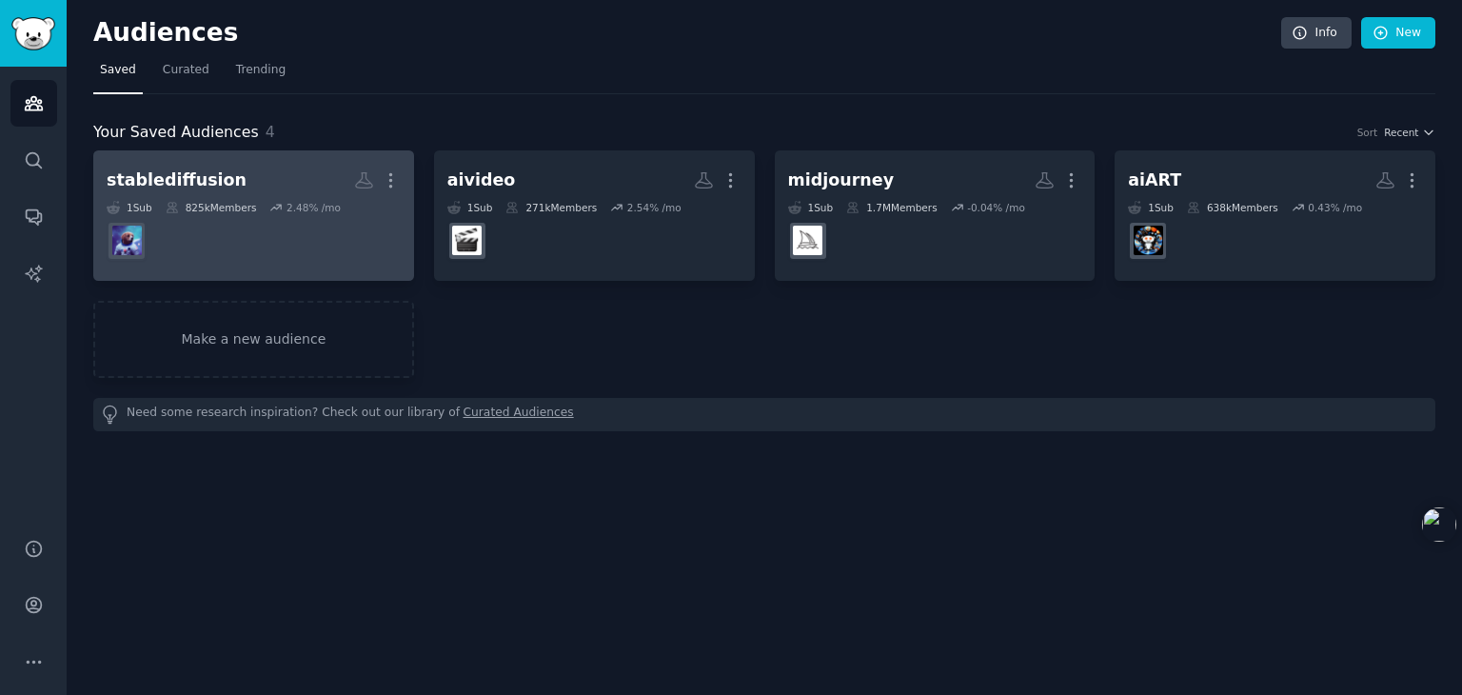
click at [297, 195] on h2 "stablediffusion More" at bounding box center [254, 180] width 294 height 33
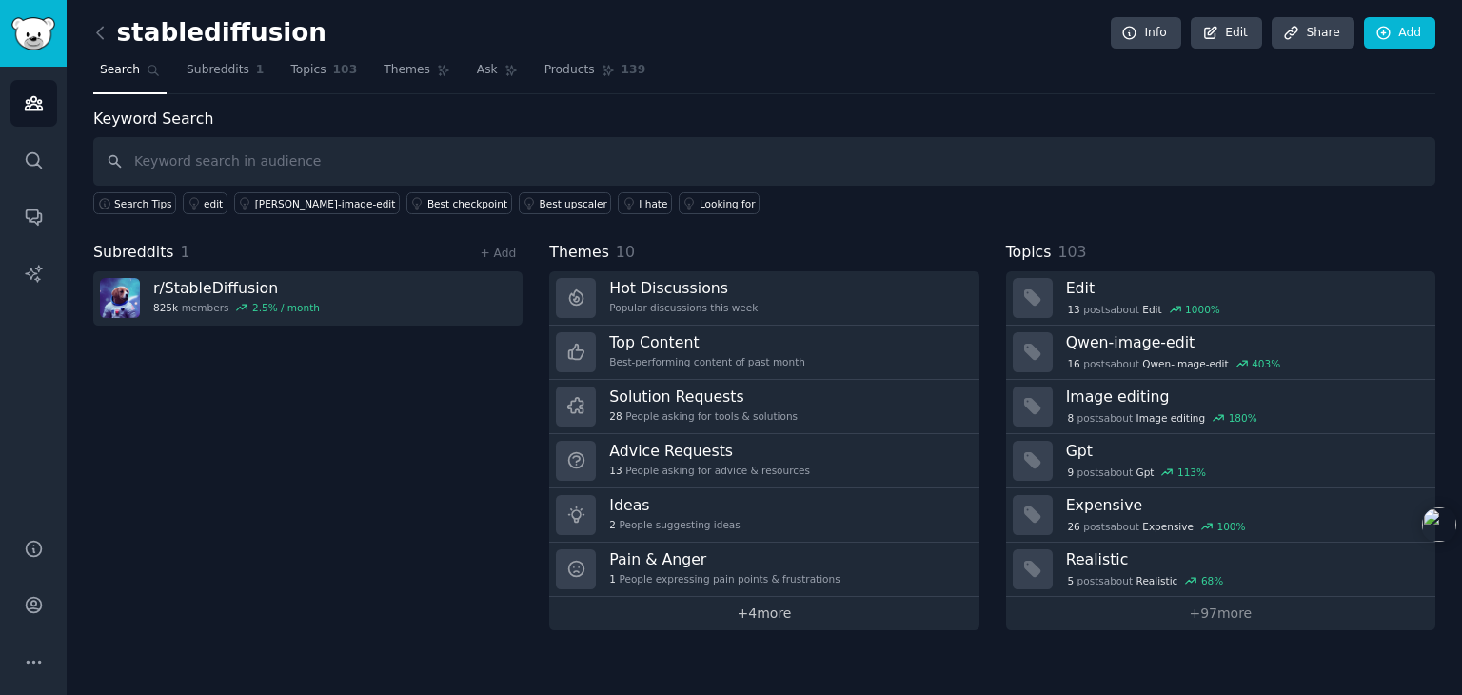
click at [729, 611] on link "+ 4 more" at bounding box center [763, 613] width 429 height 33
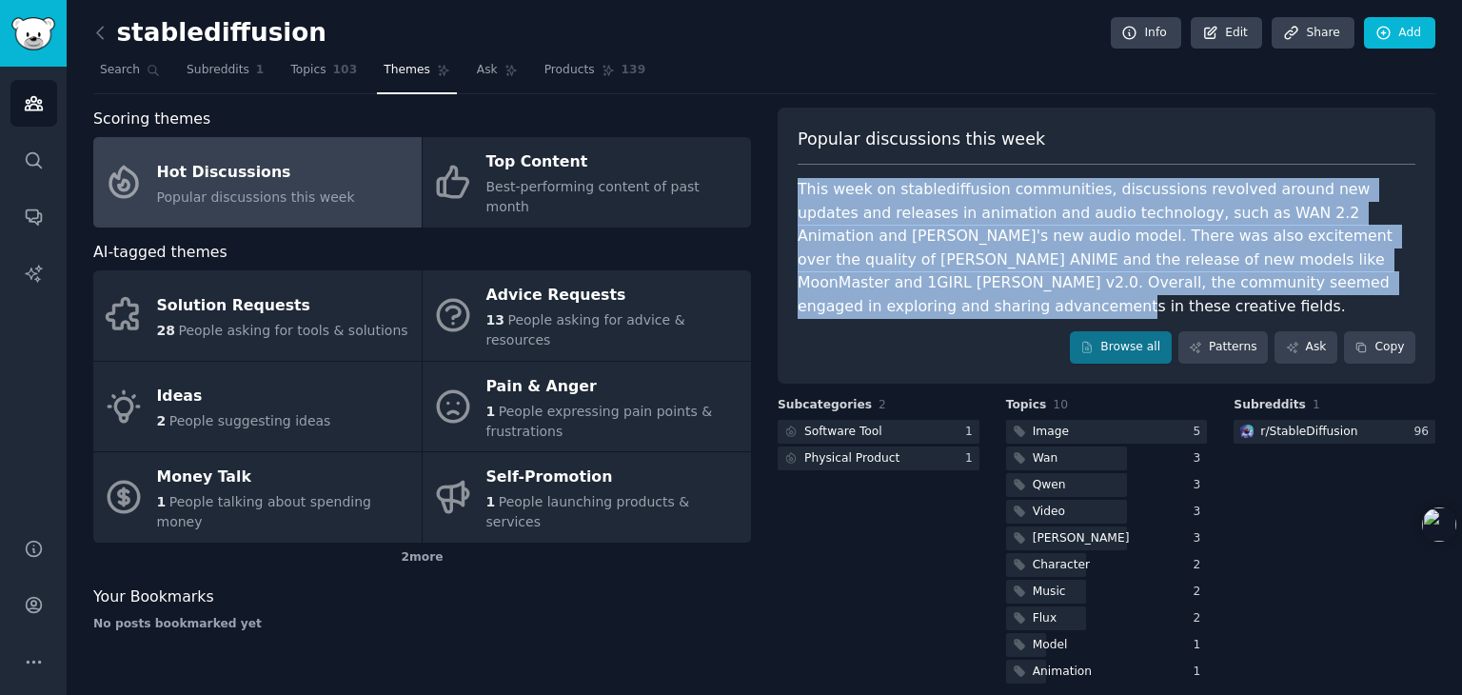
drag, startPoint x: 793, startPoint y: 191, endPoint x: 946, endPoint y: 305, distance: 190.6
click at [729, 305] on div "Popular discussions this week This week on stablediffusion communities, discuss…" at bounding box center [1107, 246] width 658 height 276
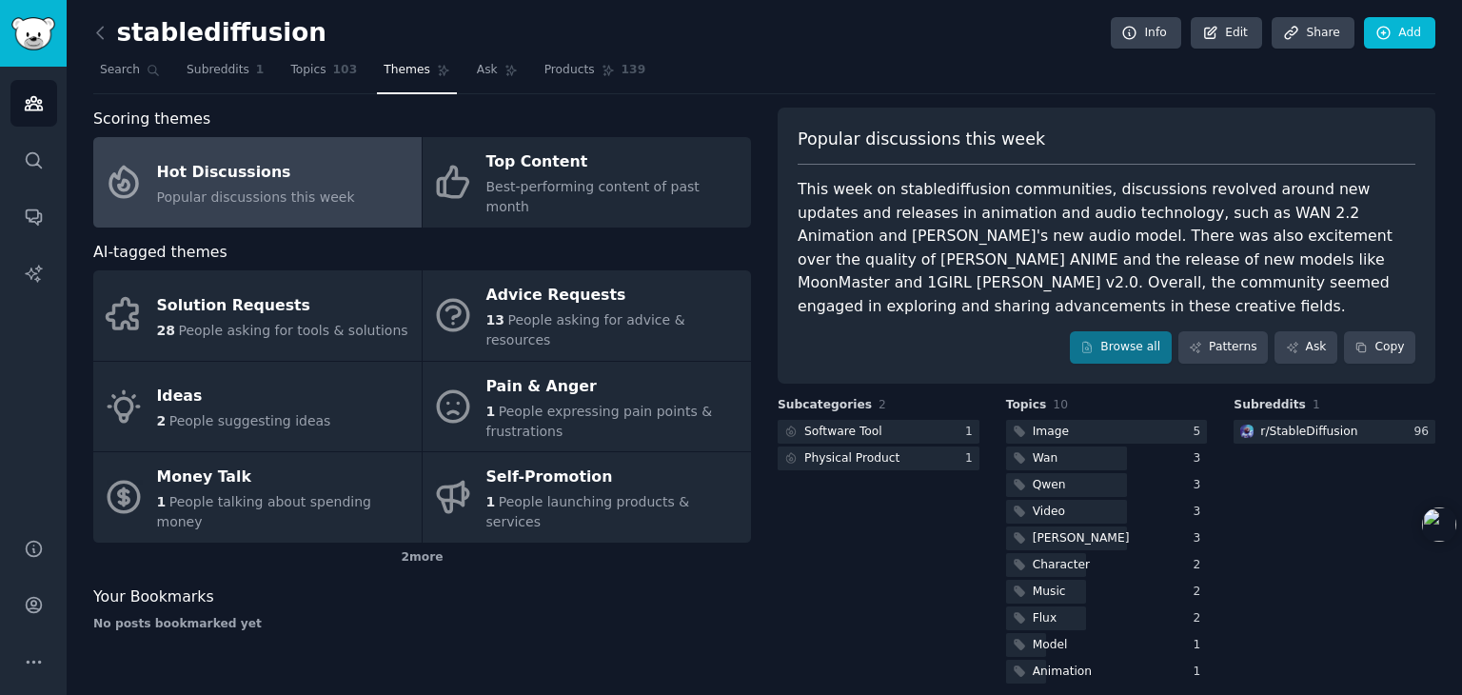
click at [729, 109] on div "Popular discussions this week This week on stablediffusion communities, discuss…" at bounding box center [1107, 246] width 658 height 276
click at [208, 170] on div "Hot Discussions" at bounding box center [256, 172] width 198 height 30
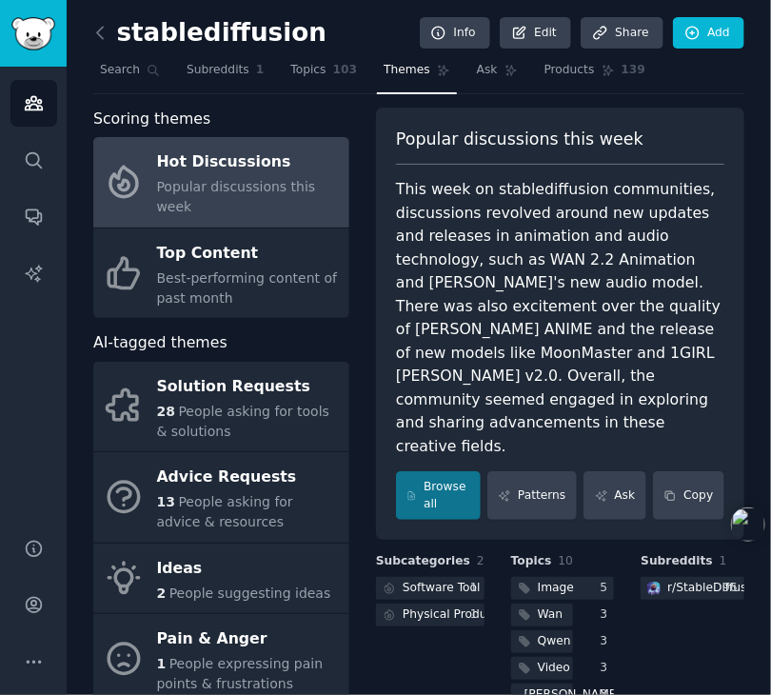
click at [83, 179] on div "stablediffusion Info Edit Share Add Search Subreddits 1 Topics 103 Themes Ask P…" at bounding box center [419, 508] width 704 height 1016
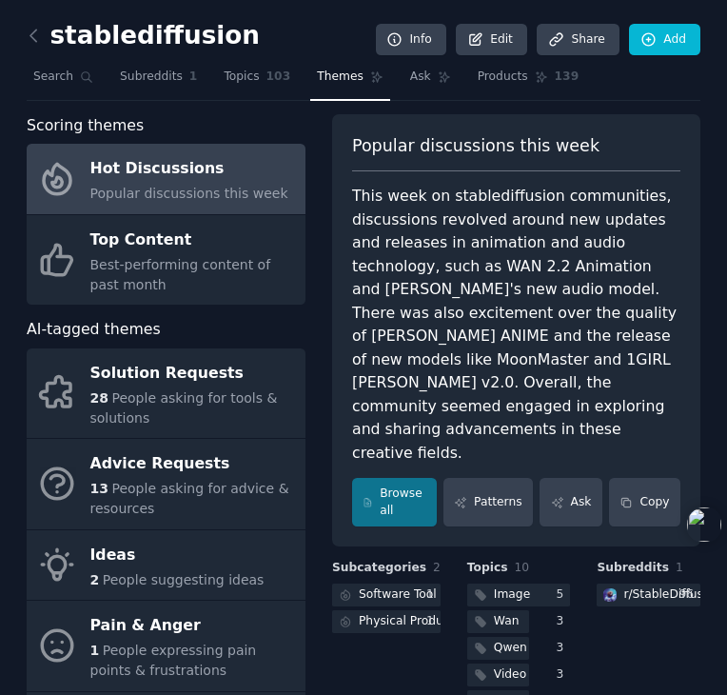
drag, startPoint x: 0, startPoint y: 229, endPoint x: -22, endPoint y: 233, distance: 22.2
click at [0, 233] on html "Conversations Audiences Search Conversations AI Reports Help Account More stabl…" at bounding box center [363, 347] width 727 height 695
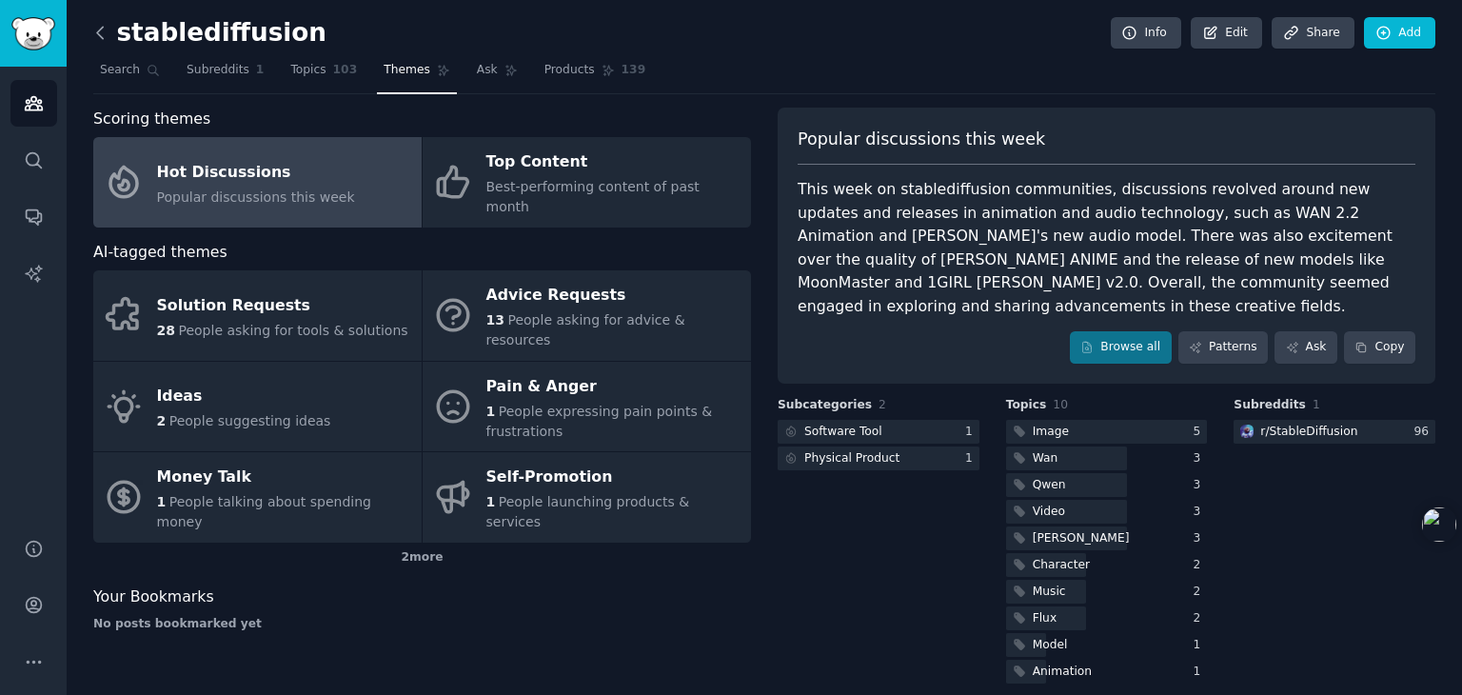
click at [101, 32] on icon at bounding box center [100, 33] width 20 height 20
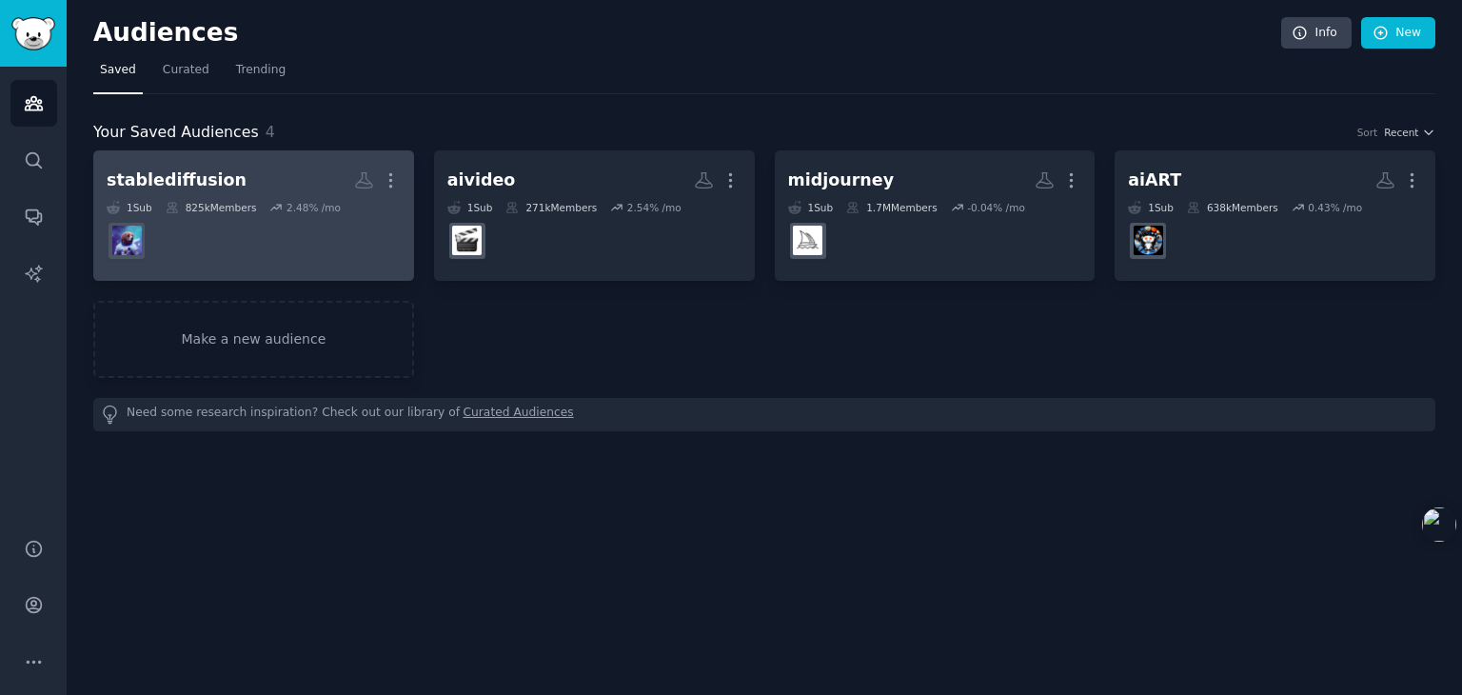
click at [270, 211] on icon at bounding box center [275, 207] width 13 height 13
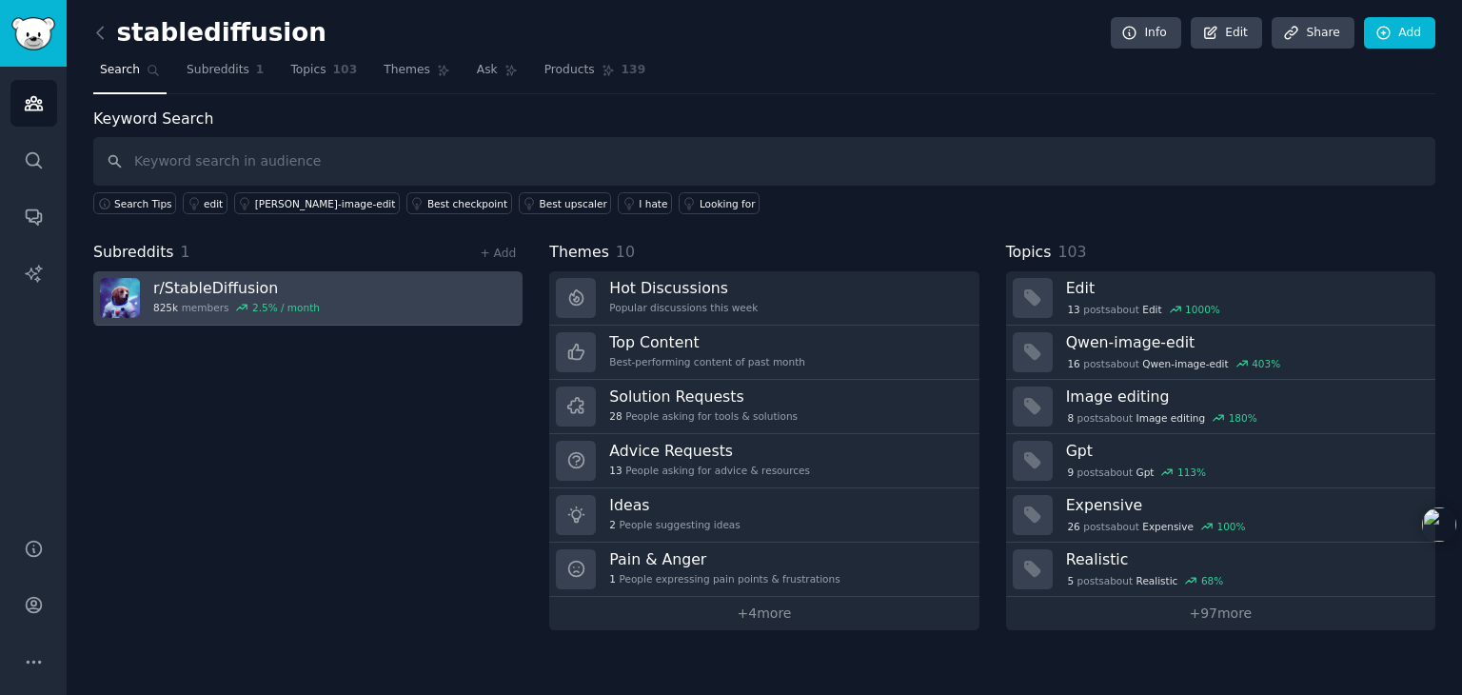
click at [152, 291] on link "r/ StableDiffusion 825k members 2.5 % / month" at bounding box center [307, 298] width 429 height 54
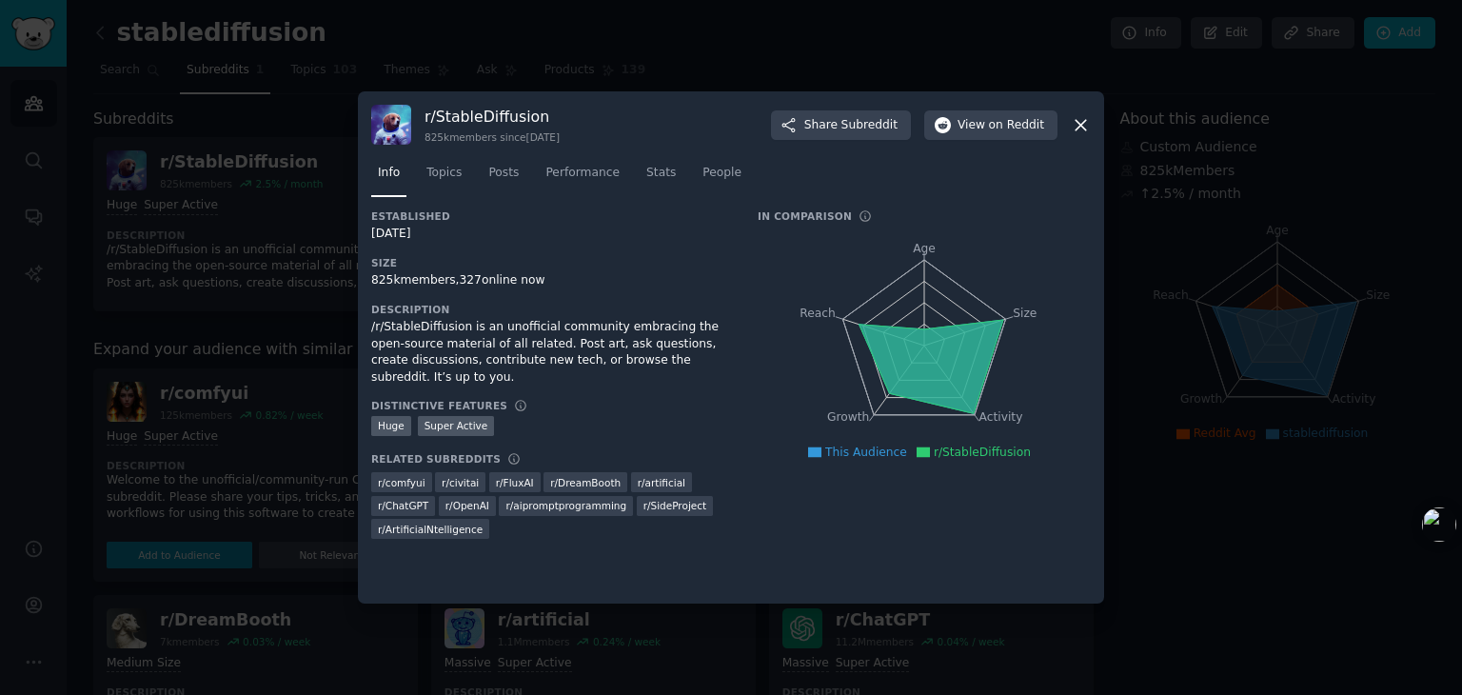
click at [729, 126] on icon at bounding box center [1081, 125] width 20 height 20
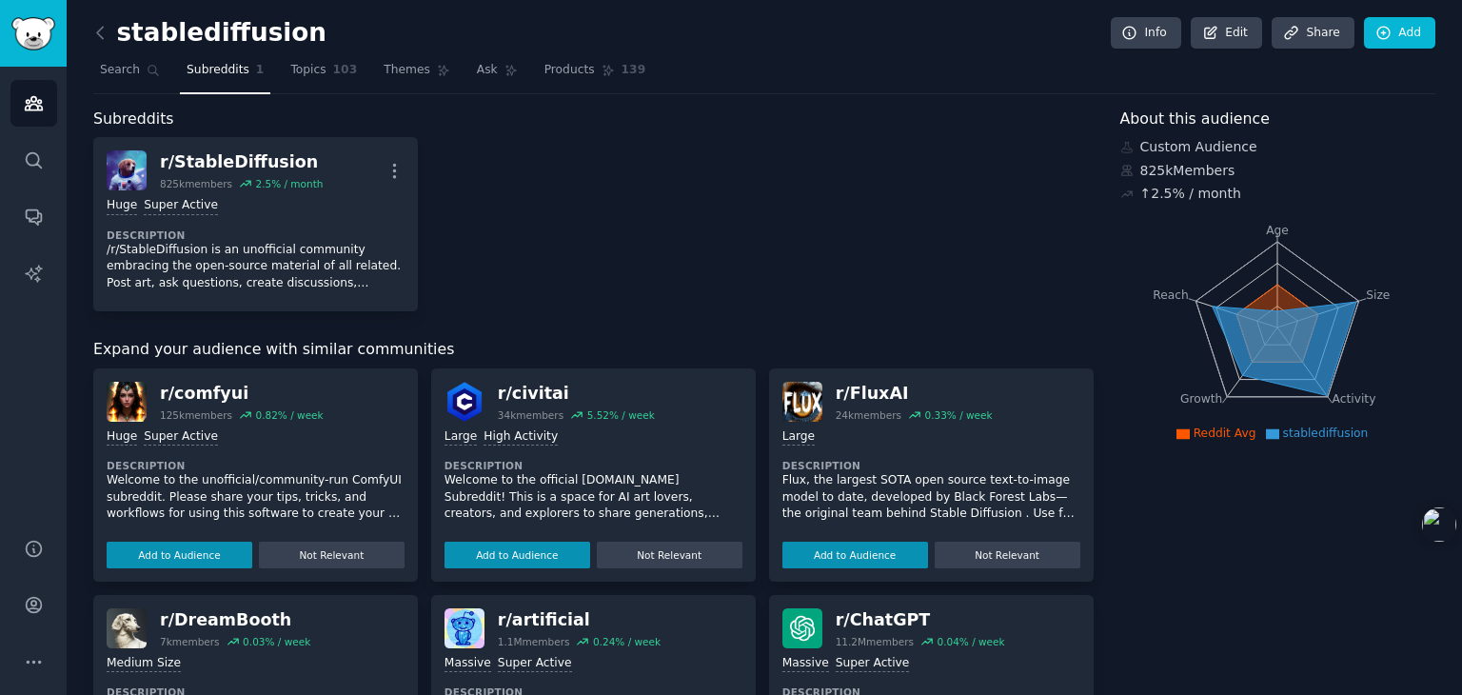
click at [729, 304] on icon at bounding box center [1277, 323] width 82 height 77
click at [309, 68] on span "Topics" at bounding box center [307, 70] width 35 height 17
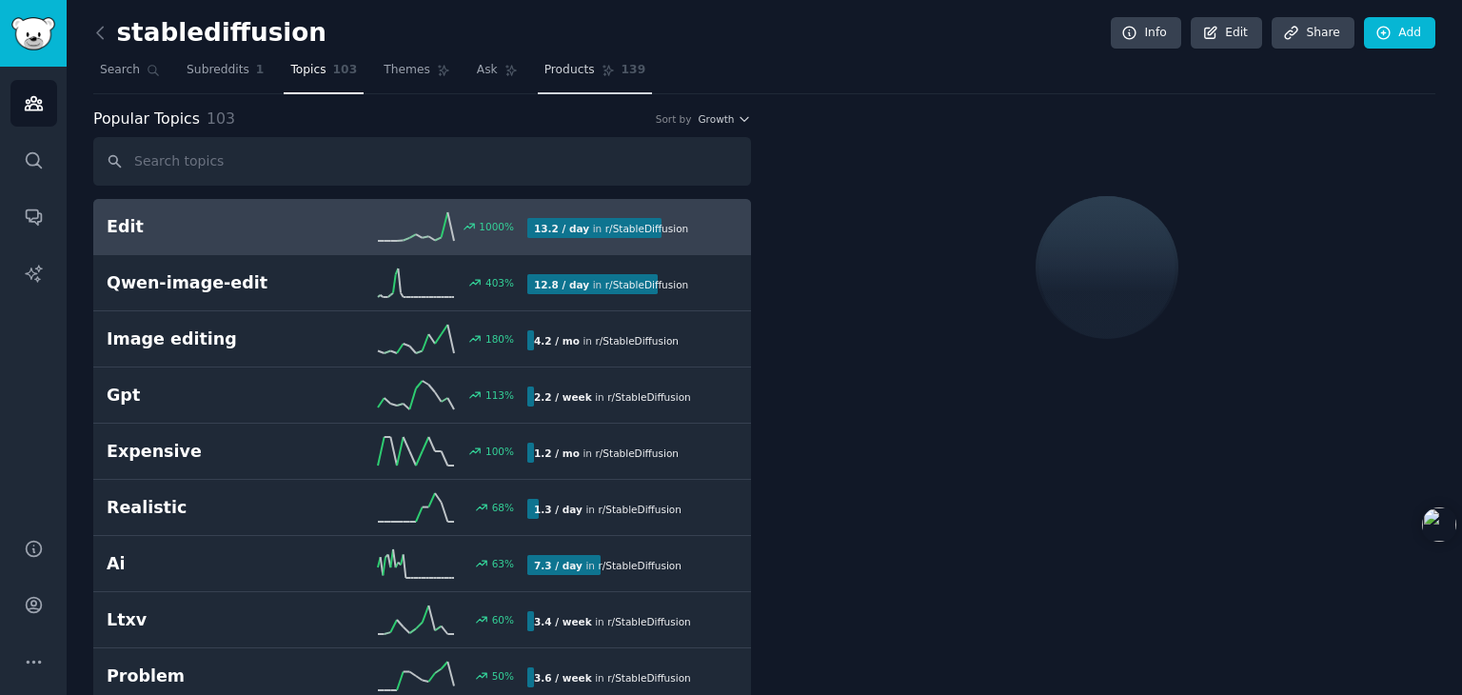
click at [544, 67] on span "Products" at bounding box center [569, 70] width 50 height 17
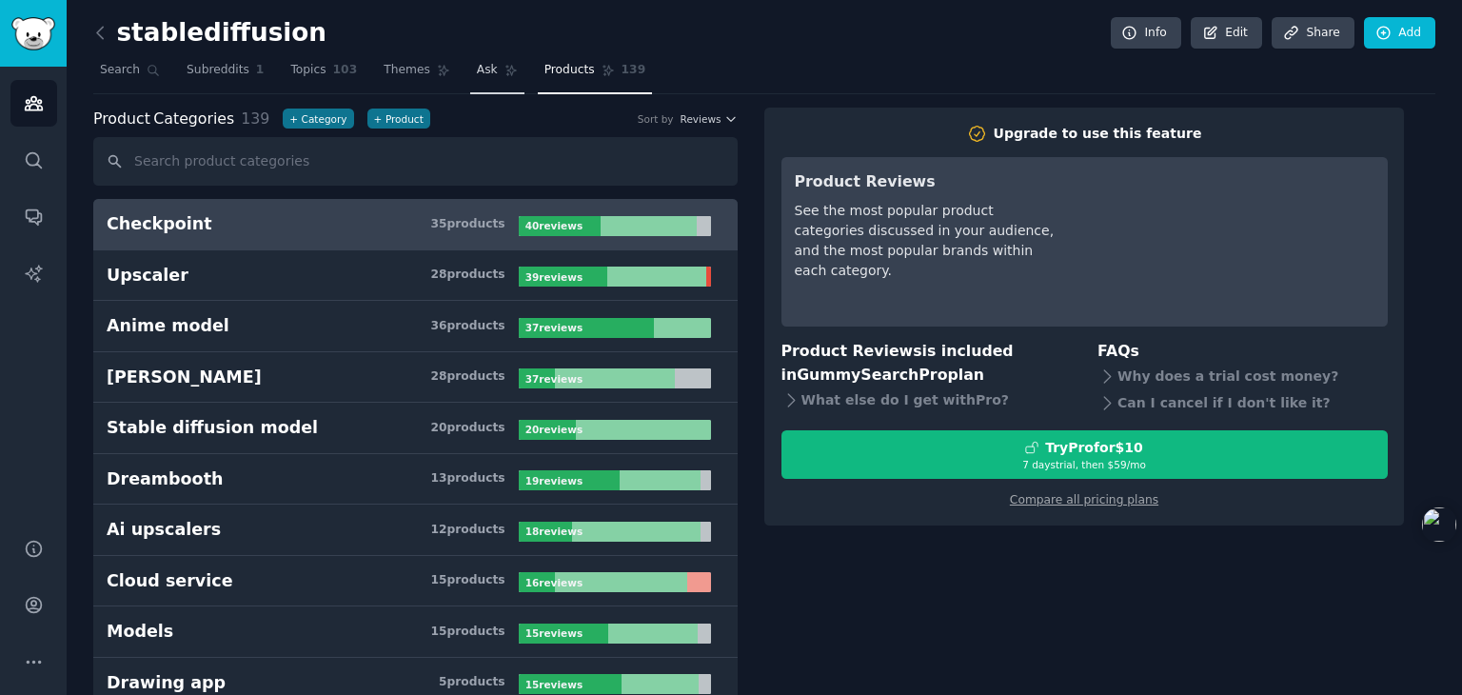
click at [504, 67] on icon at bounding box center [510, 70] width 13 height 13
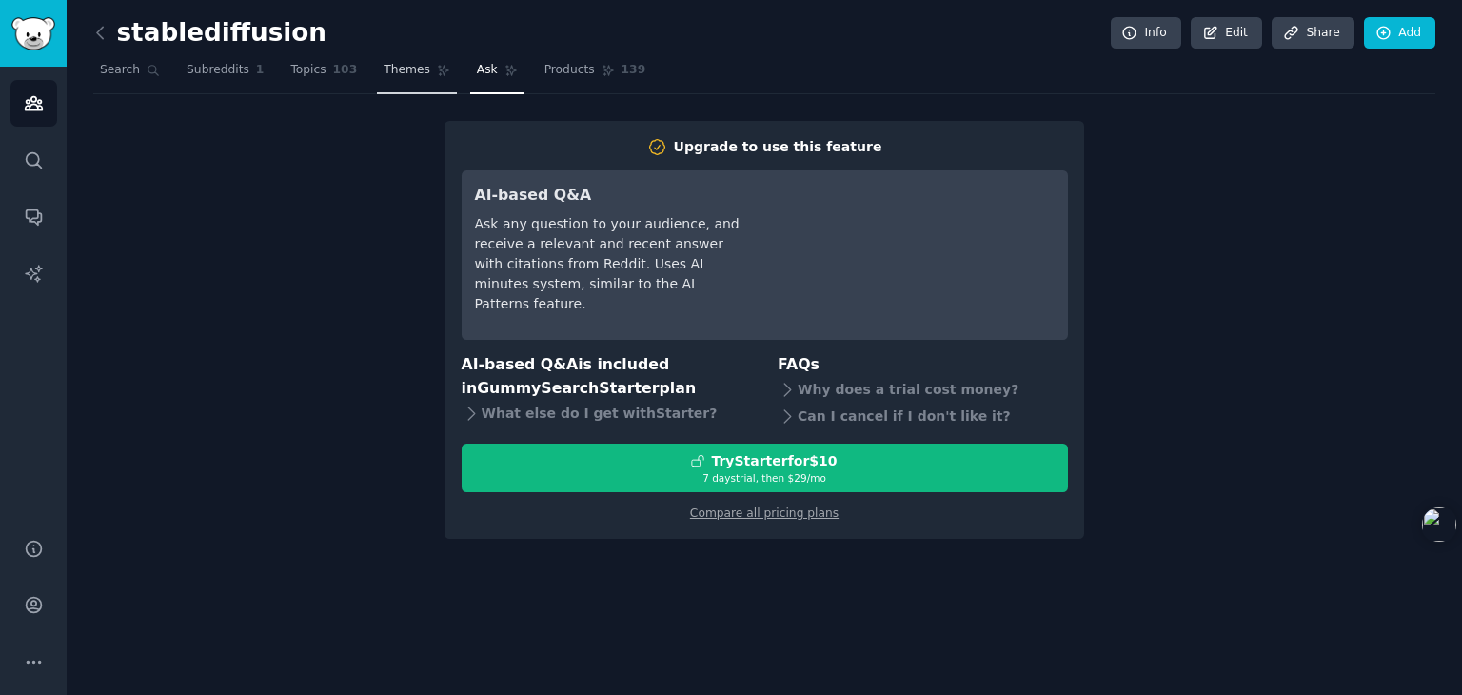
click at [411, 66] on span "Themes" at bounding box center [407, 70] width 47 height 17
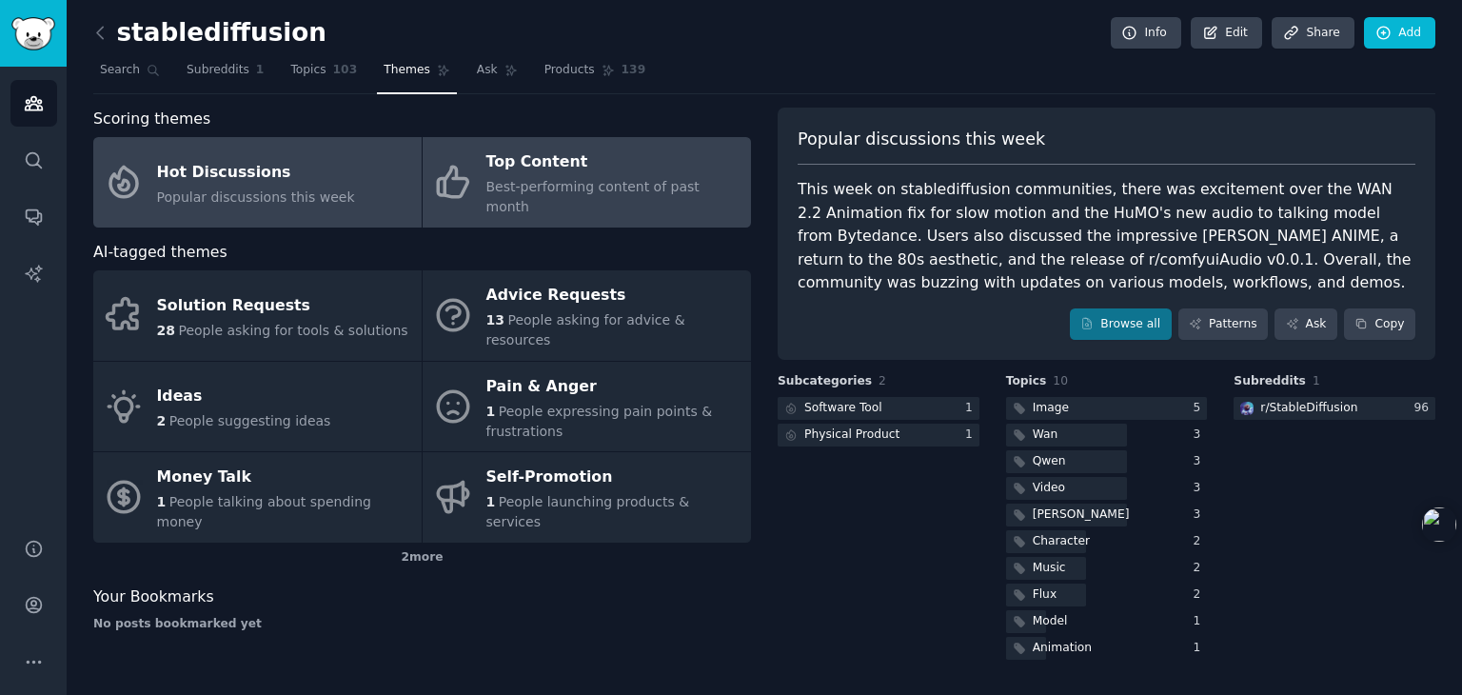
click at [530, 181] on span "Best-performing content of past month" at bounding box center [592, 196] width 213 height 35
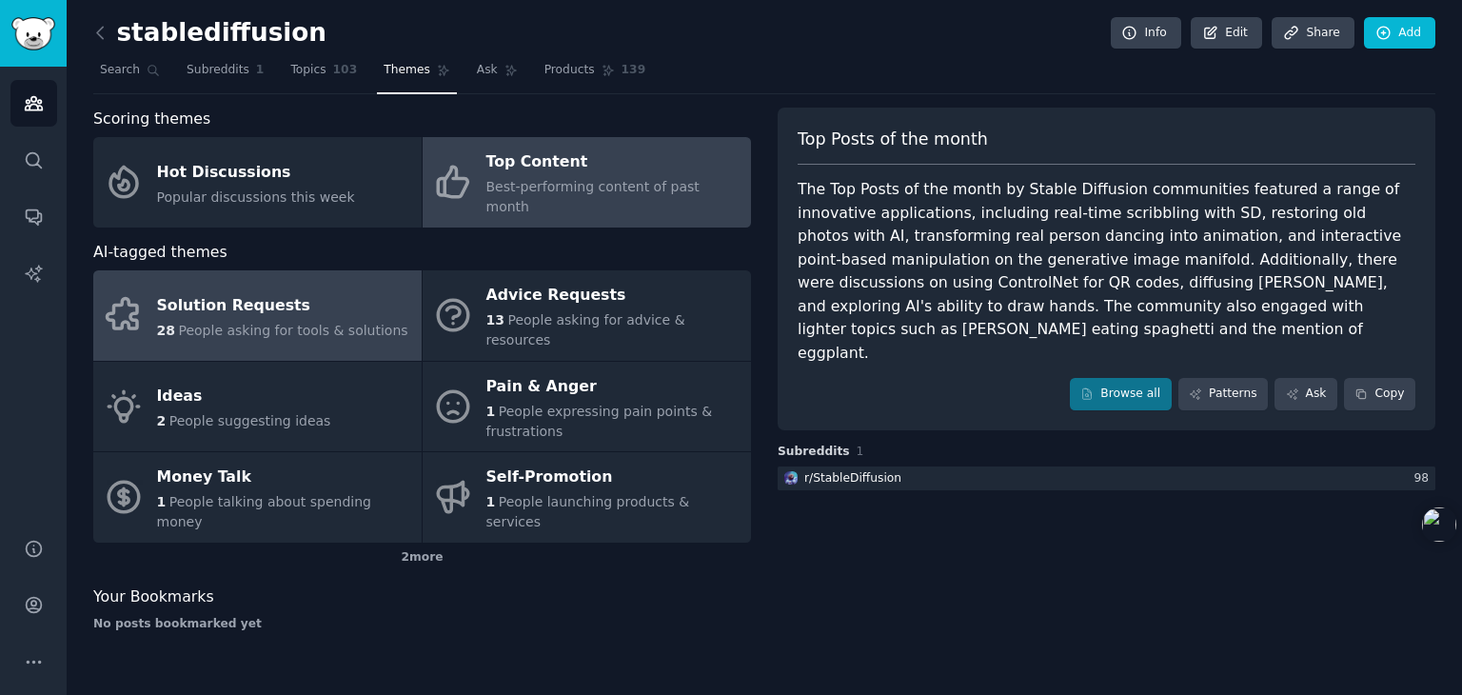
click at [316, 290] on div "Solution Requests" at bounding box center [282, 305] width 251 height 30
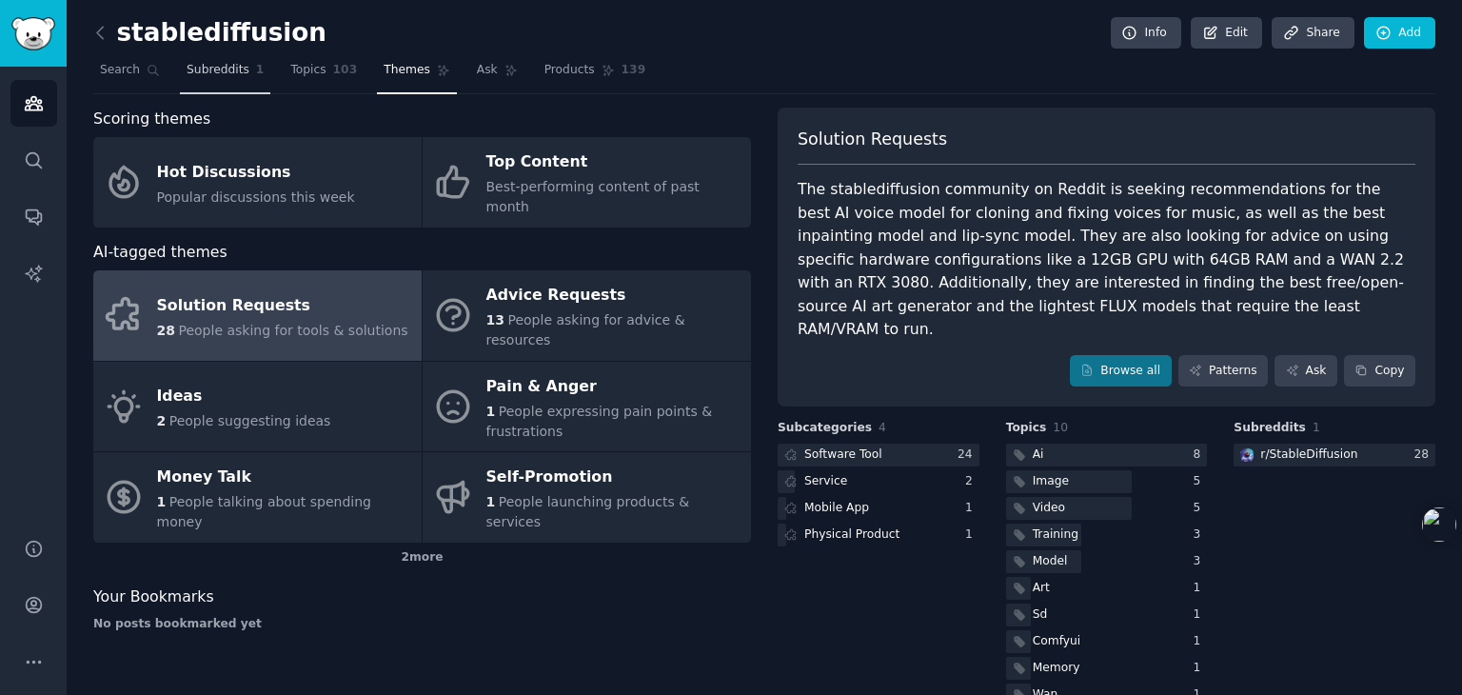
click at [228, 69] on span "Subreddits" at bounding box center [218, 70] width 63 height 17
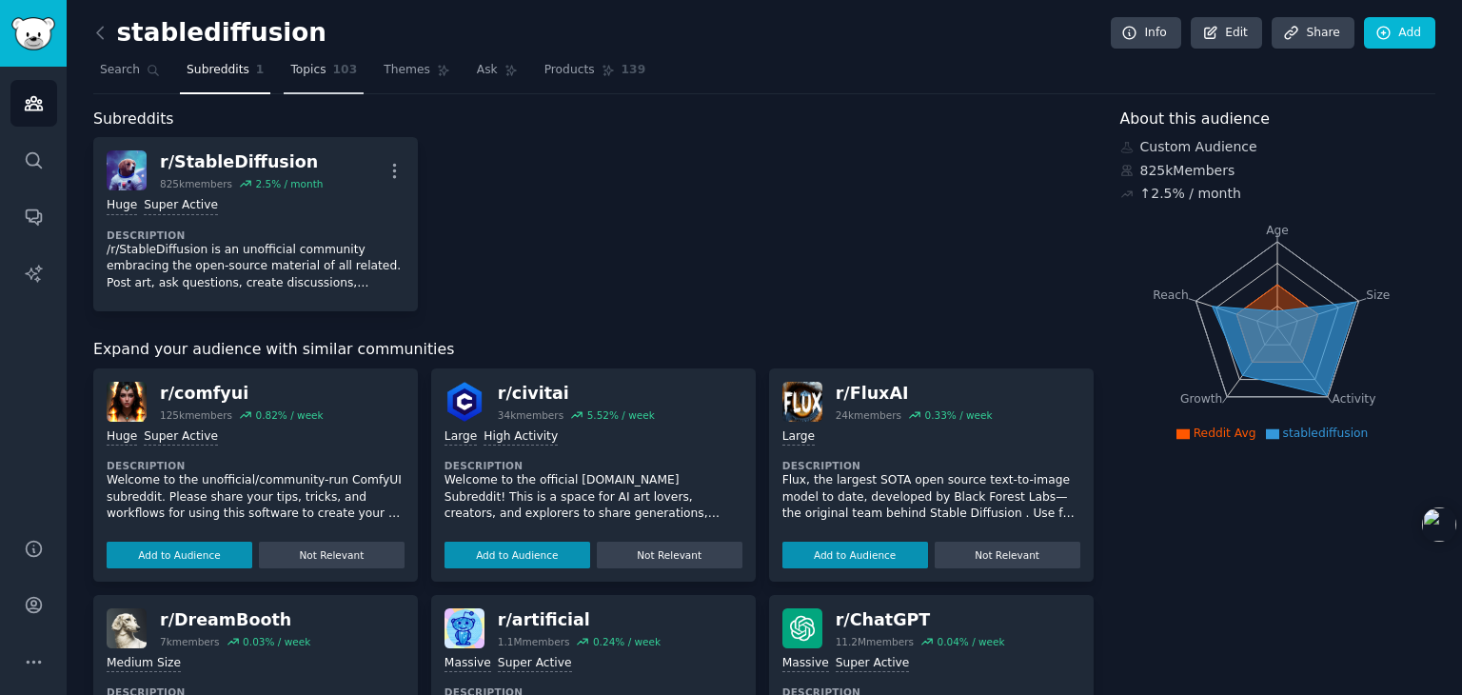
click at [290, 67] on span "Topics" at bounding box center [307, 70] width 35 height 17
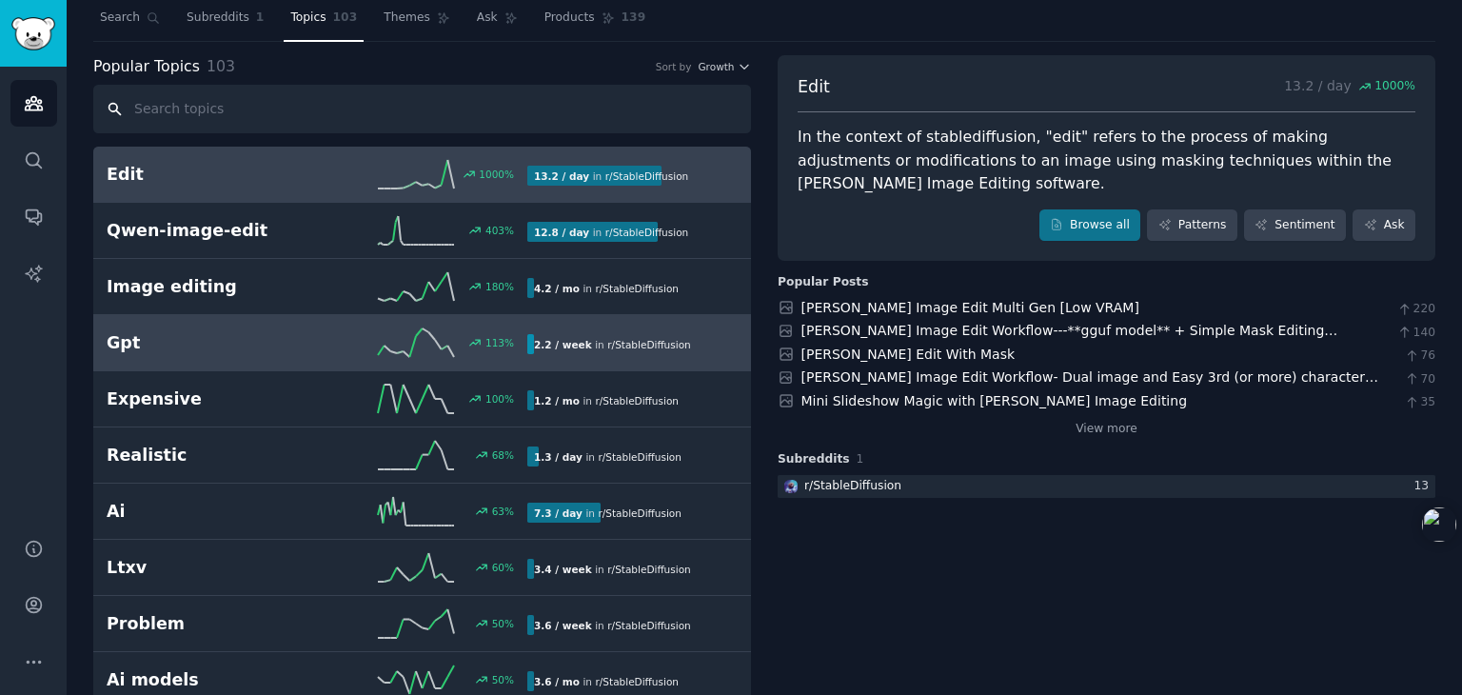
scroll to position [95, 0]
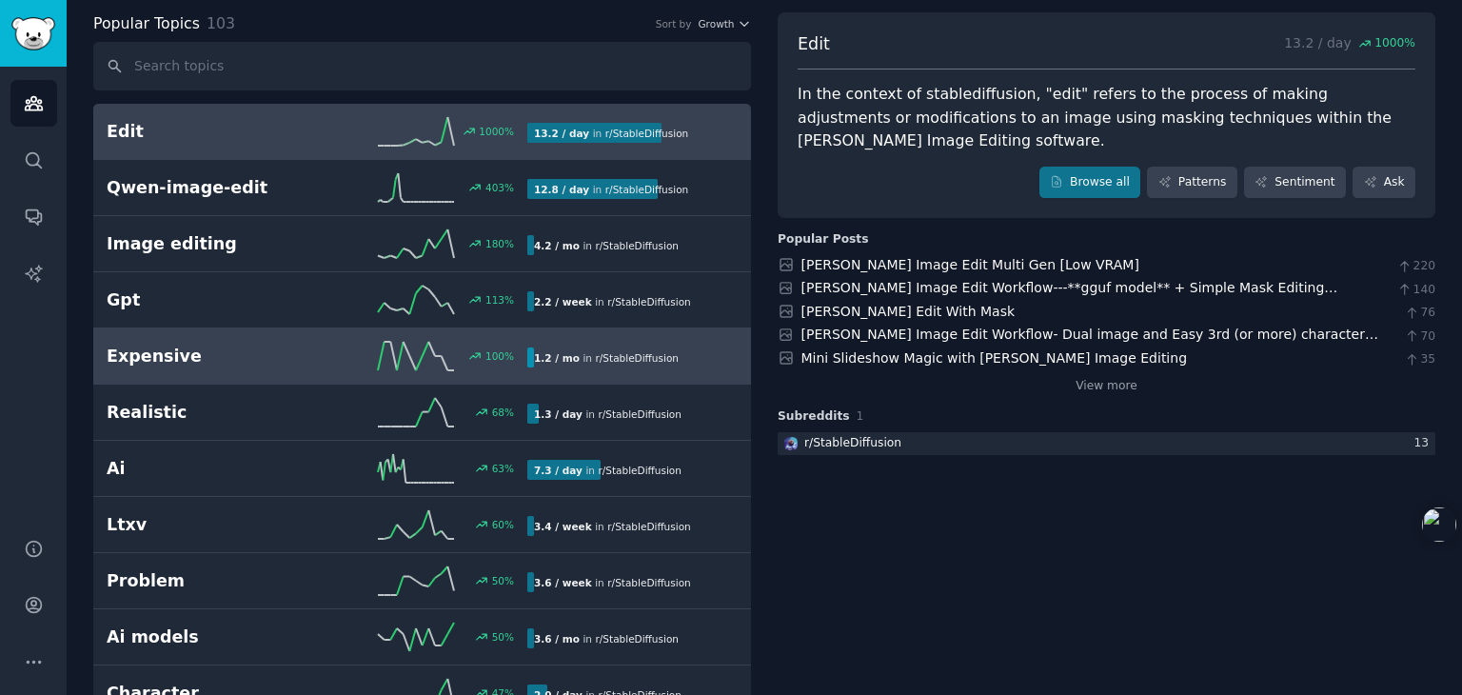
click at [275, 356] on h2 "Expensive" at bounding box center [212, 357] width 210 height 24
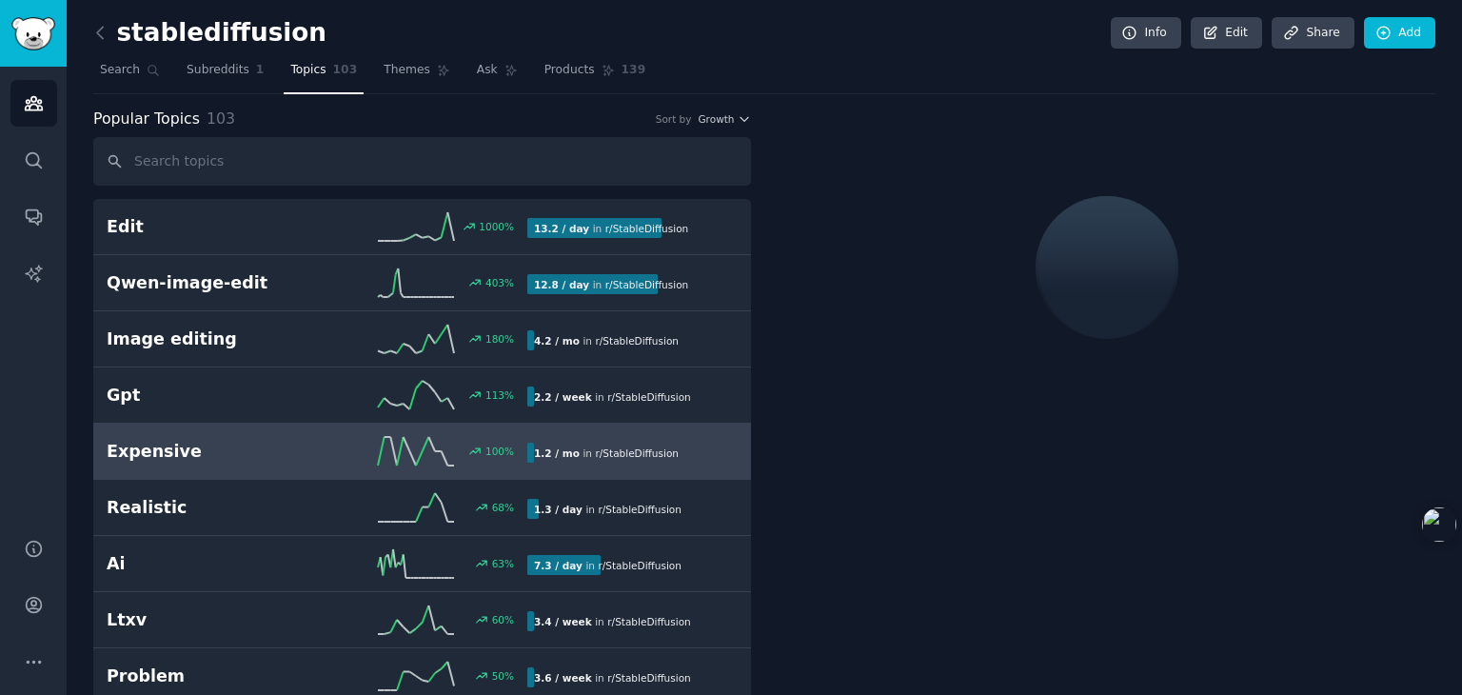
drag, startPoint x: 1005, startPoint y: 479, endPoint x: 715, endPoint y: 378, distance: 307.4
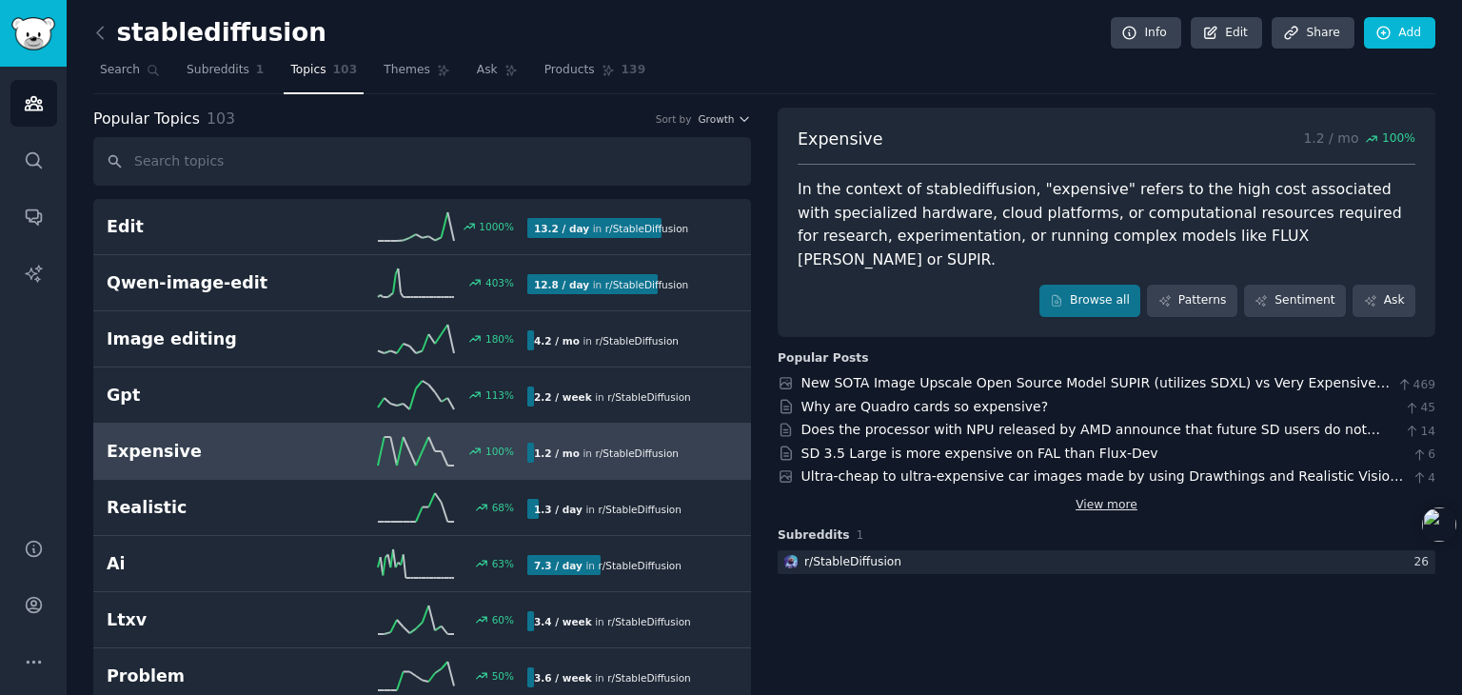
click at [1092, 497] on link "View more" at bounding box center [1107, 505] width 62 height 17
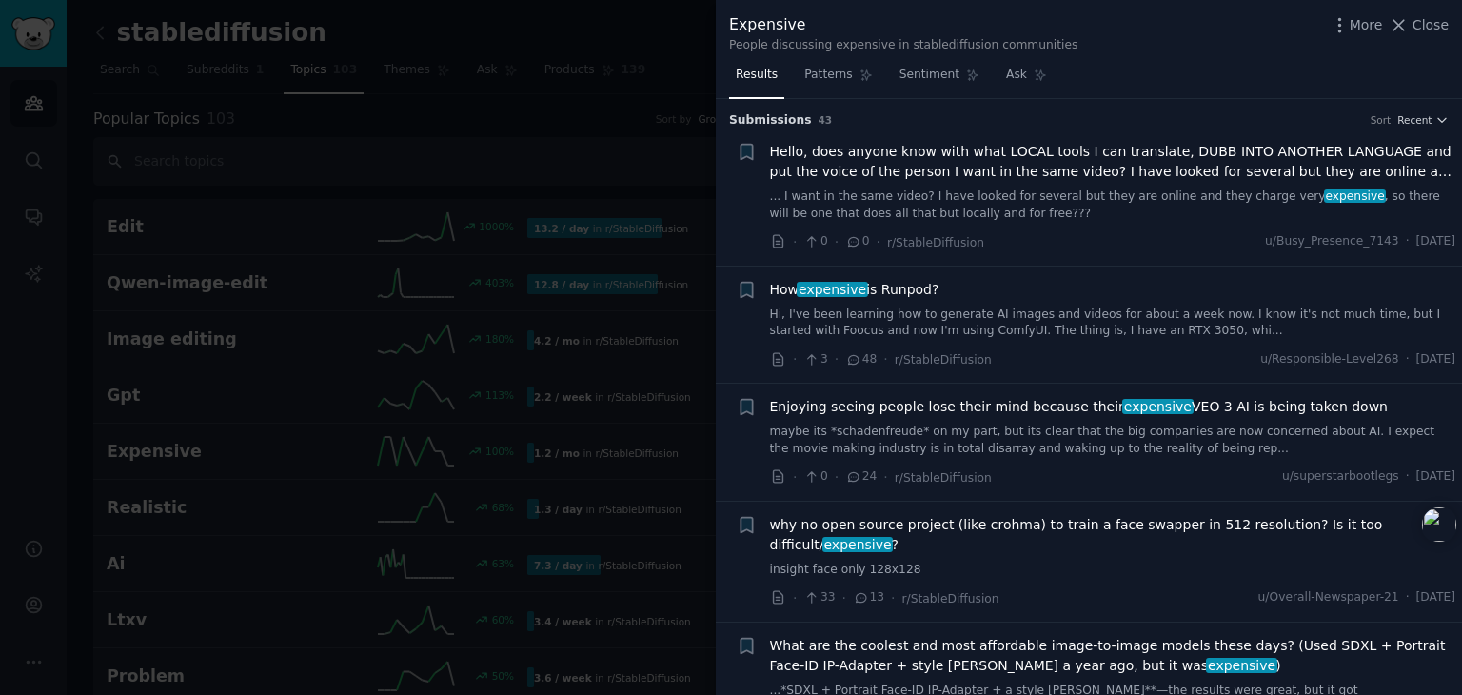
drag, startPoint x: 1416, startPoint y: 32, endPoint x: 1152, endPoint y: 177, distance: 301.6
click at [1416, 32] on span "Close" at bounding box center [1431, 25] width 36 height 20
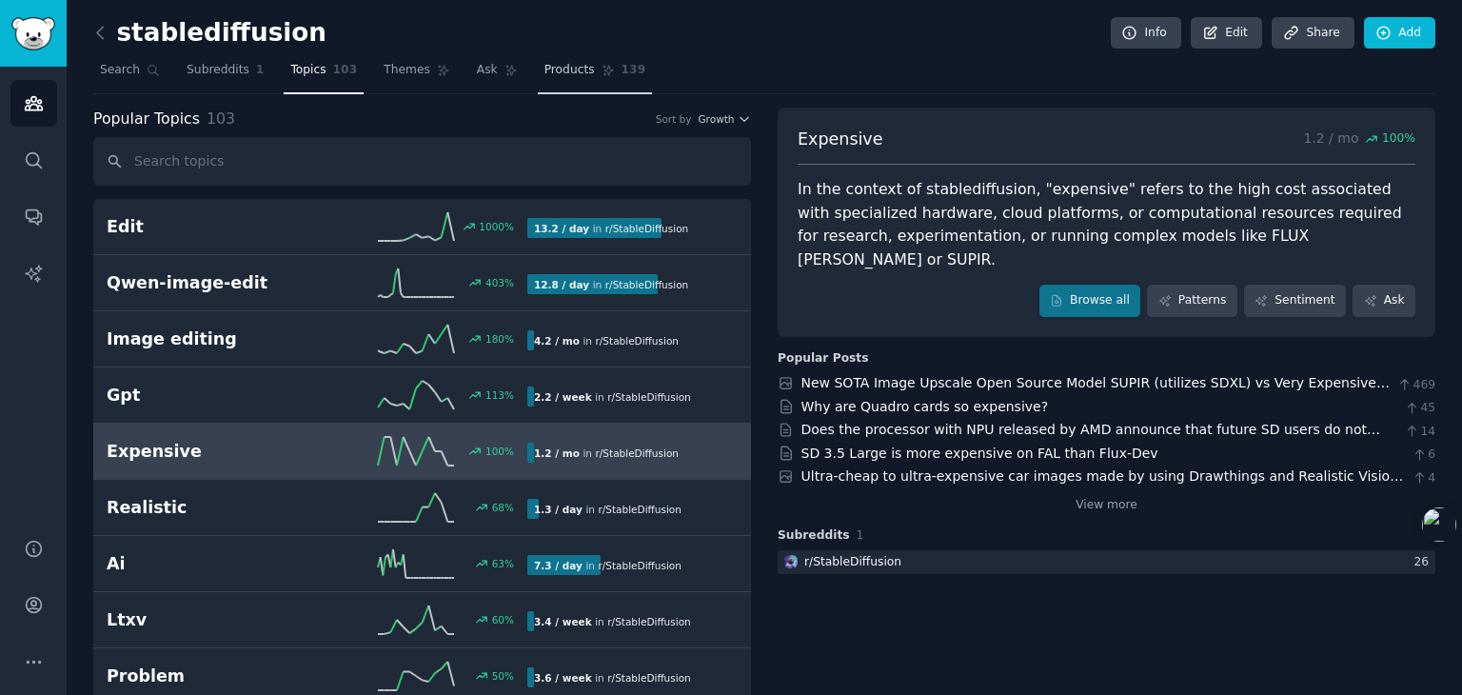
click at [548, 73] on span "Products" at bounding box center [569, 70] width 50 height 17
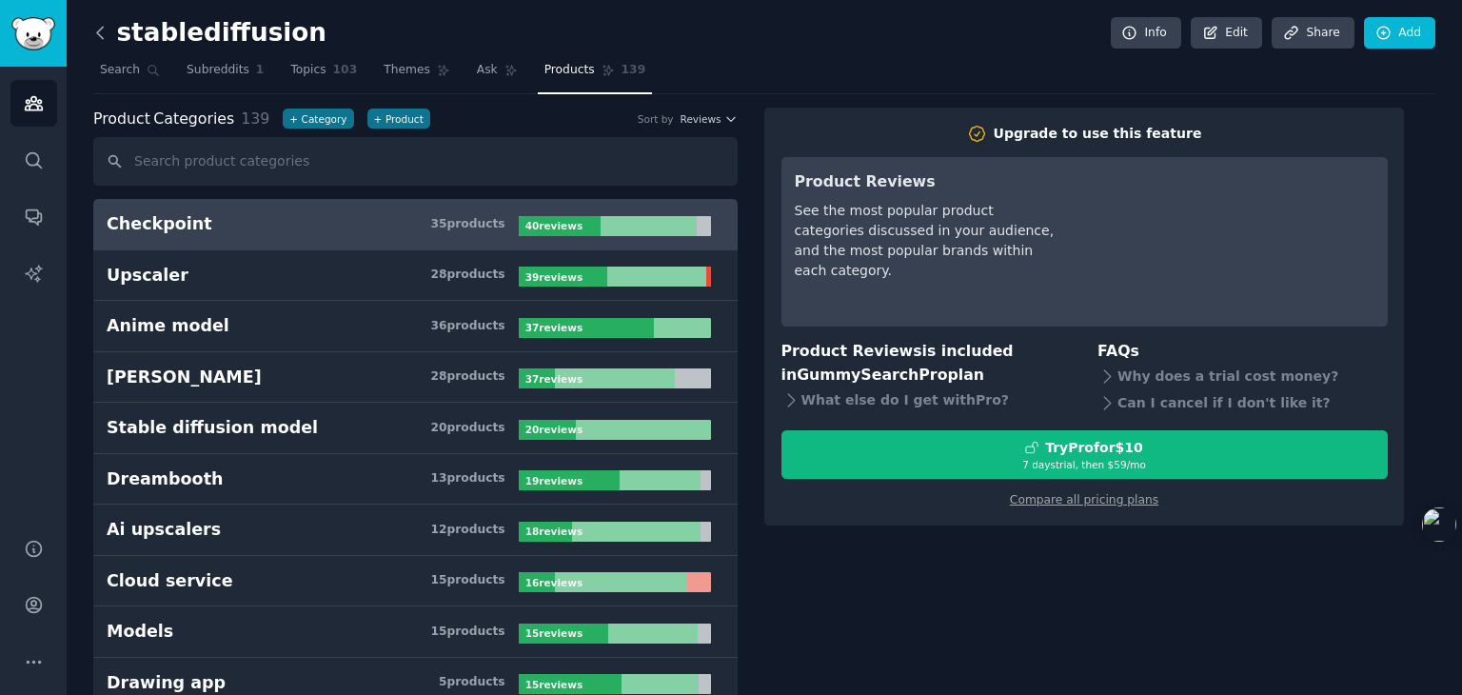
click at [96, 28] on icon at bounding box center [100, 33] width 20 height 20
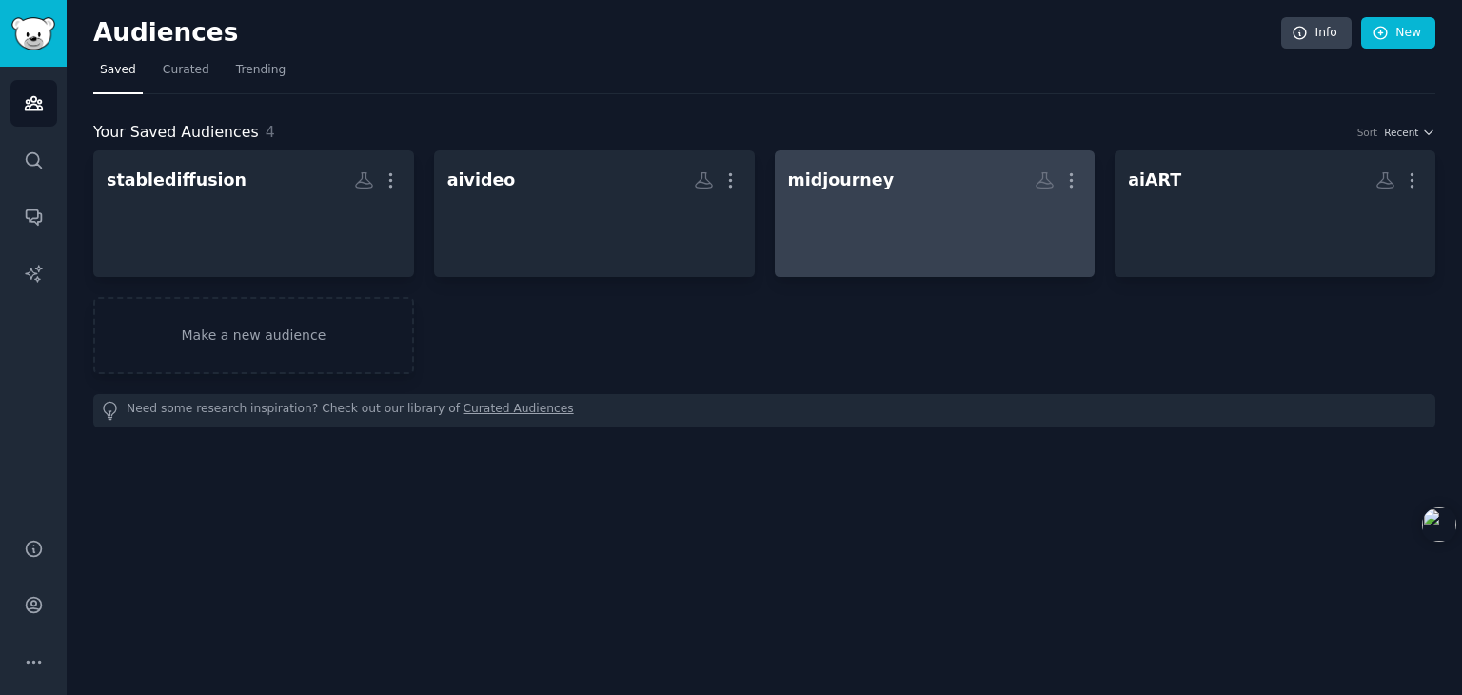
click at [802, 177] on div "midjourney" at bounding box center [841, 180] width 107 height 24
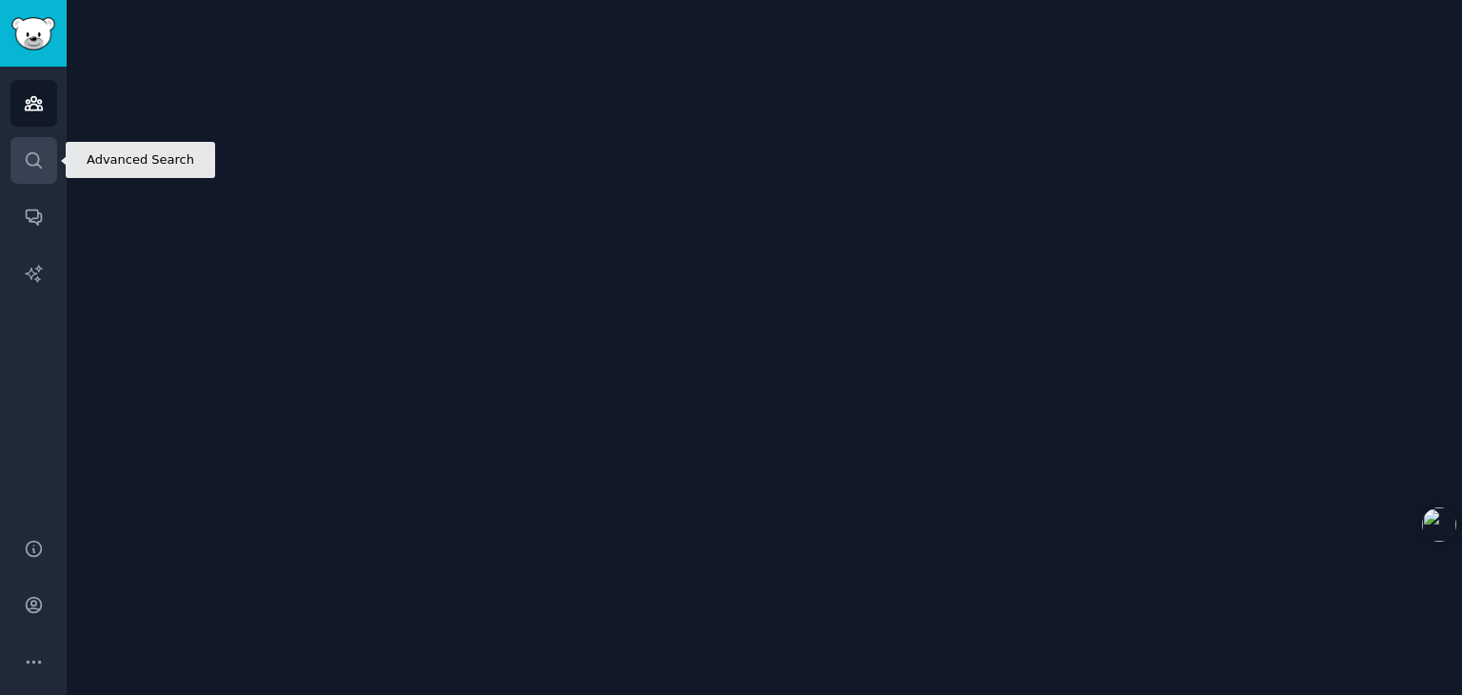
click at [33, 162] on icon "Sidebar" at bounding box center [34, 160] width 20 height 20
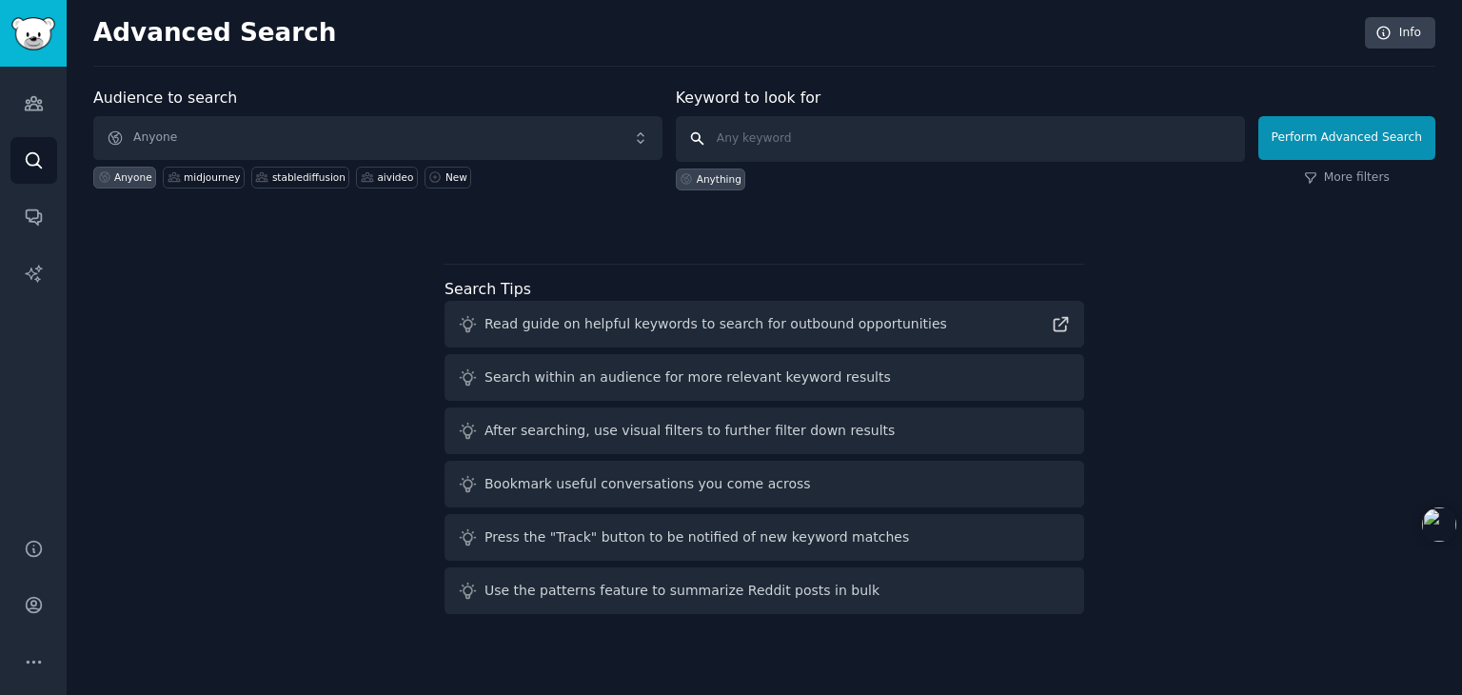
click at [896, 138] on input "text" at bounding box center [960, 139] width 569 height 46
click at [20, 85] on link "Audiences" at bounding box center [33, 103] width 47 height 47
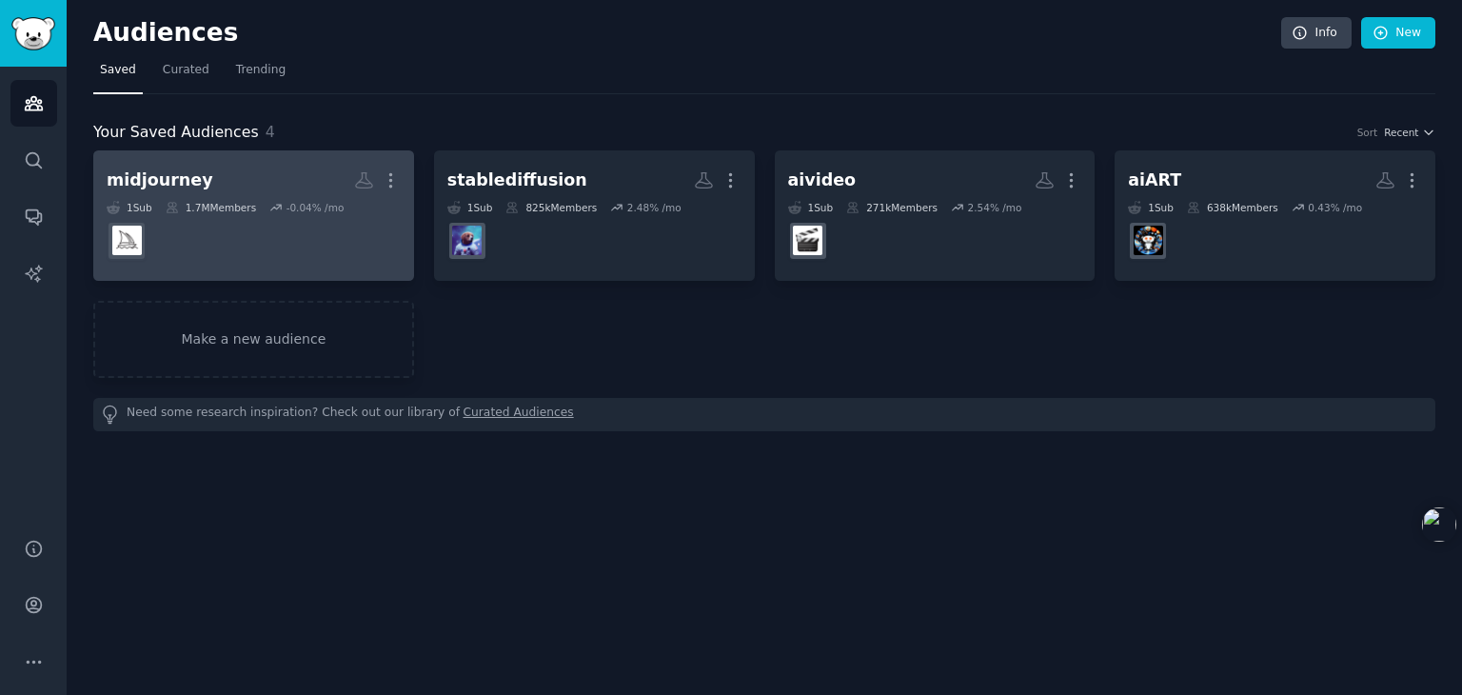
click at [173, 223] on dd "r/midjourney" at bounding box center [254, 240] width 294 height 53
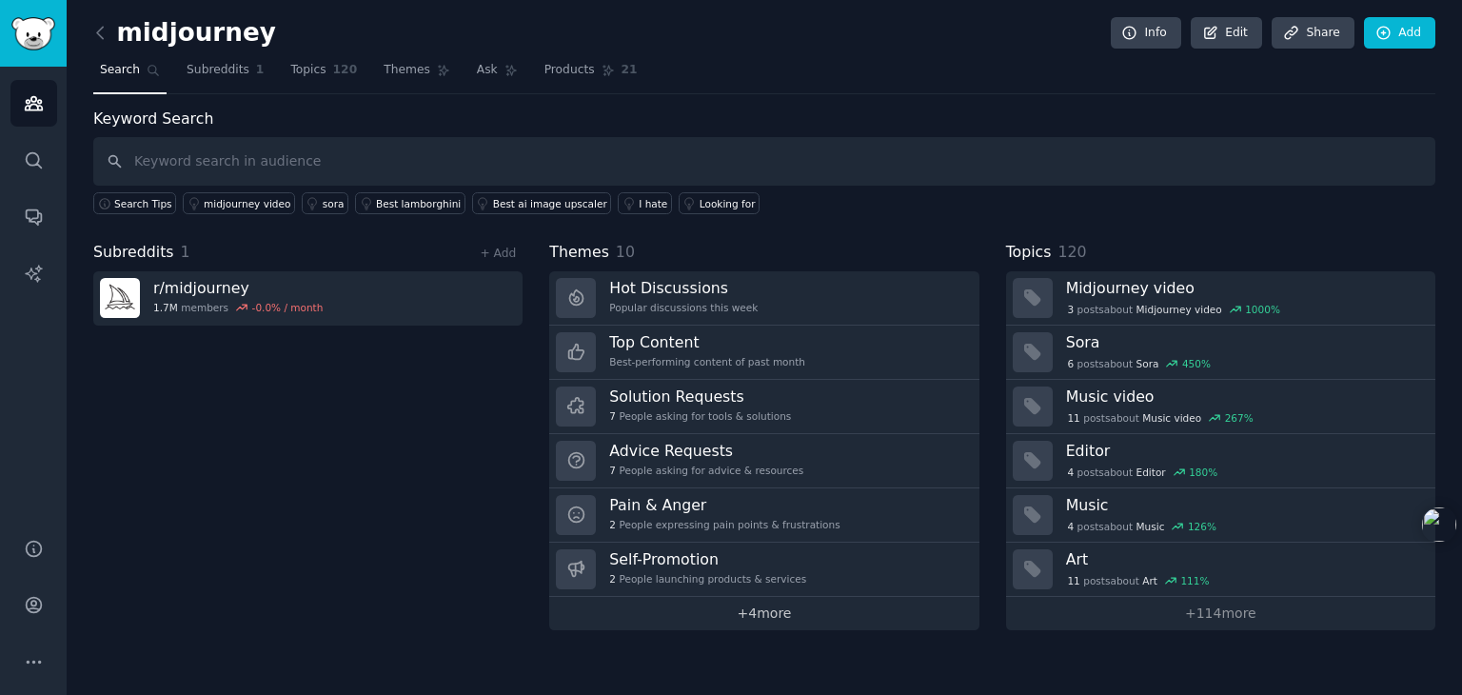
click at [796, 616] on link "+ 4 more" at bounding box center [763, 613] width 429 height 33
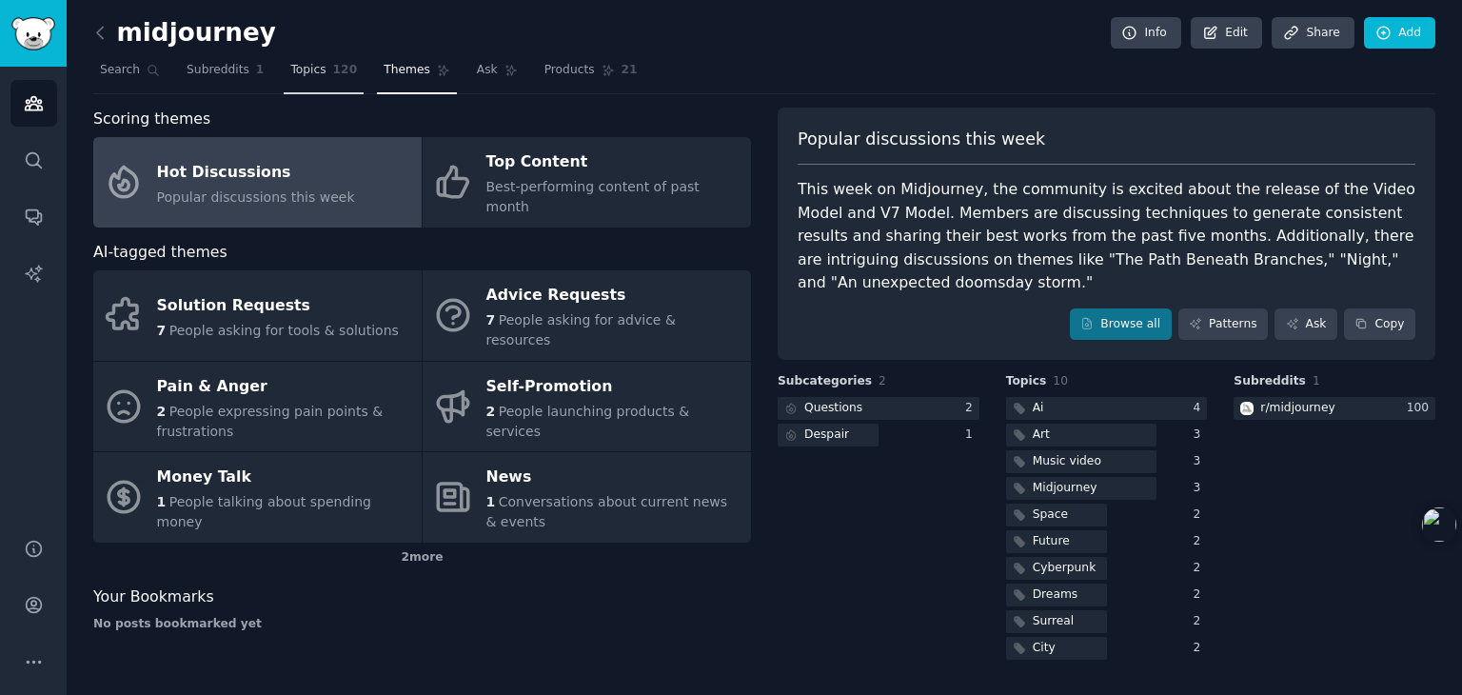
click at [299, 69] on span "Topics" at bounding box center [307, 70] width 35 height 17
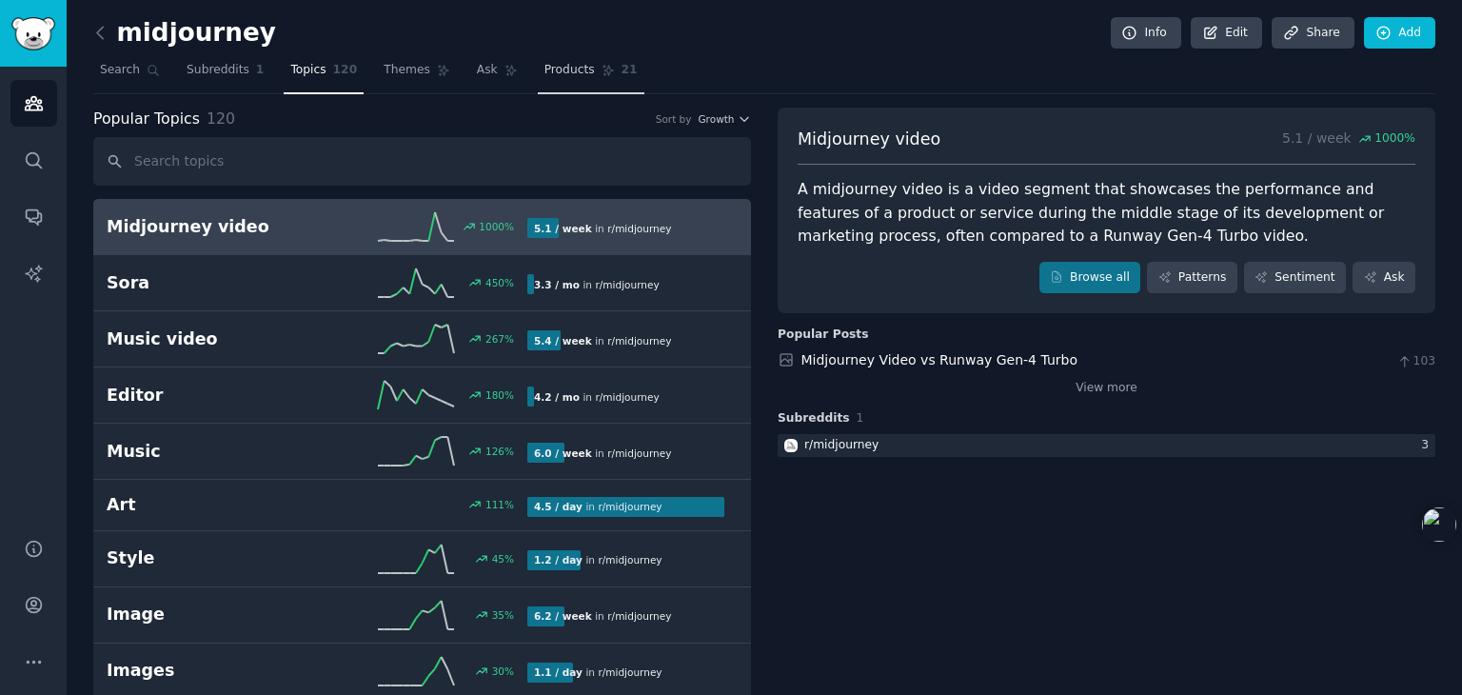
click at [544, 67] on span "Products" at bounding box center [569, 70] width 50 height 17
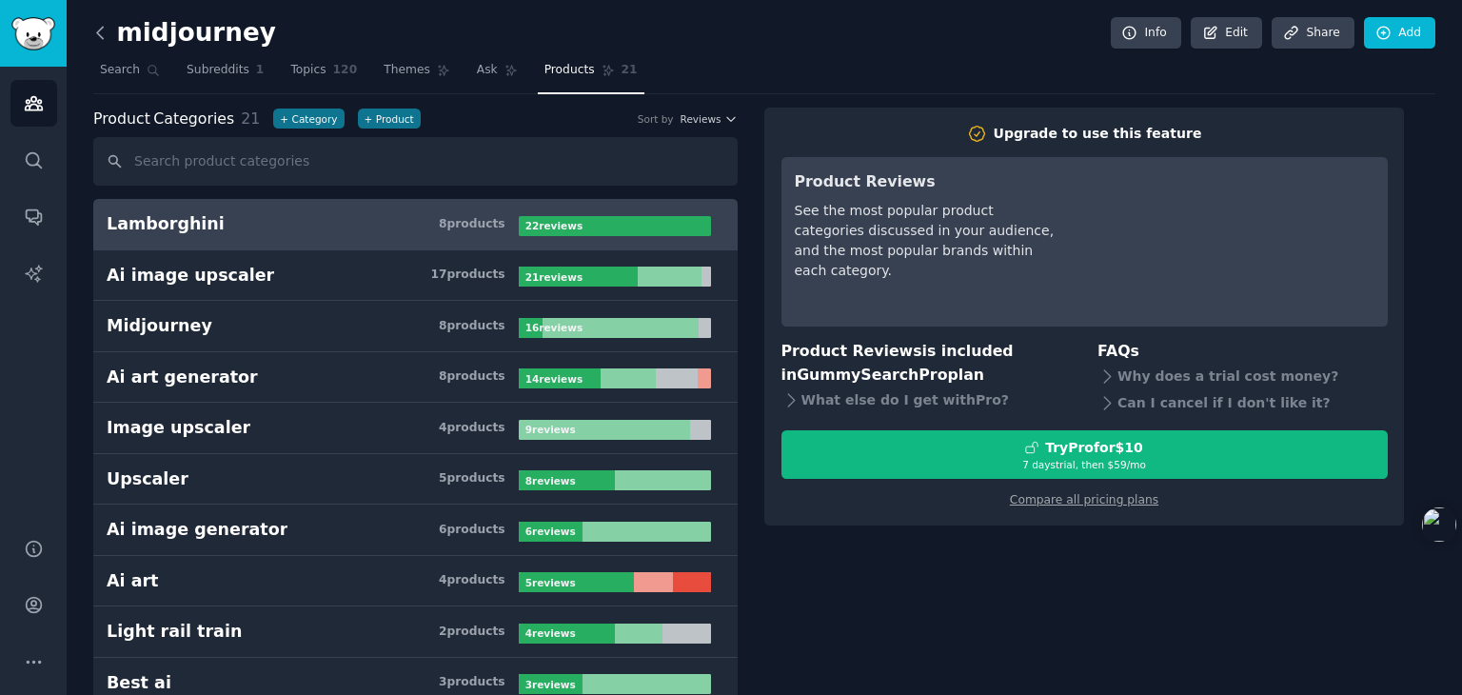
click at [103, 33] on icon at bounding box center [100, 33] width 20 height 20
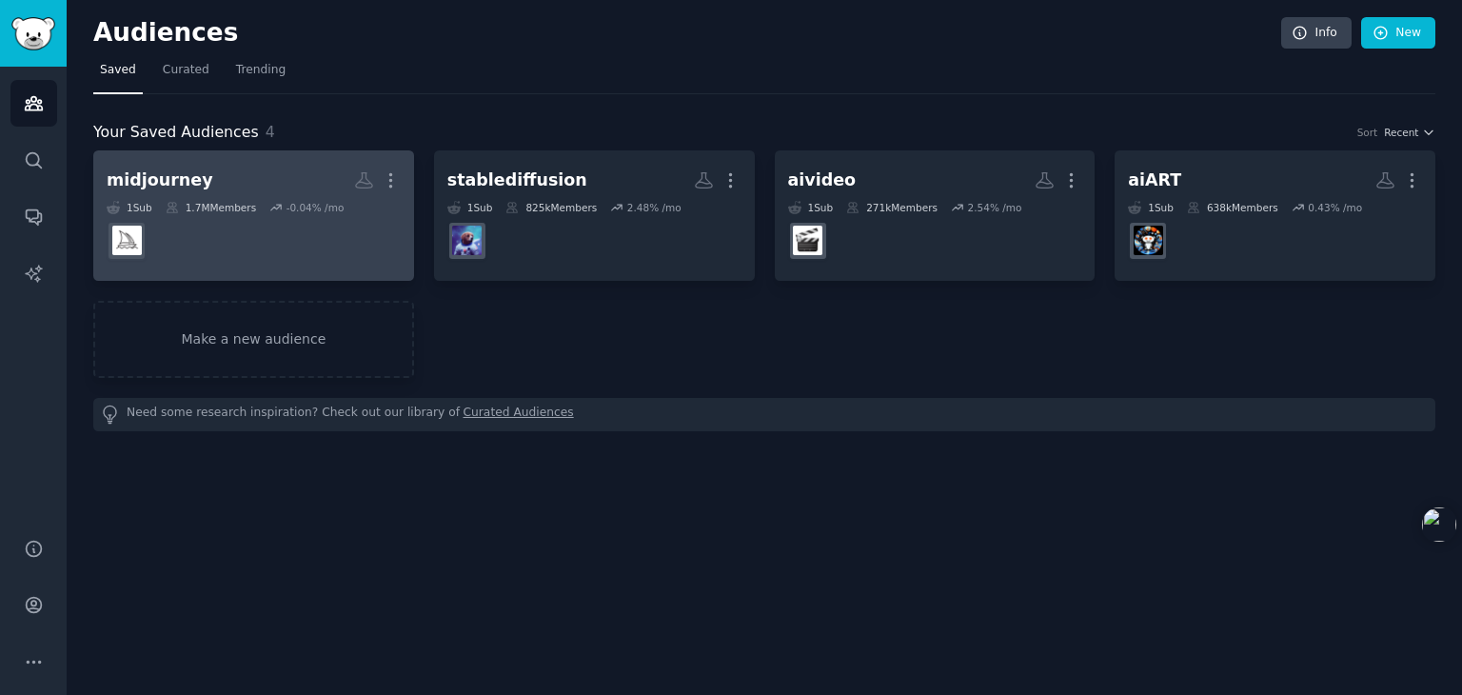
click at [253, 216] on dd at bounding box center [254, 240] width 294 height 53
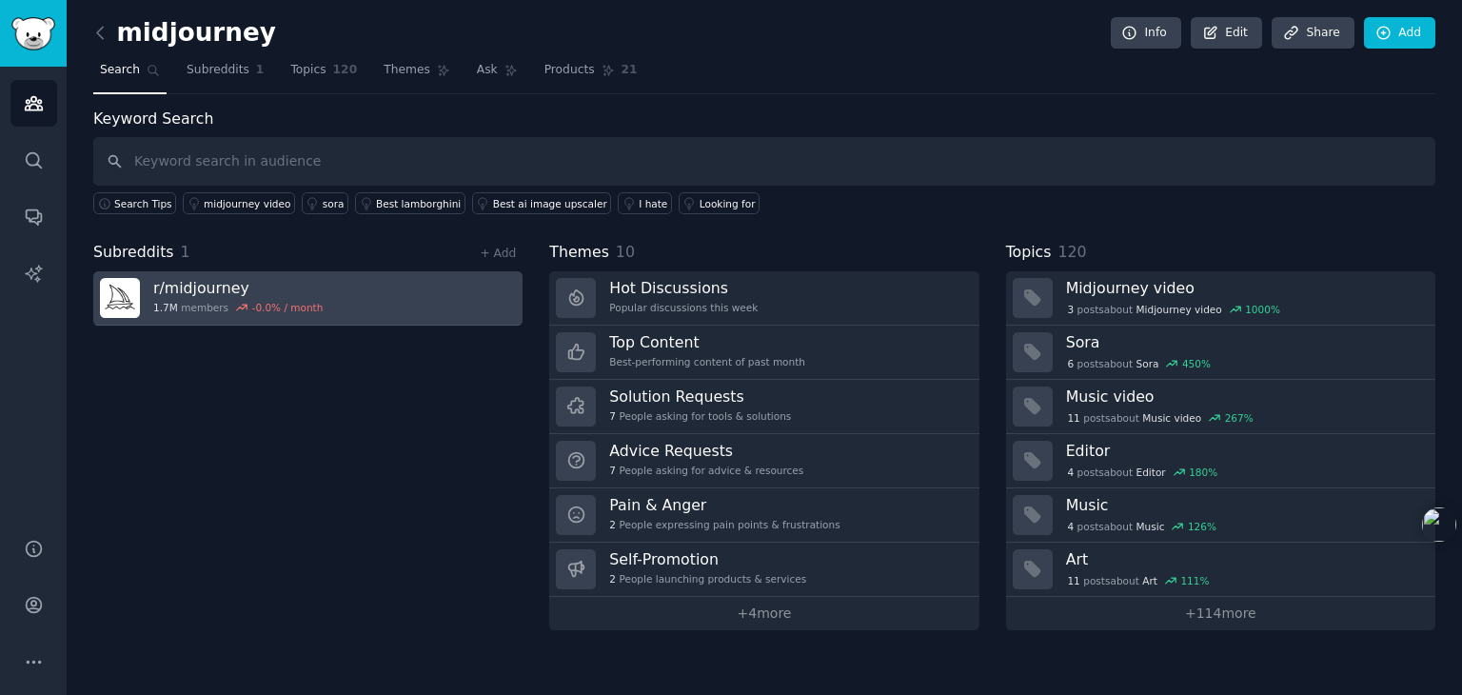
click at [414, 306] on link "r/ midjourney 1.7M members -0.0 % / month" at bounding box center [307, 298] width 429 height 54
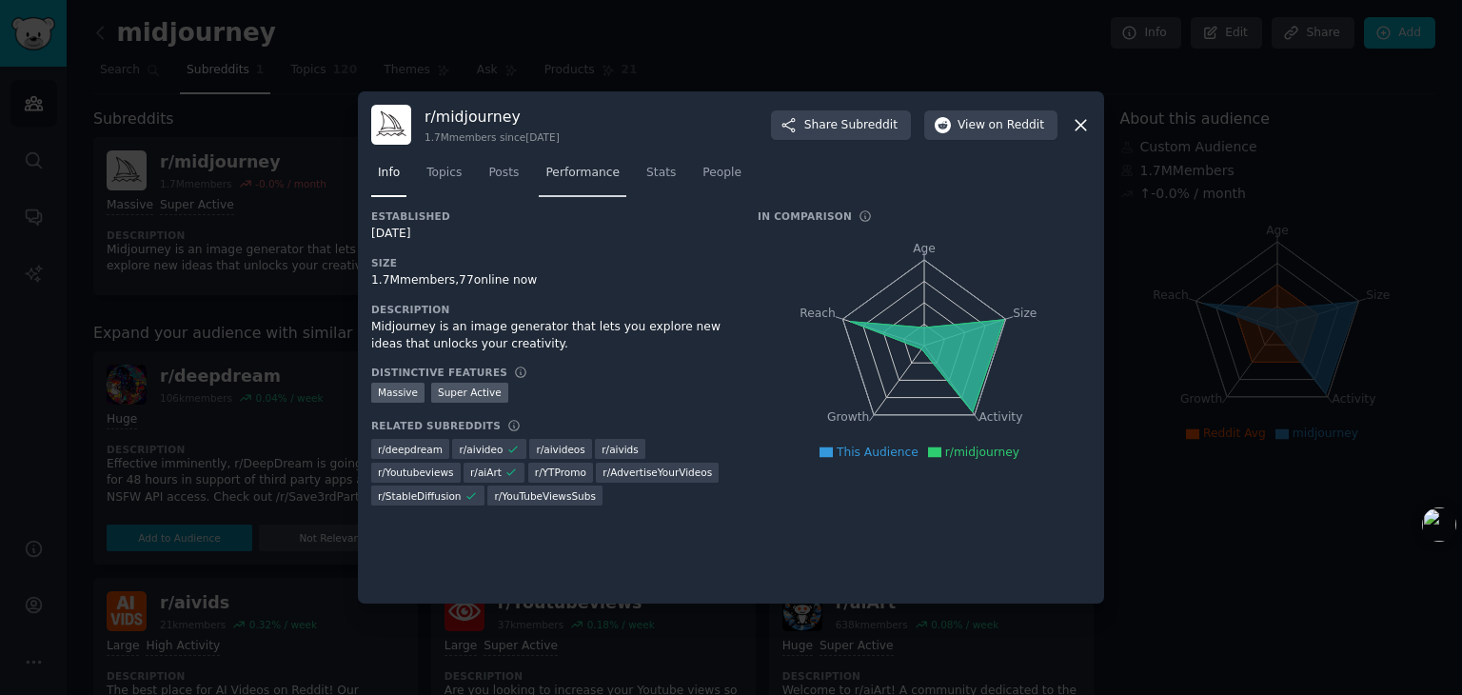
click at [604, 178] on span "Performance" at bounding box center [582, 173] width 74 height 17
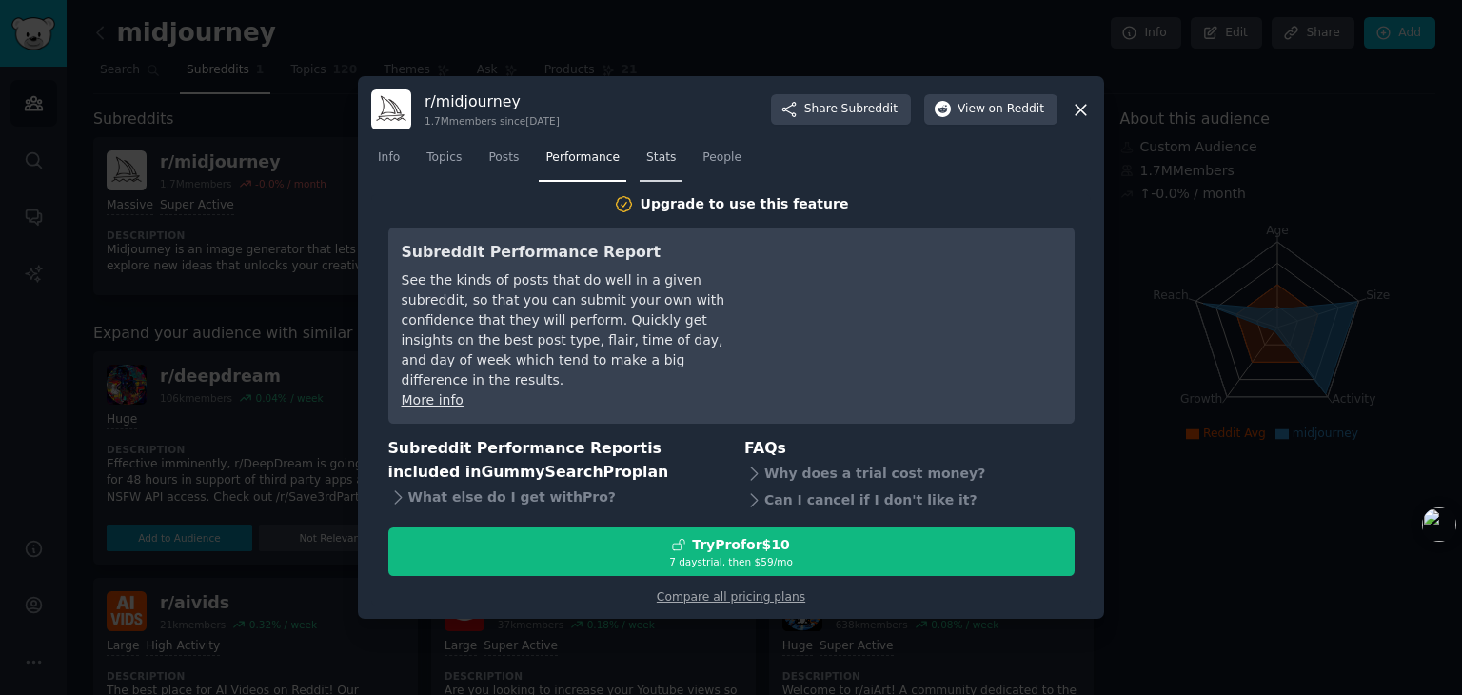
click at [659, 167] on link "Stats" at bounding box center [661, 162] width 43 height 39
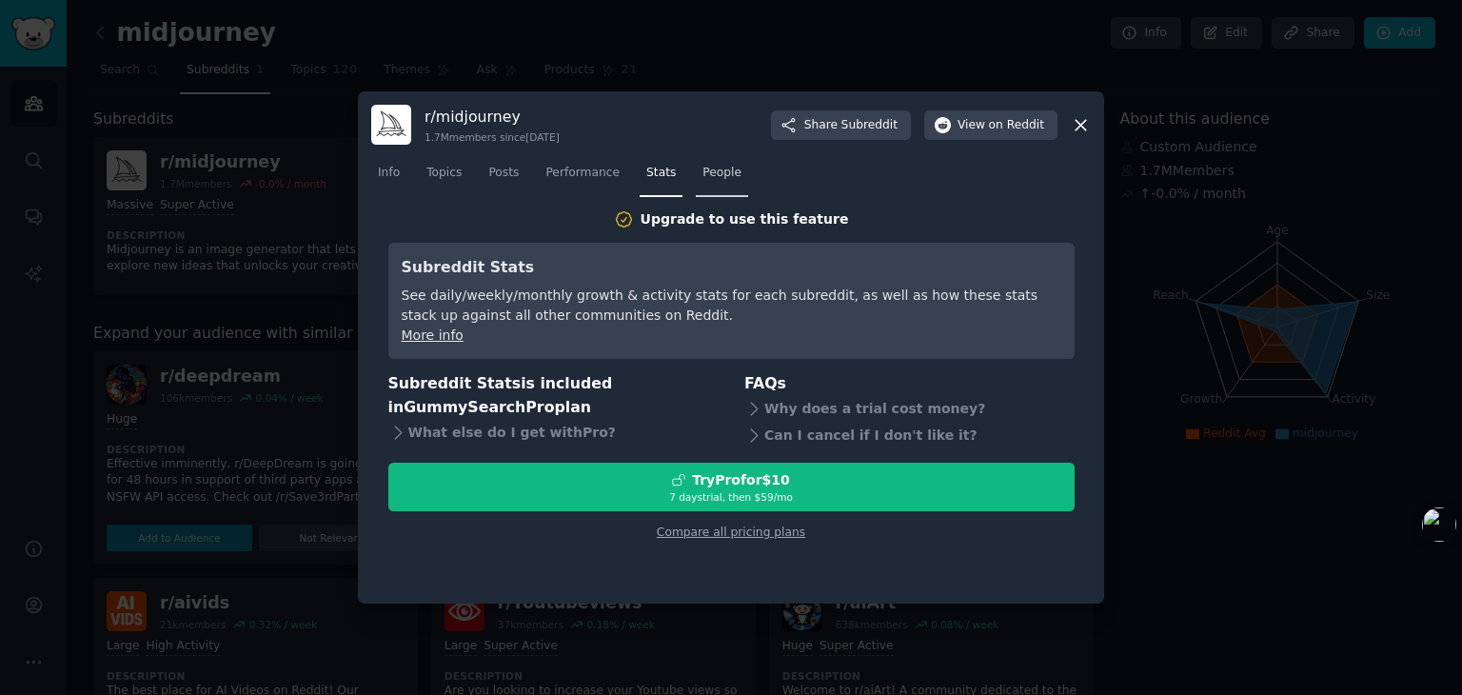
click at [715, 188] on link "People" at bounding box center [722, 177] width 52 height 39
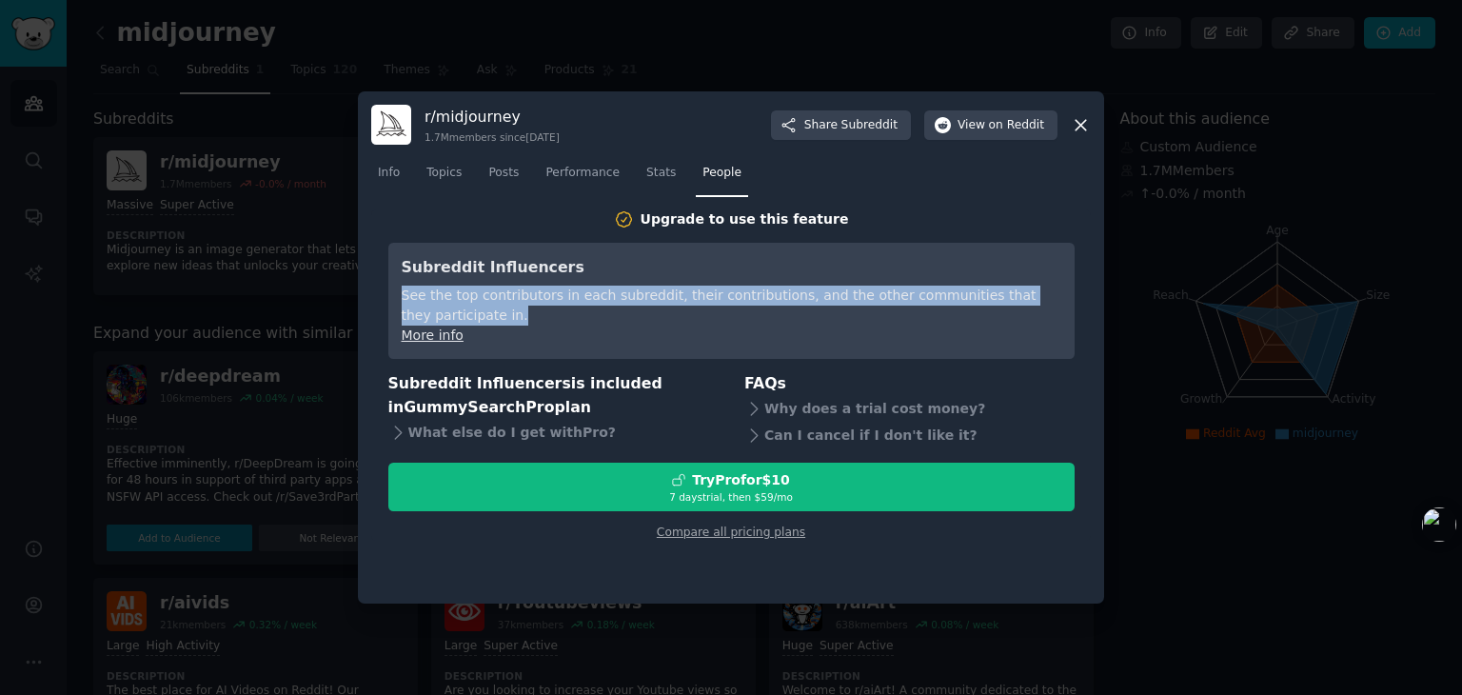
drag, startPoint x: 404, startPoint y: 296, endPoint x: 673, endPoint y: 311, distance: 269.8
click at [673, 311] on div "See the top contributors in each subreddit, their contributions, and the other …" at bounding box center [732, 306] width 660 height 40
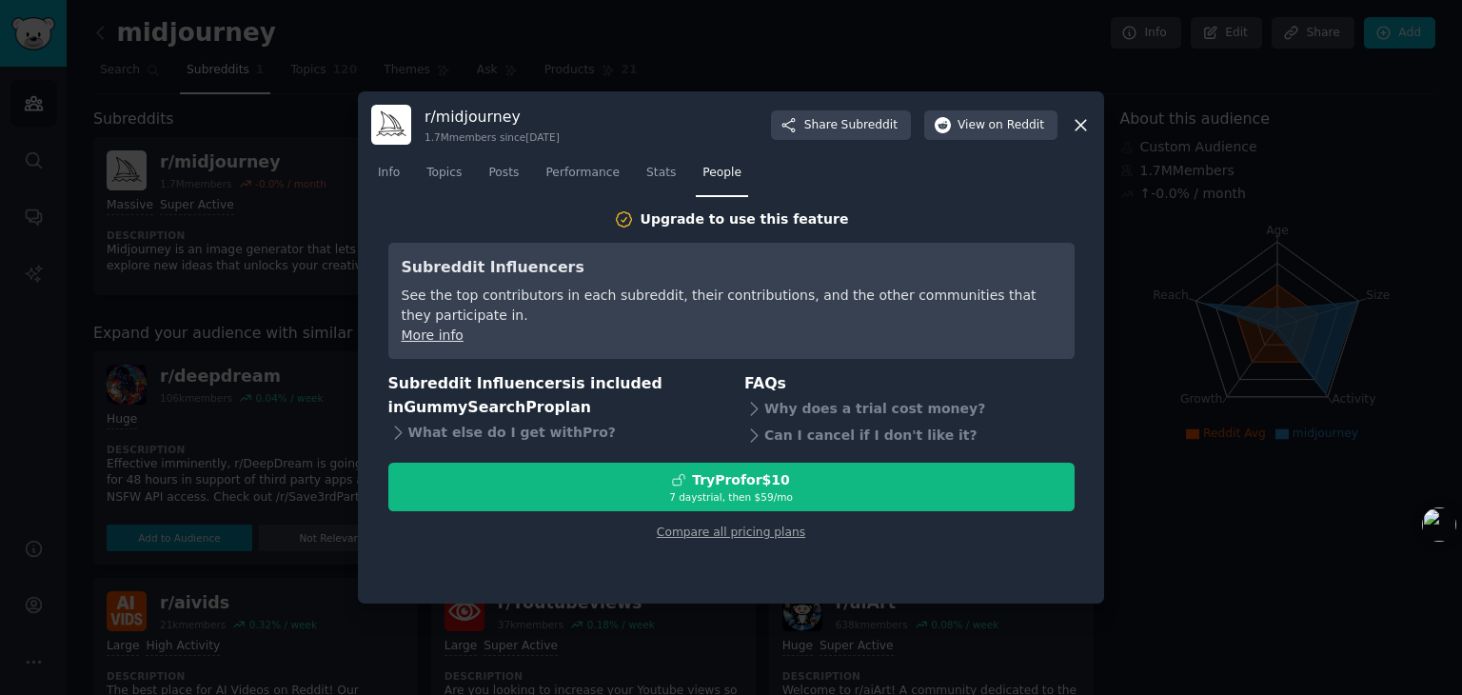
click at [660, 336] on div "More info" at bounding box center [732, 336] width 660 height 20
click at [1078, 125] on icon at bounding box center [1081, 125] width 20 height 20
